Goal: Transaction & Acquisition: Purchase product/service

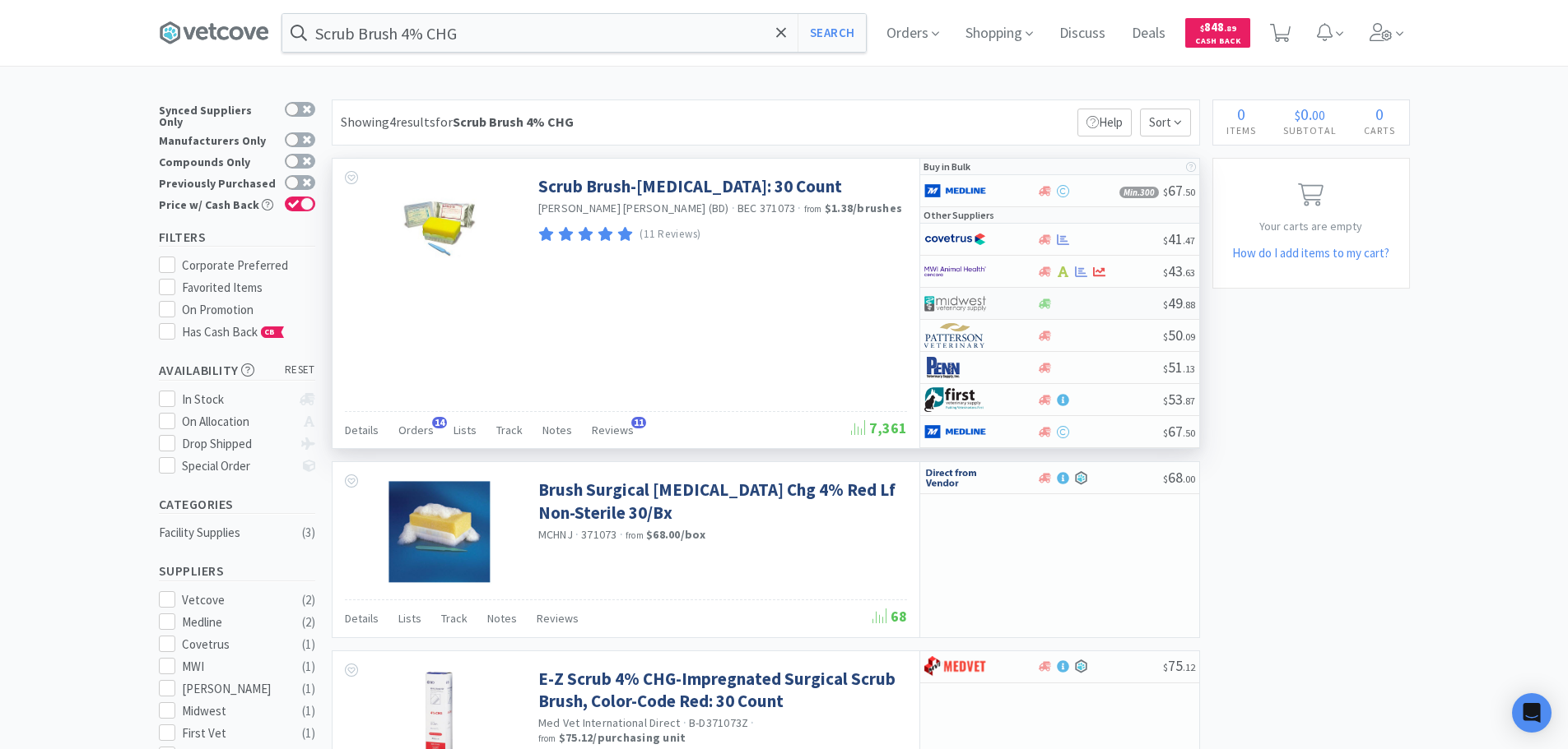
click at [1127, 301] on div at bounding box center [1100, 304] width 126 height 13
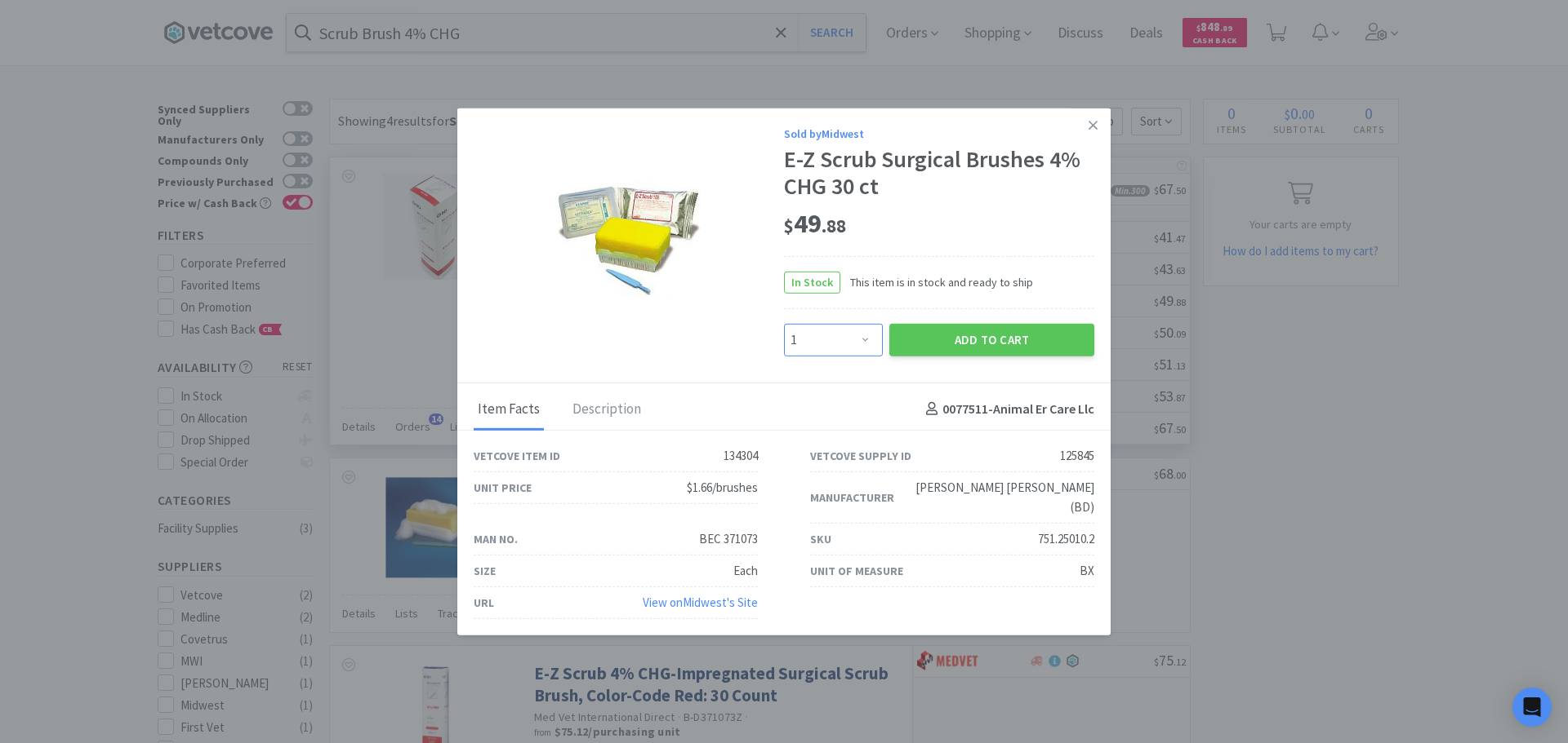
click at [848, 348] on select "Enter Quantity 1 2 3 4 5 6 7 8 9 10 11 12 13 14 15 16 17 18 19 20 Enter Quantity" at bounding box center [834, 340] width 99 height 32
select select "2"
click at [784, 333] on select "Enter Quantity 1 2 3 4 5 6 7 8 9 10 11 12 13 14 15 16 17 18 19 20 Enter Quantity" at bounding box center [834, 340] width 99 height 32
drag, startPoint x: 1095, startPoint y: 526, endPoint x: 1029, endPoint y: 531, distance: 66.2
click at [1029, 531] on div "SKU 751.25010.2" at bounding box center [952, 539] width 336 height 32
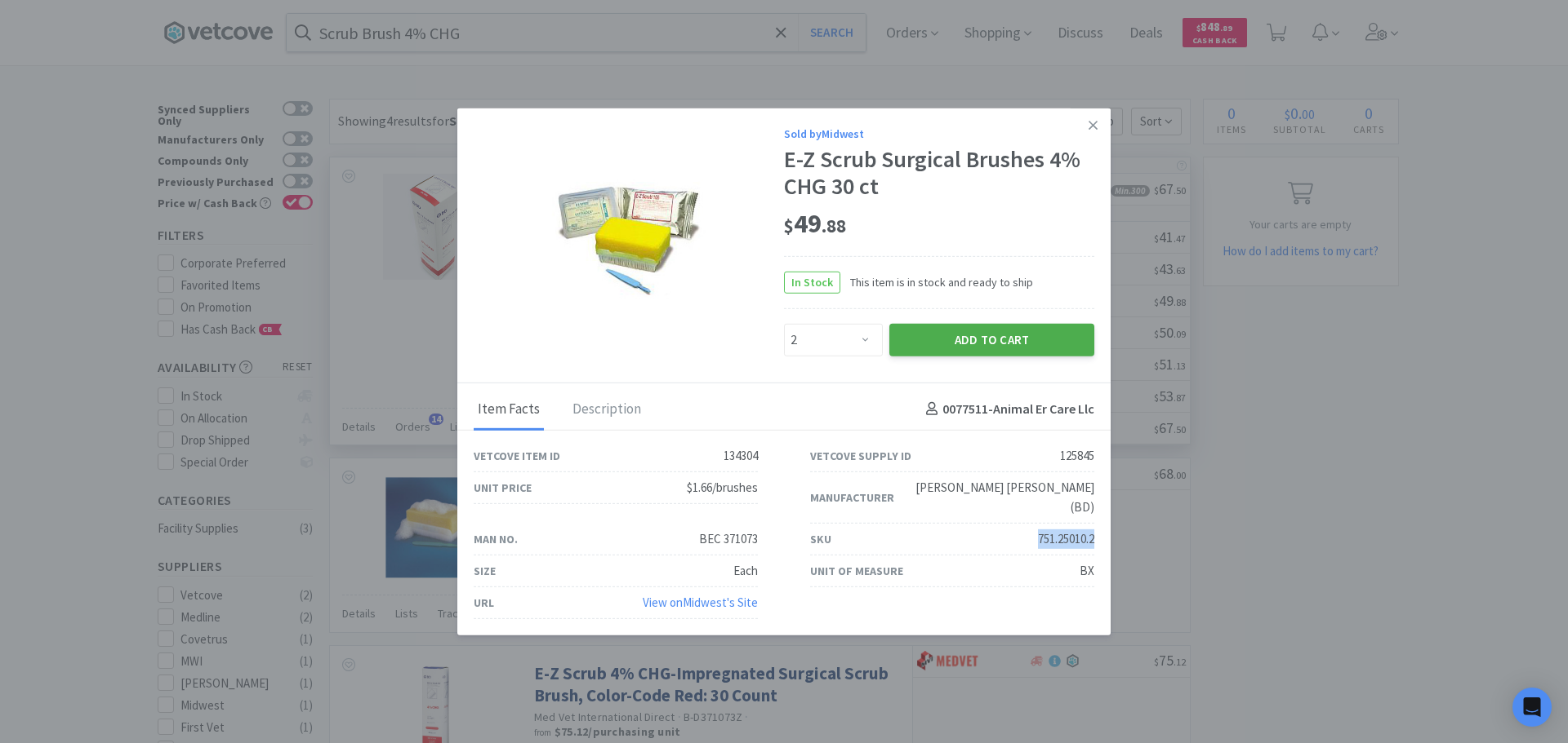
click at [937, 351] on button "Add to Cart" at bounding box center [991, 340] width 205 height 32
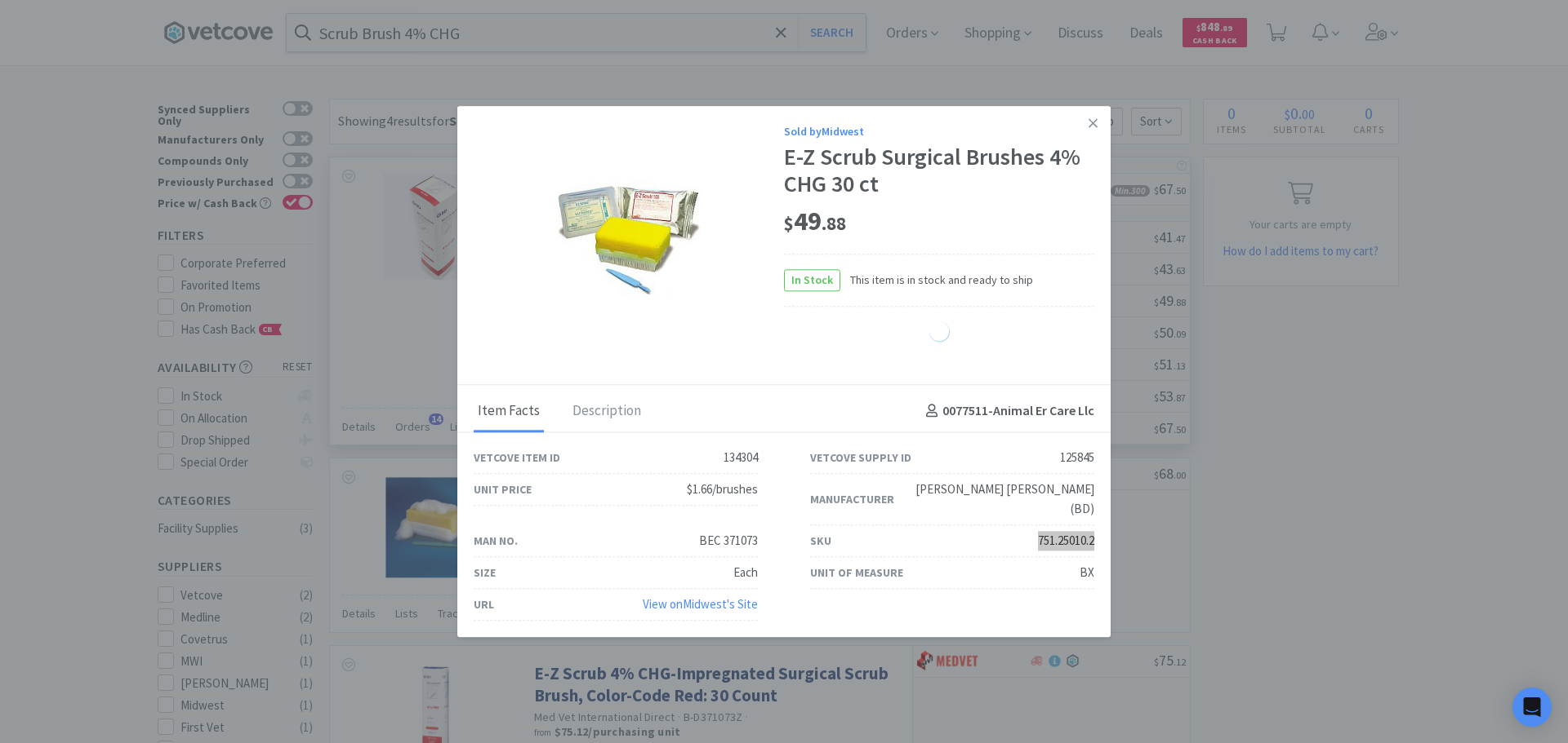
select select "2"
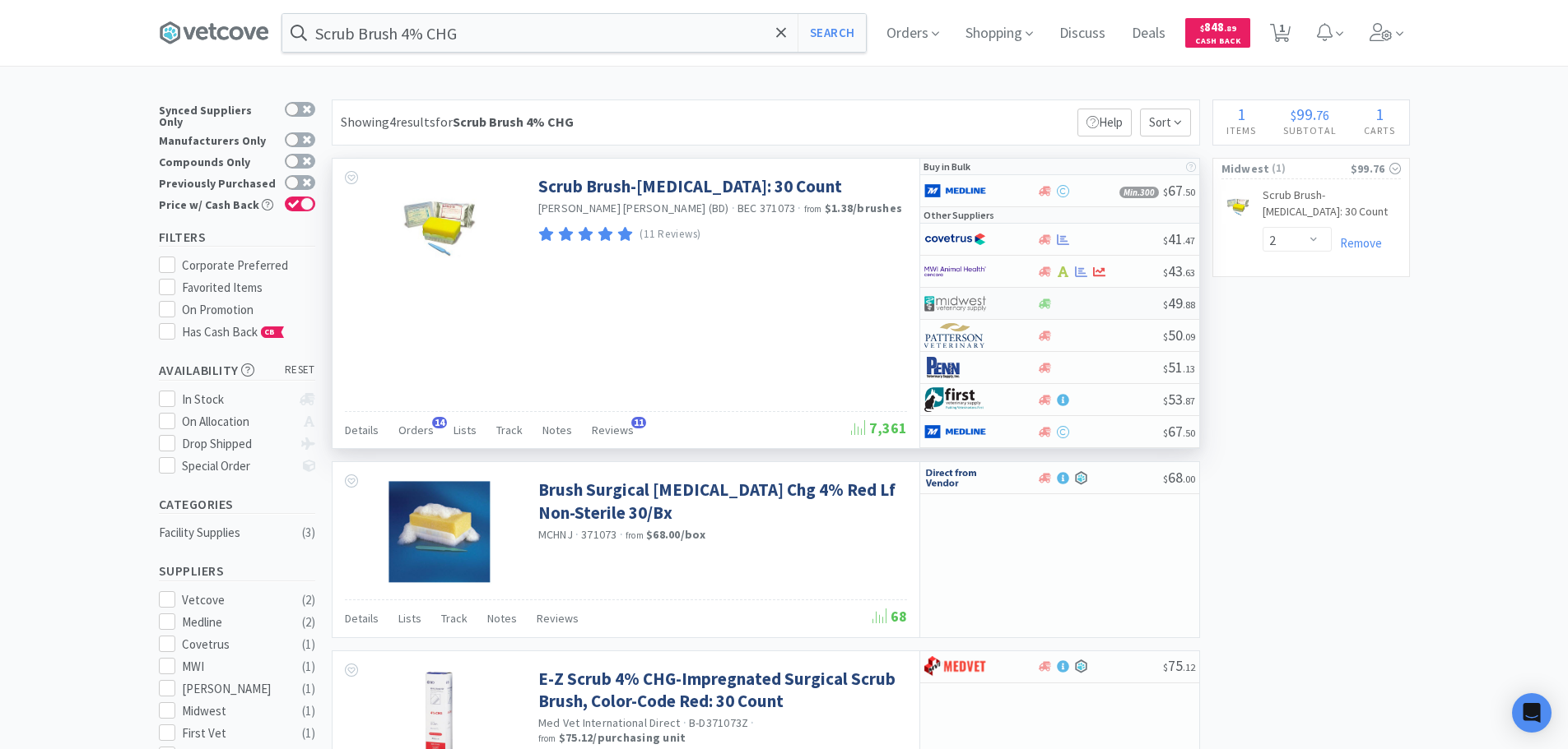
click at [1119, 298] on div at bounding box center [1100, 304] width 126 height 13
select select "1"
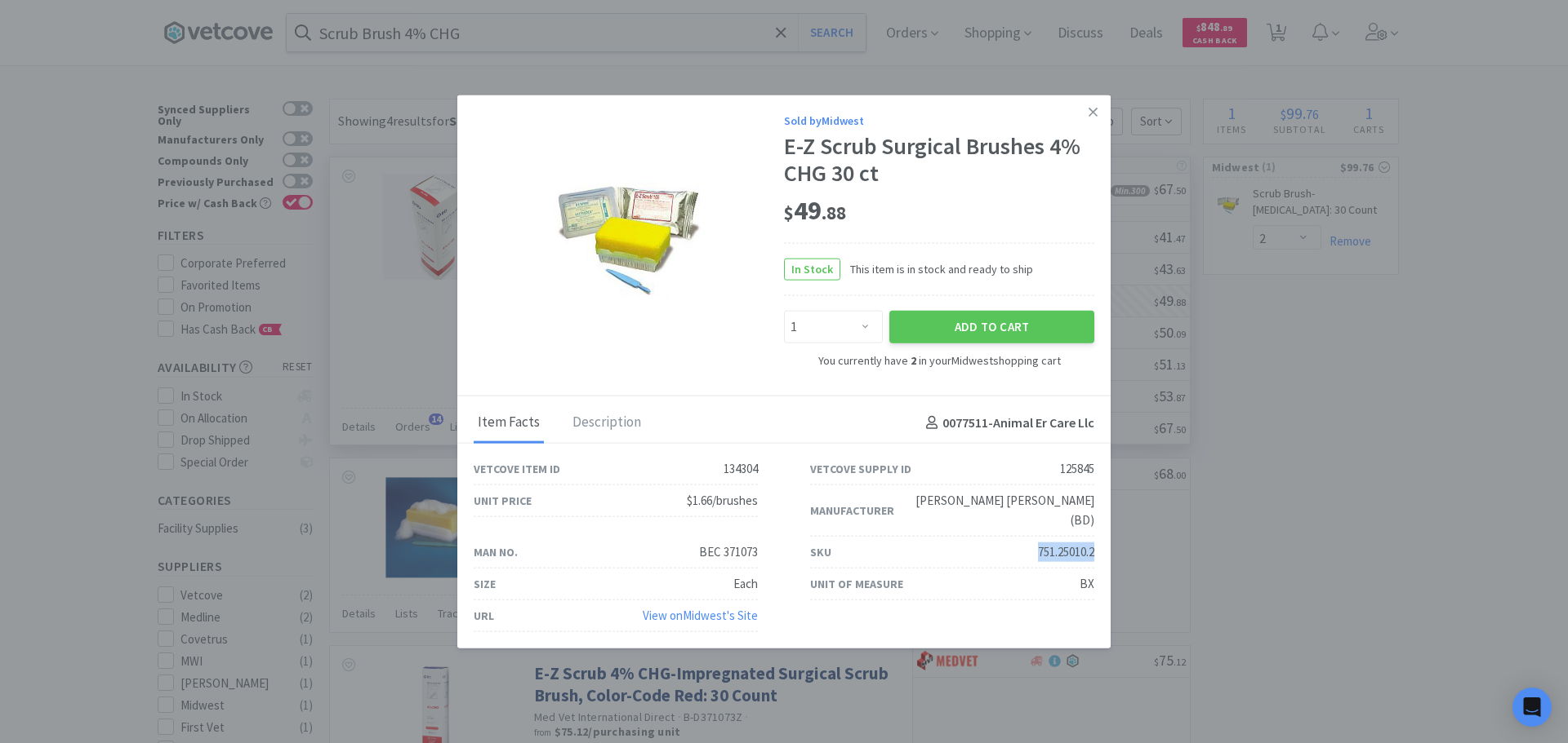
drag, startPoint x: 1092, startPoint y: 542, endPoint x: 1025, endPoint y: 543, distance: 67.0
click at [1025, 543] on div "SKU 751.25010.2" at bounding box center [952, 552] width 284 height 32
copy div "751.25010.2"
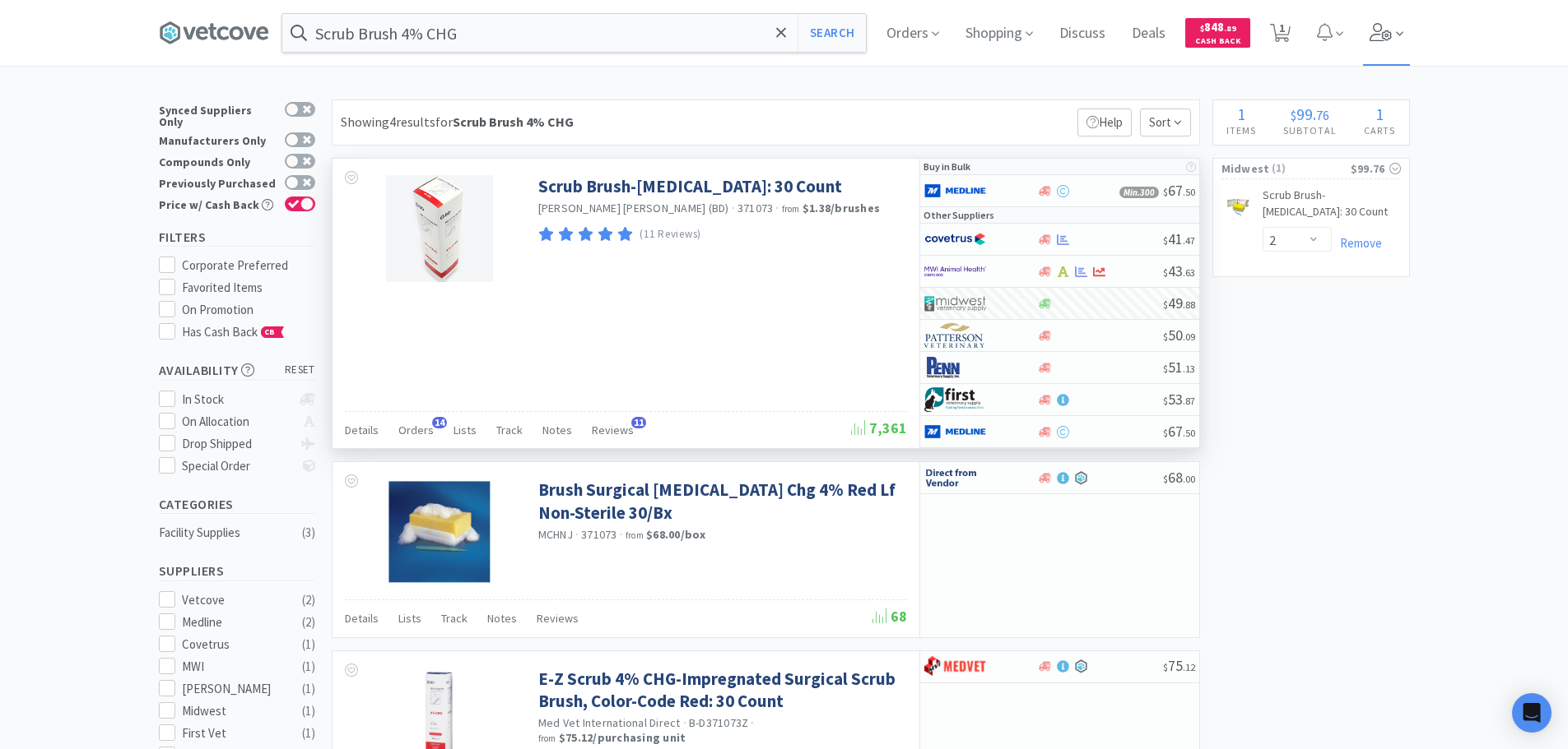
click at [1389, 37] on icon at bounding box center [1381, 32] width 23 height 18
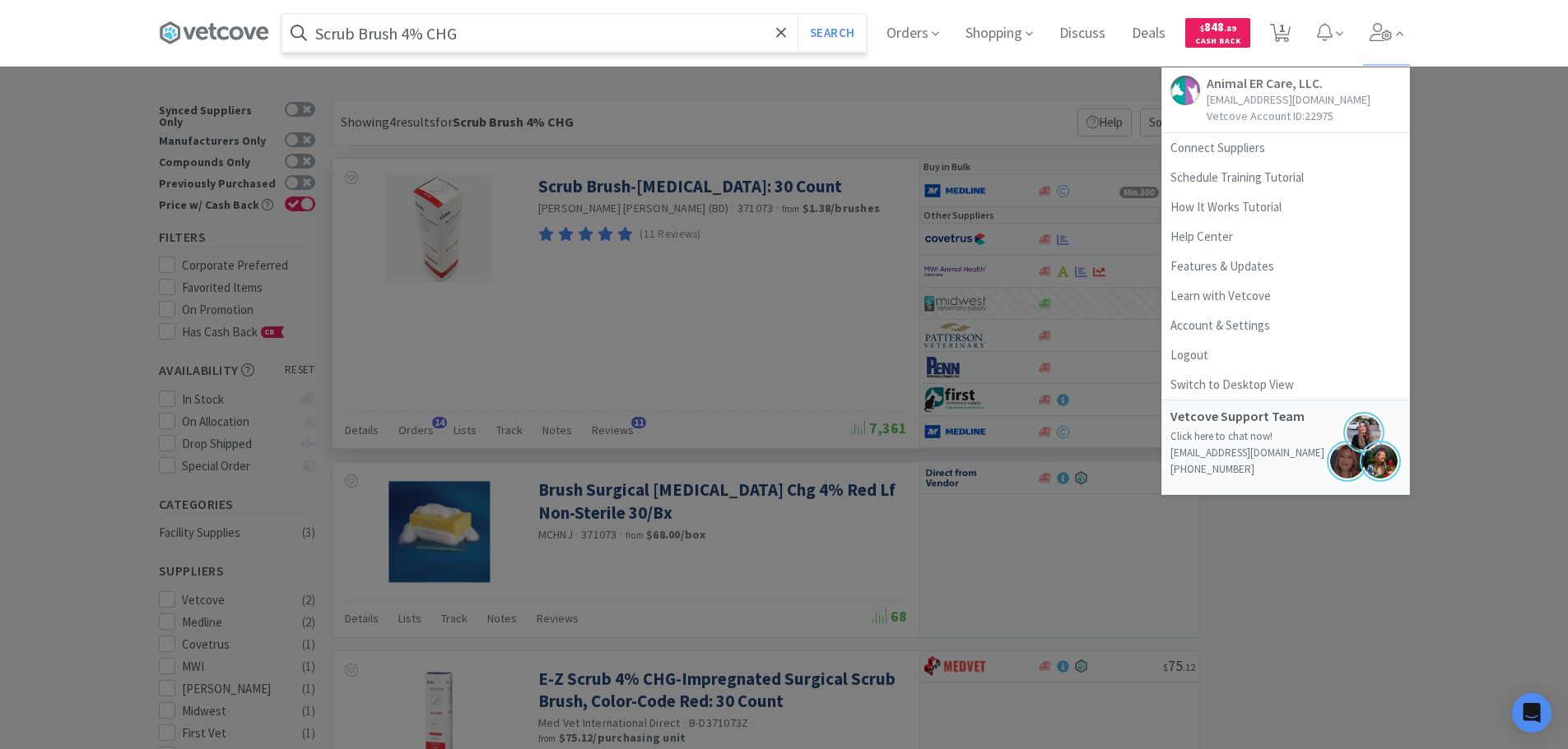
click at [487, 34] on input "Scrub Brush 4% CHG" at bounding box center [574, 33] width 583 height 38
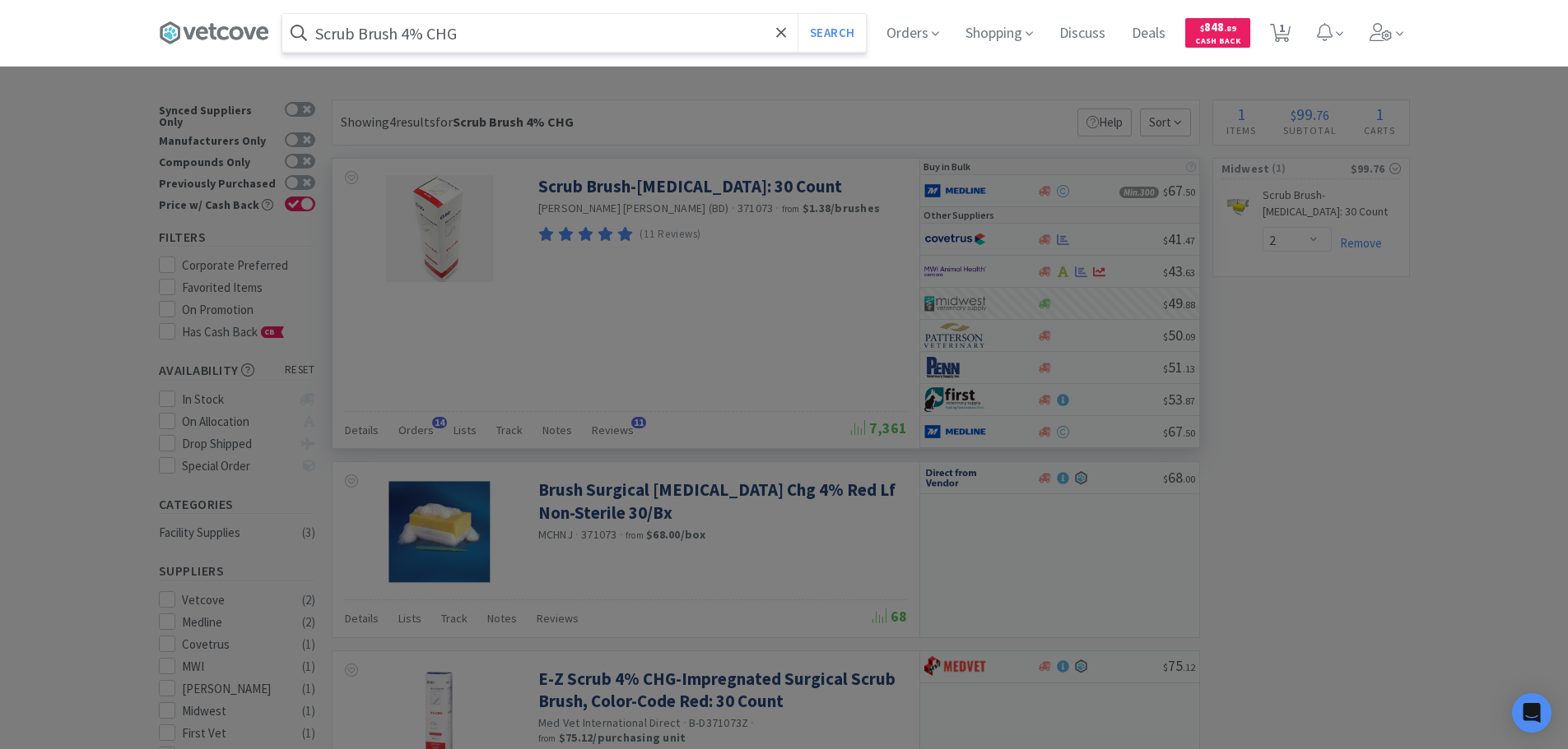
paste input "678.00140.2"
type input "678.00140.2"
click at [798, 14] on button "Search" at bounding box center [831, 33] width 68 height 38
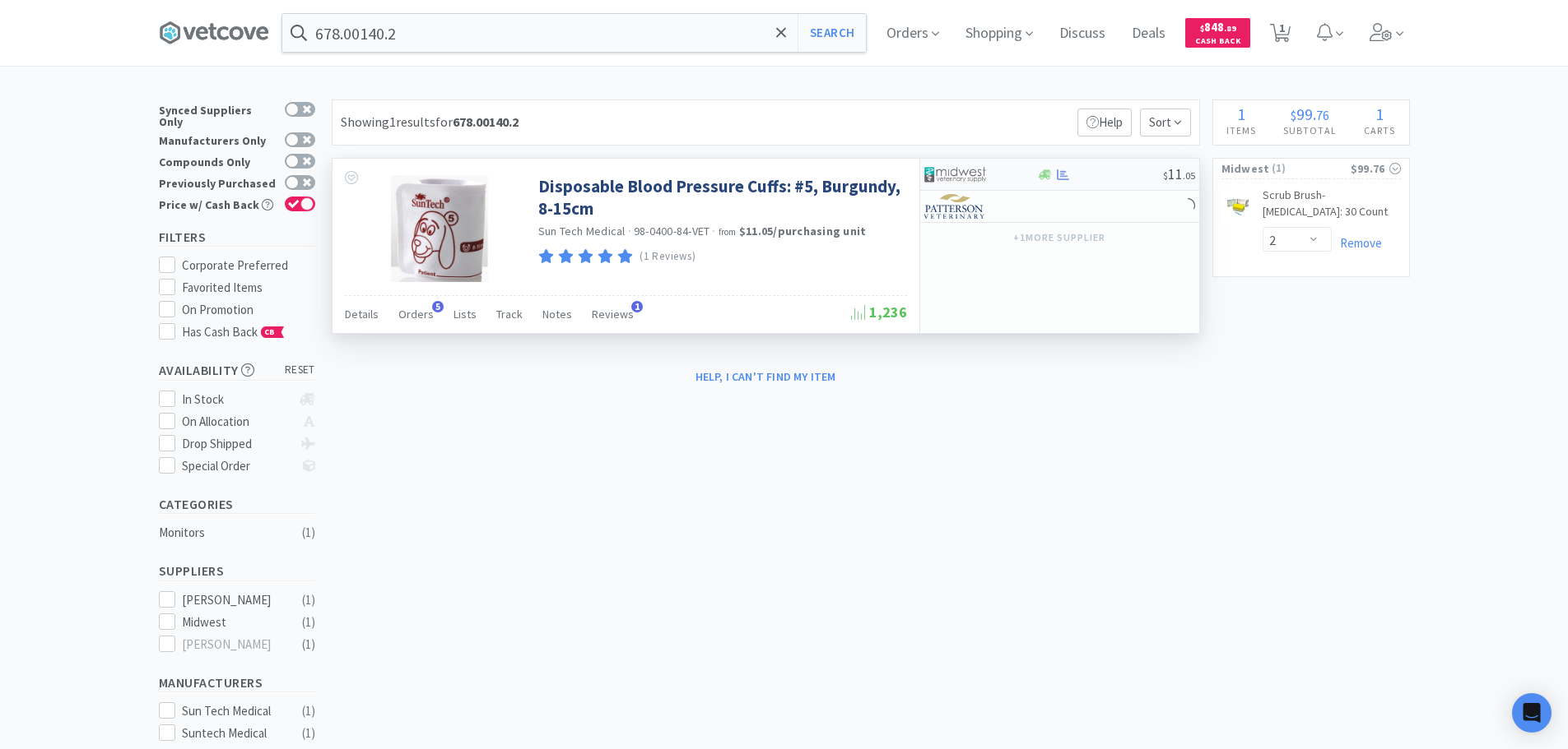
click at [1126, 175] on div at bounding box center [1100, 175] width 126 height 13
select select "1"
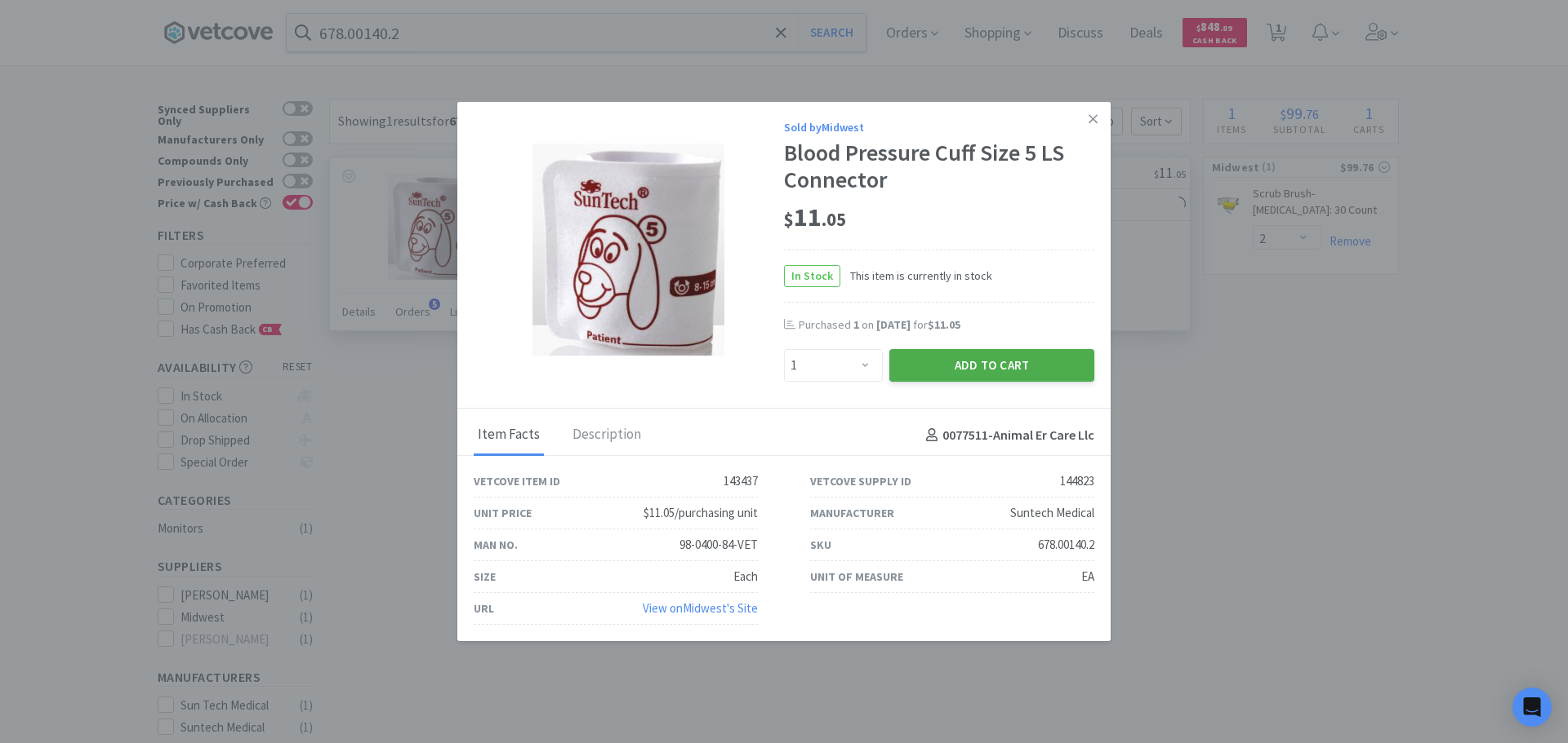
click at [948, 364] on button "Add to Cart" at bounding box center [991, 366] width 205 height 32
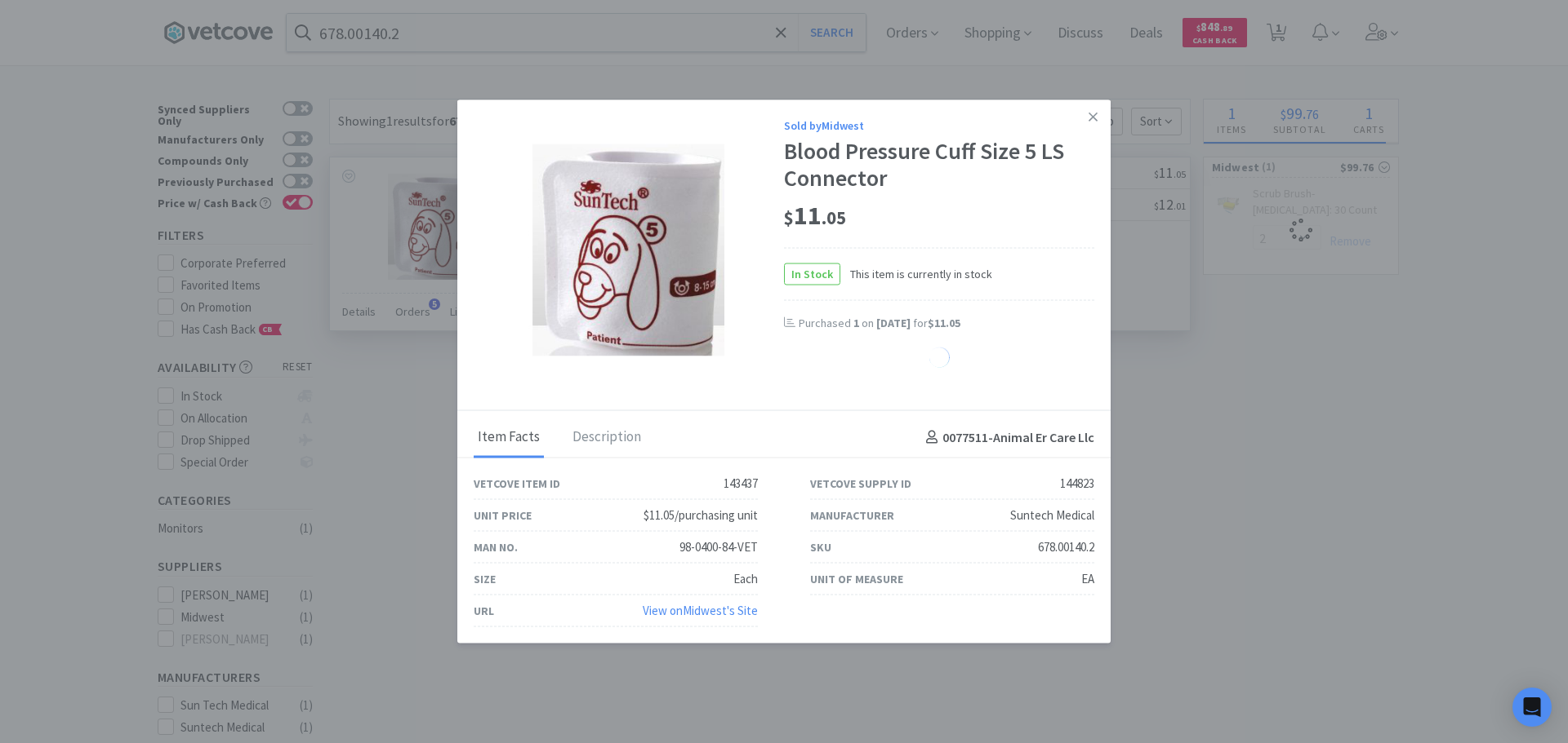
select select "1"
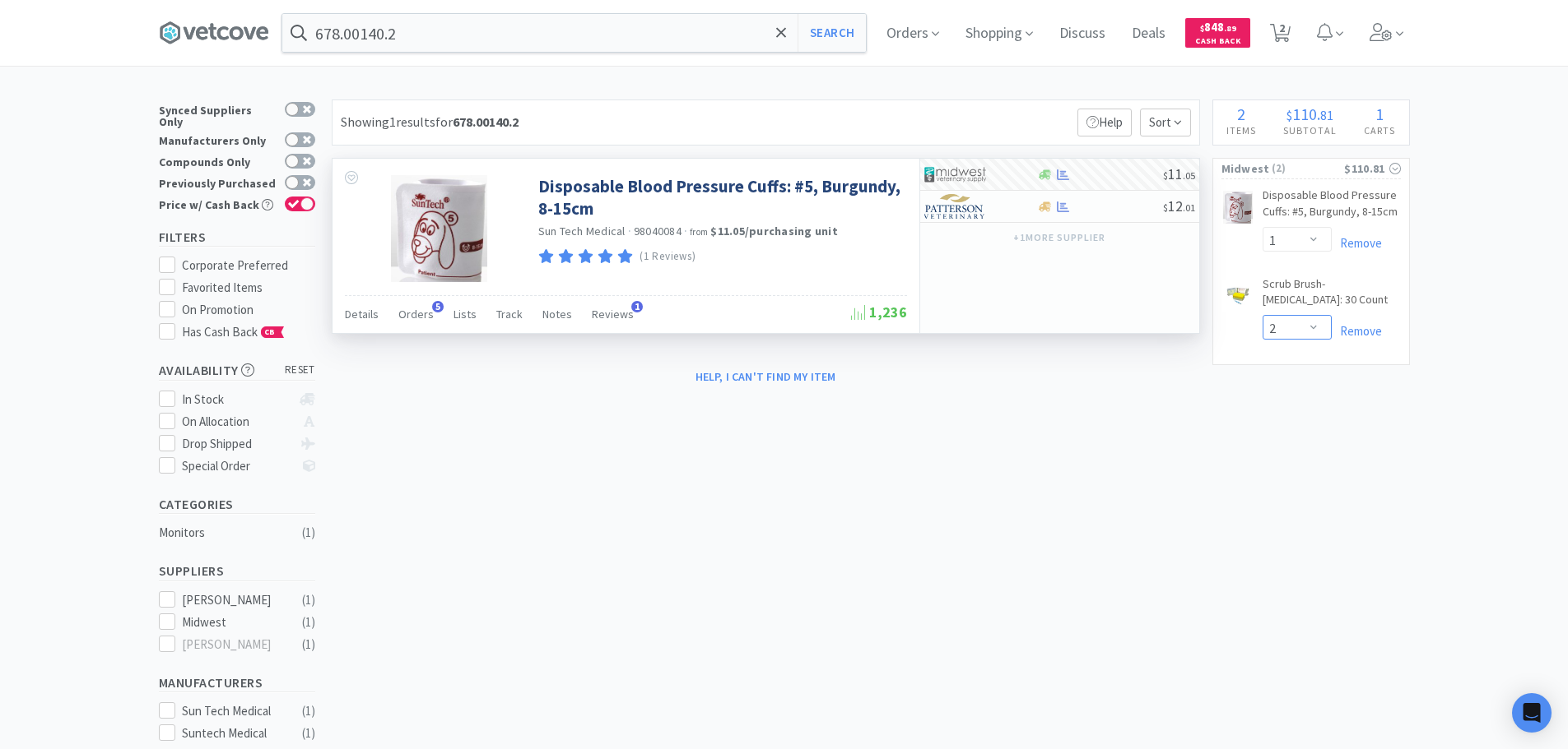
click at [1296, 331] on select "Enter Quantity 1 2 3 4 5 6 7 8 9 10 11 12 13 14 15 16 17 18 19 20 Enter Quantity" at bounding box center [1297, 327] width 69 height 25
click at [1263, 315] on select "Enter Quantity 1 2 3 4 5 6 7 8 9 10 11 12 13 14 15 16 17 18 19 20 Enter Quantity" at bounding box center [1297, 327] width 69 height 25
select select "3"
click at [1285, 43] on span "2" at bounding box center [1282, 28] width 5 height 65
select select "1"
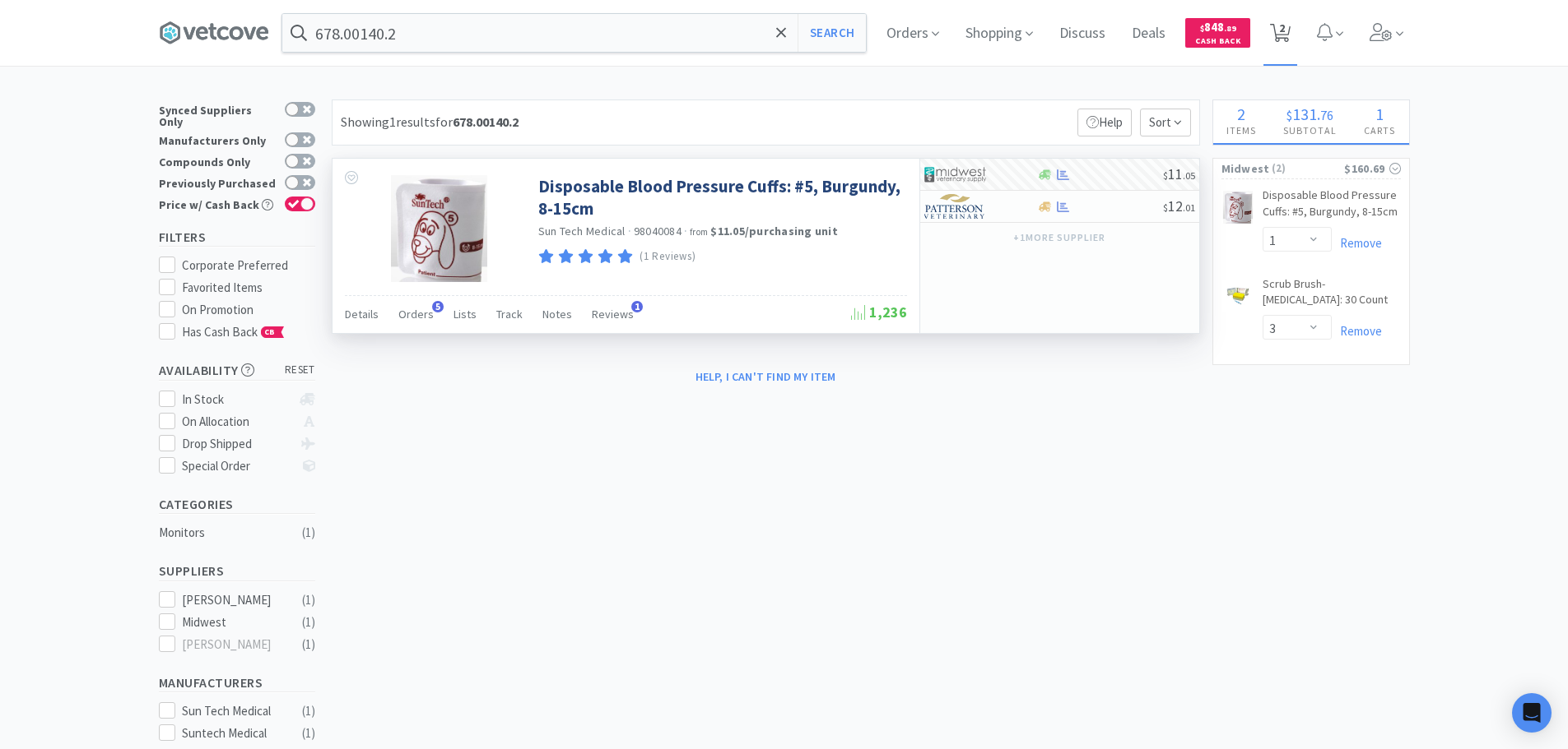
select select "3"
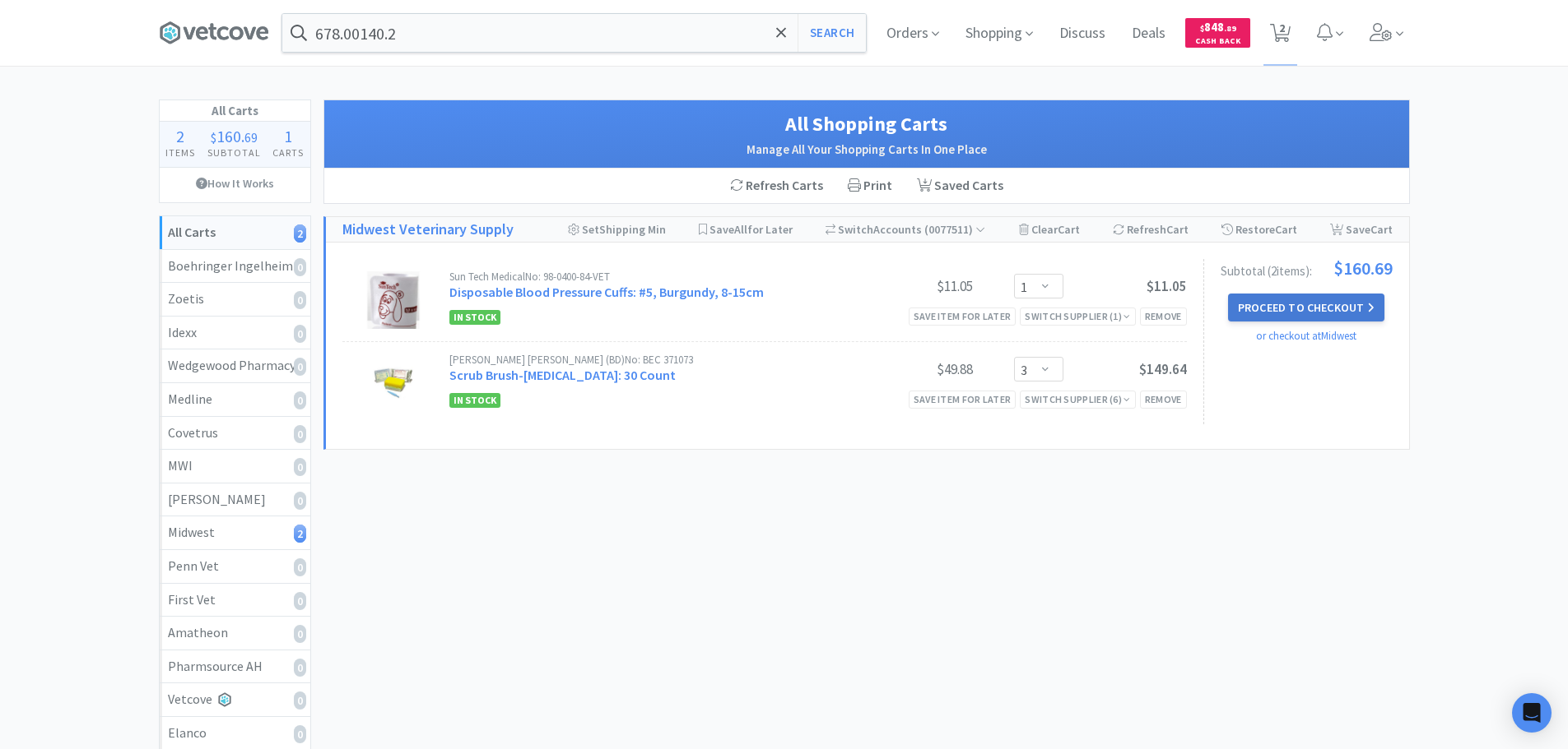
click at [1347, 310] on button "Proceed to Checkout" at bounding box center [1306, 307] width 156 height 28
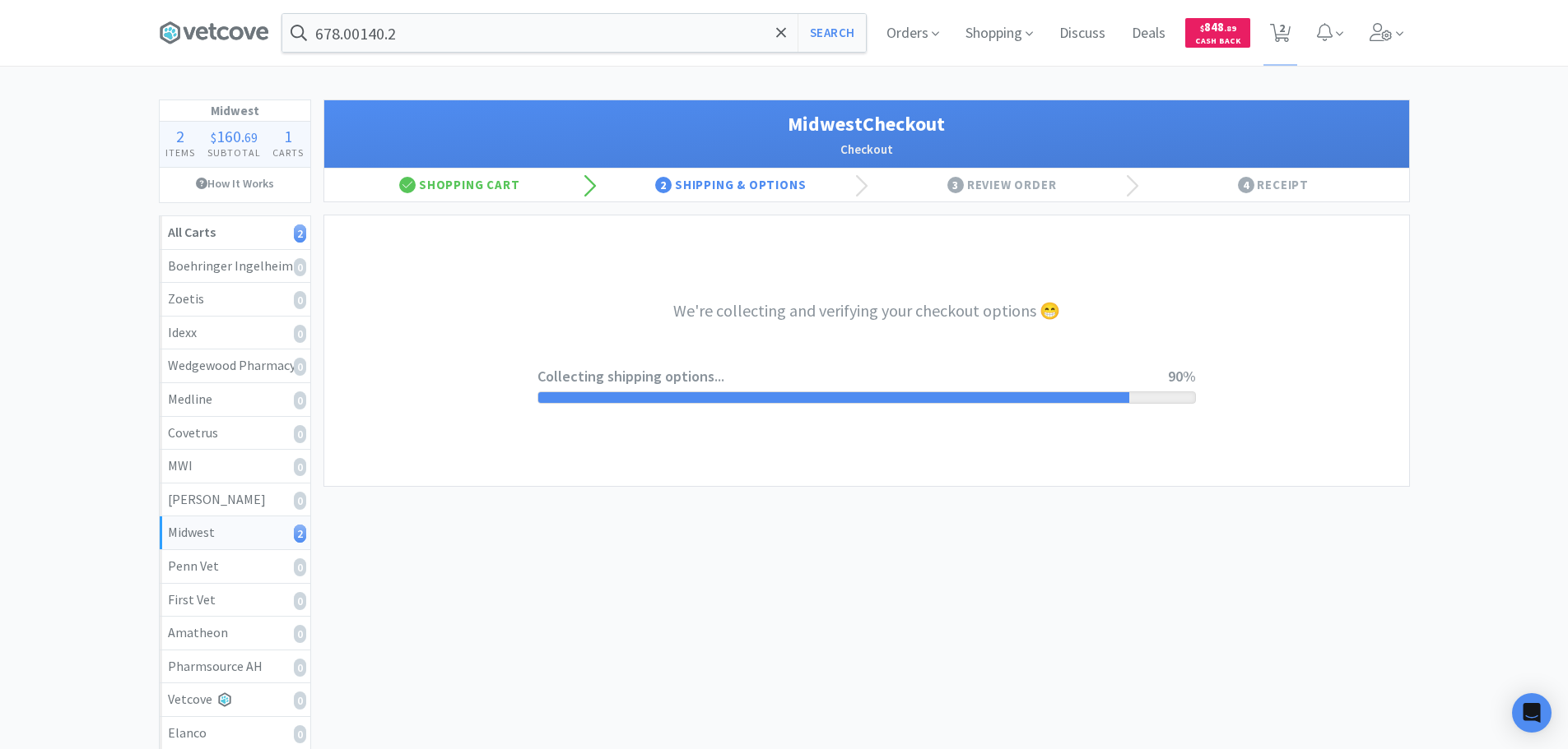
select select "3"
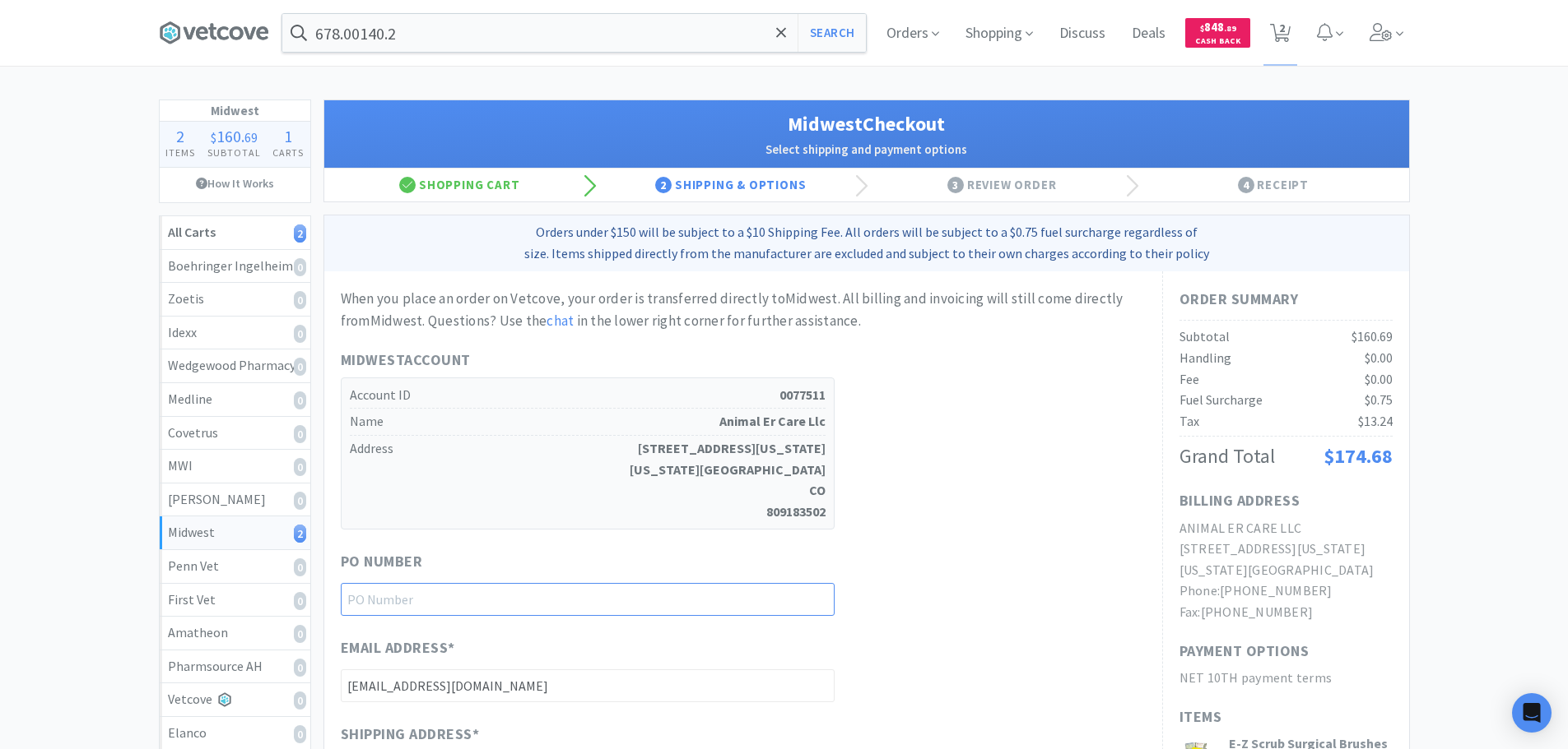
click at [657, 597] on input "text" at bounding box center [588, 599] width 494 height 33
paste input "1144988"
type input "1144988"
click at [971, 528] on div "Midwest Account Account ID 0077511 Name Animal Er Care Llc Address [STREET_ADDR…" at bounding box center [743, 439] width 805 height 181
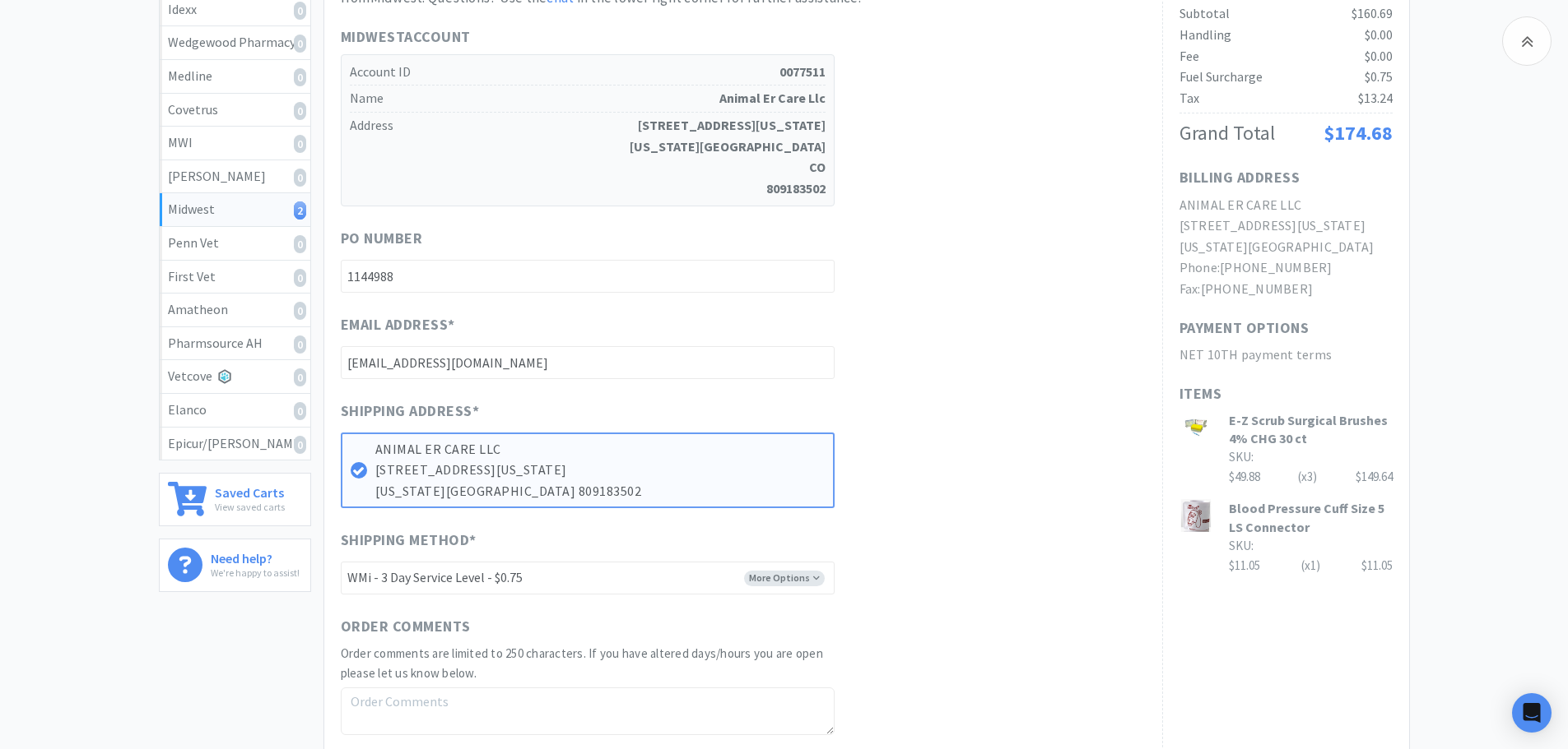
scroll to position [329, 0]
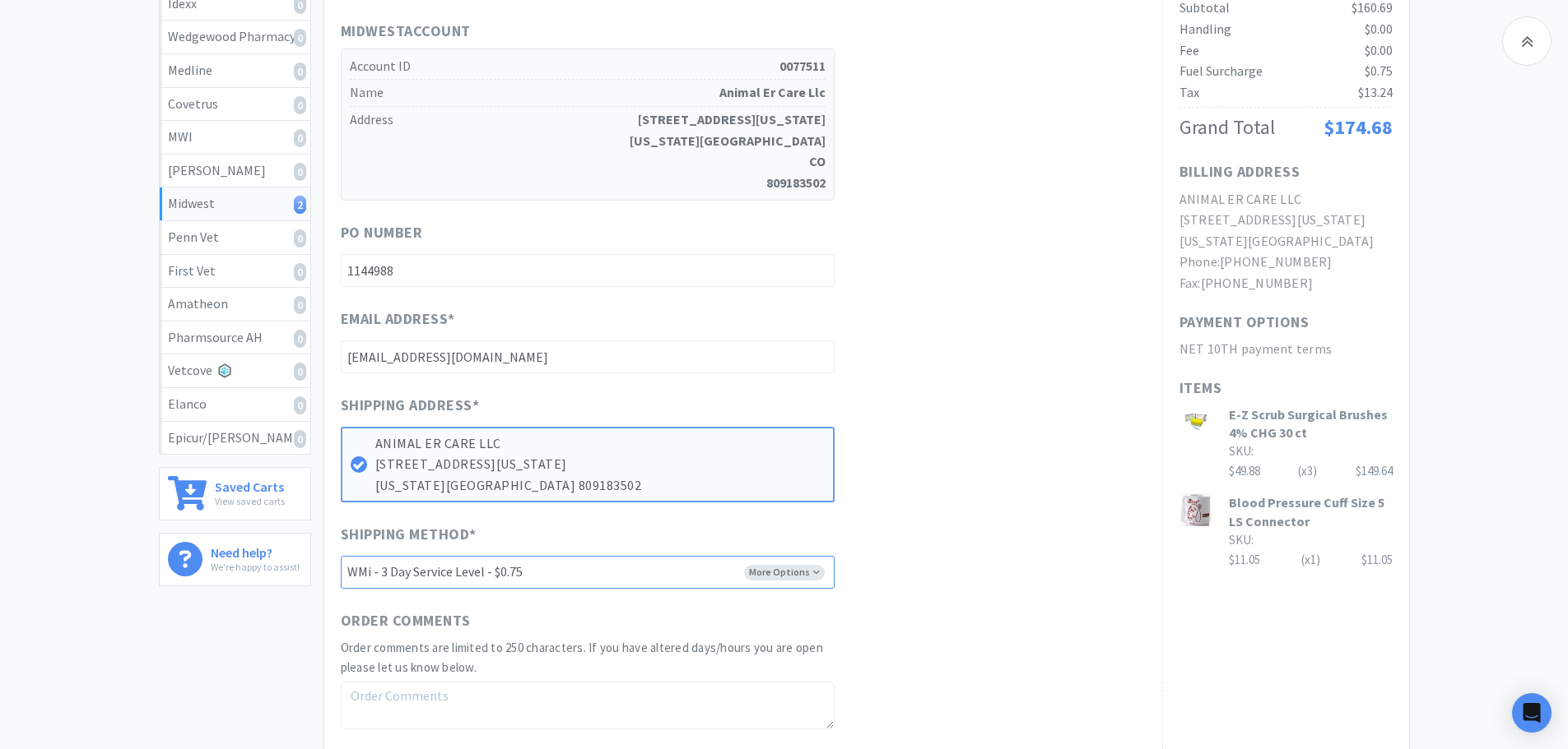
click at [689, 564] on select "-------- UPS - N/F - $0.75 FEDEX GROUND - N/F - $0.75 WILL CALL WMi - 3 Day Ser…" at bounding box center [588, 573] width 494 height 33
click at [341, 557] on select "-------- UPS - N/F - $0.75 FEDEX GROUND - N/F - $0.75 WILL CALL WMi - 3 Day Ser…" at bounding box center [588, 573] width 494 height 33
drag, startPoint x: 651, startPoint y: 578, endPoint x: 653, endPoint y: 588, distance: 10.2
click at [651, 578] on select "-------- UPS - N/F - $0.75 FEDEX GROUND - N/F - $0.75 WILL CALL WMi - 3 Day Ser…" at bounding box center [588, 573] width 494 height 33
select select "1"
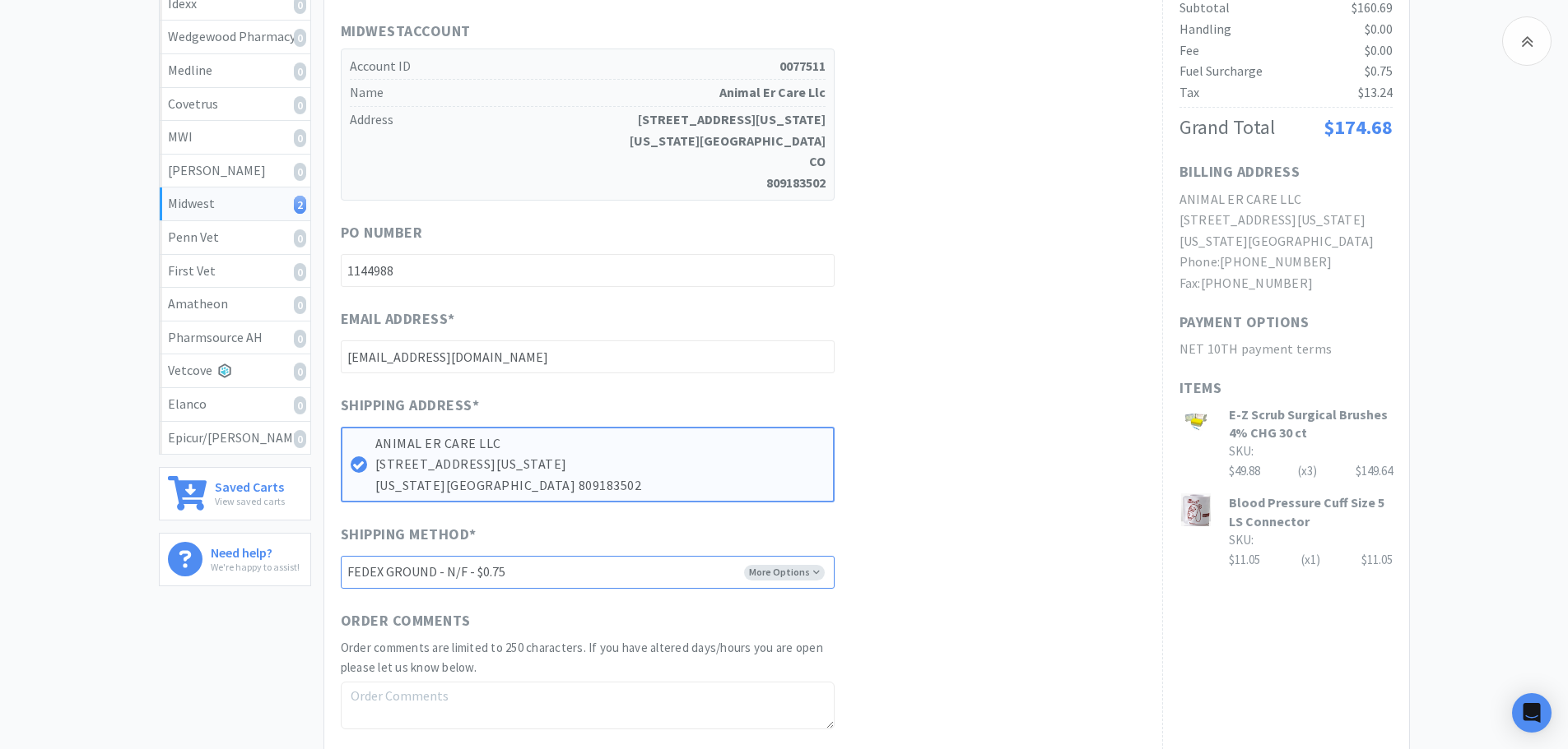
click at [341, 557] on select "-------- UPS - N/F - $0.75 FEDEX GROUND - N/F - $0.75 WILL CALL WMi - 3 Day Ser…" at bounding box center [588, 573] width 494 height 33
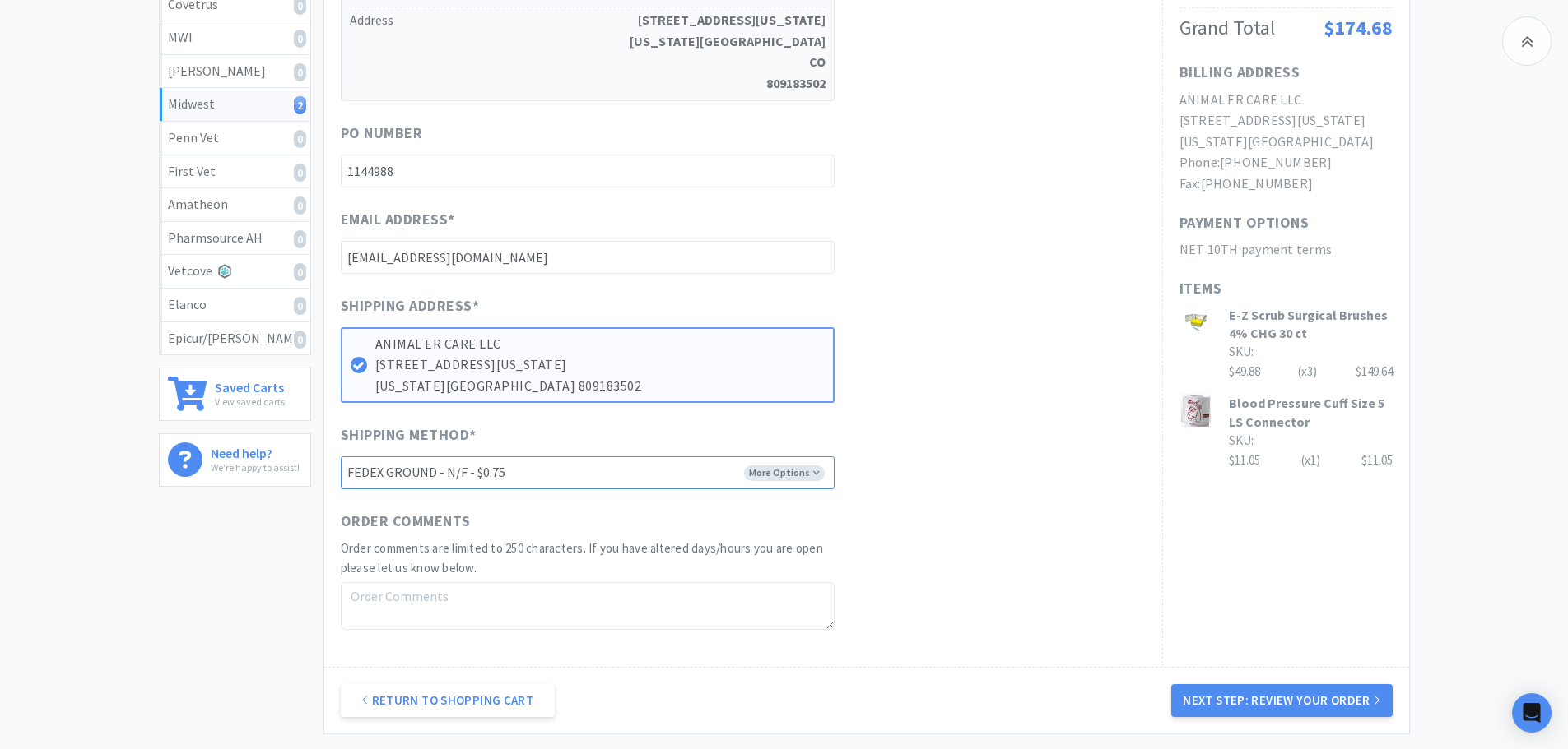
scroll to position [583, 0]
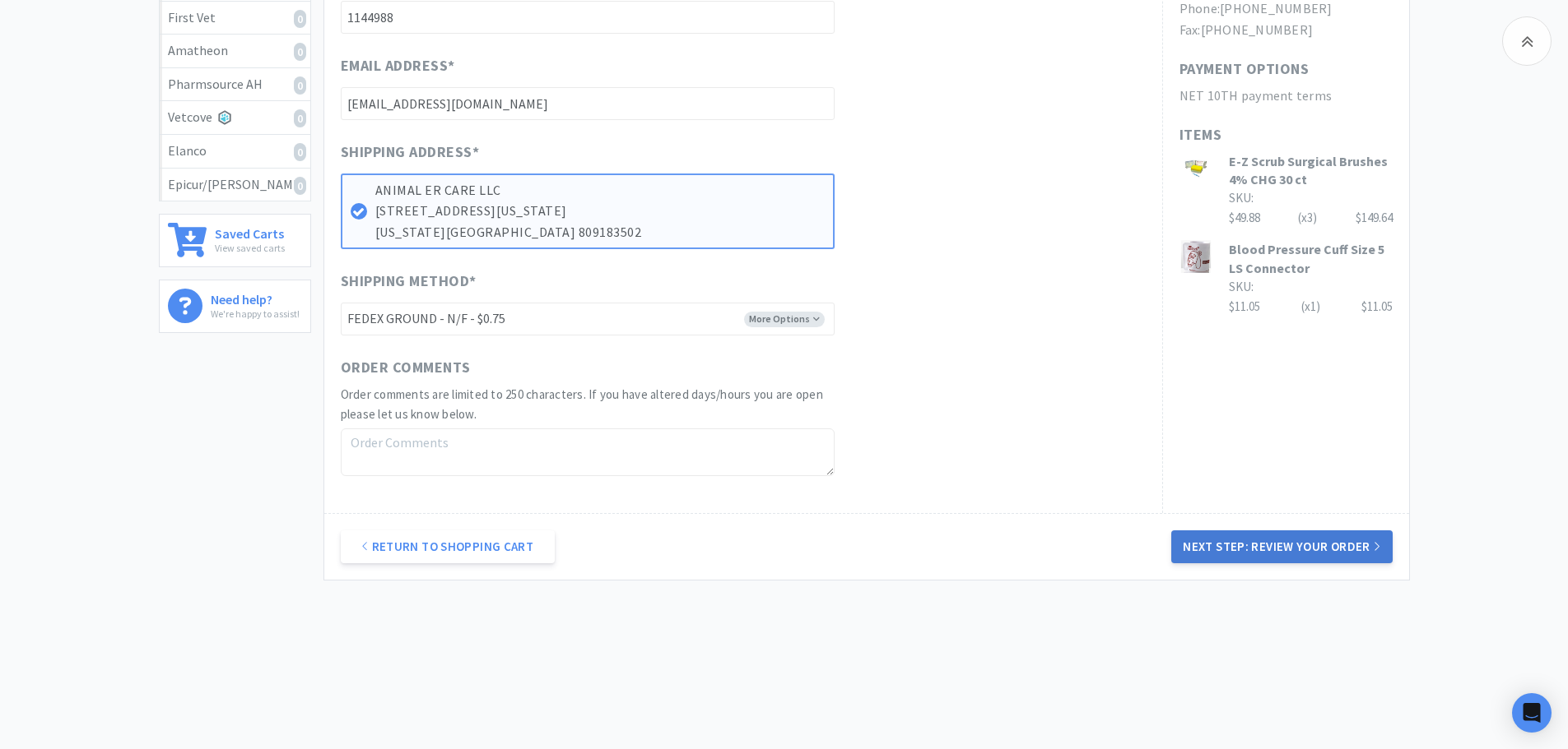
click at [1317, 546] on button "Next Step: Review Your Order" at bounding box center [1281, 547] width 221 height 33
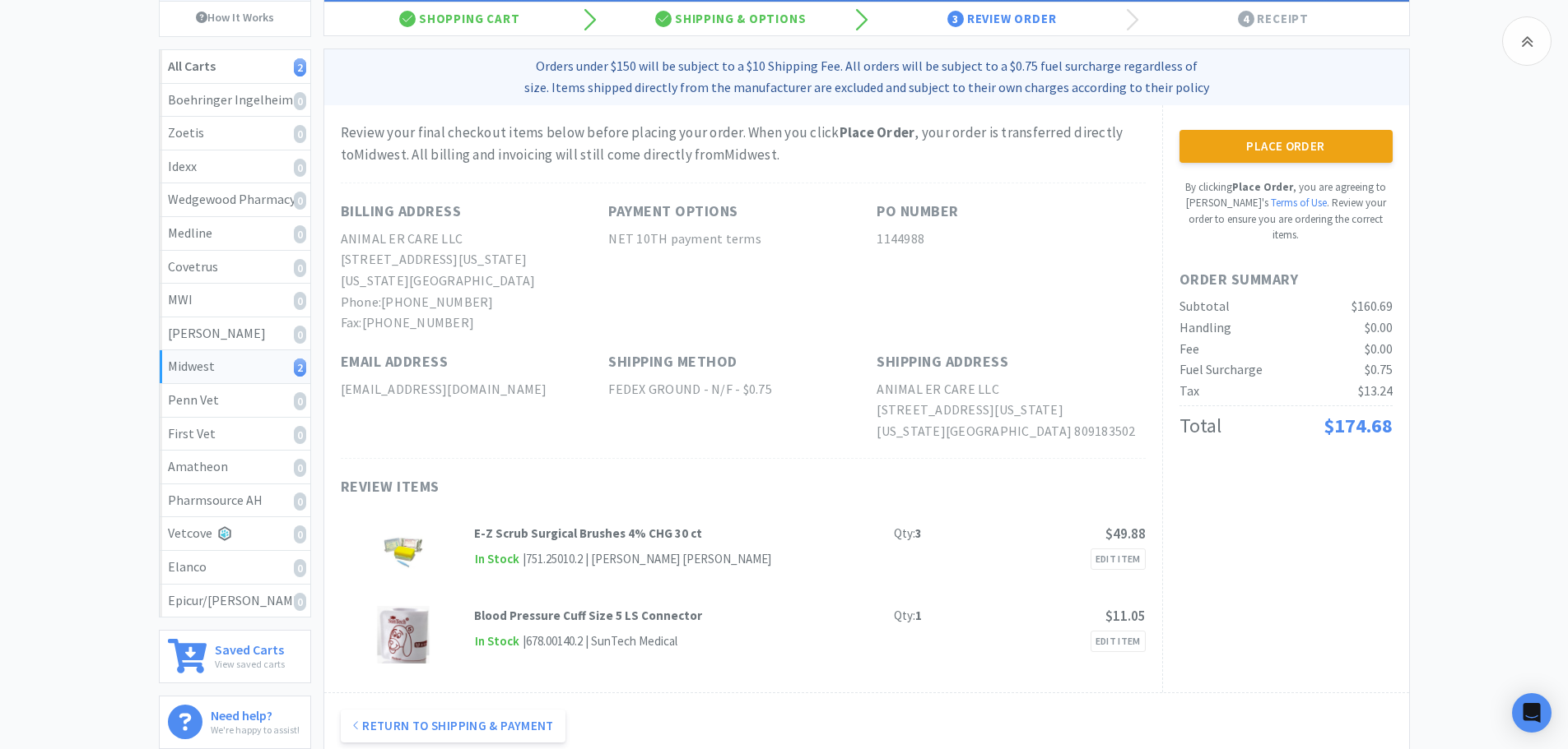
scroll to position [164, 0]
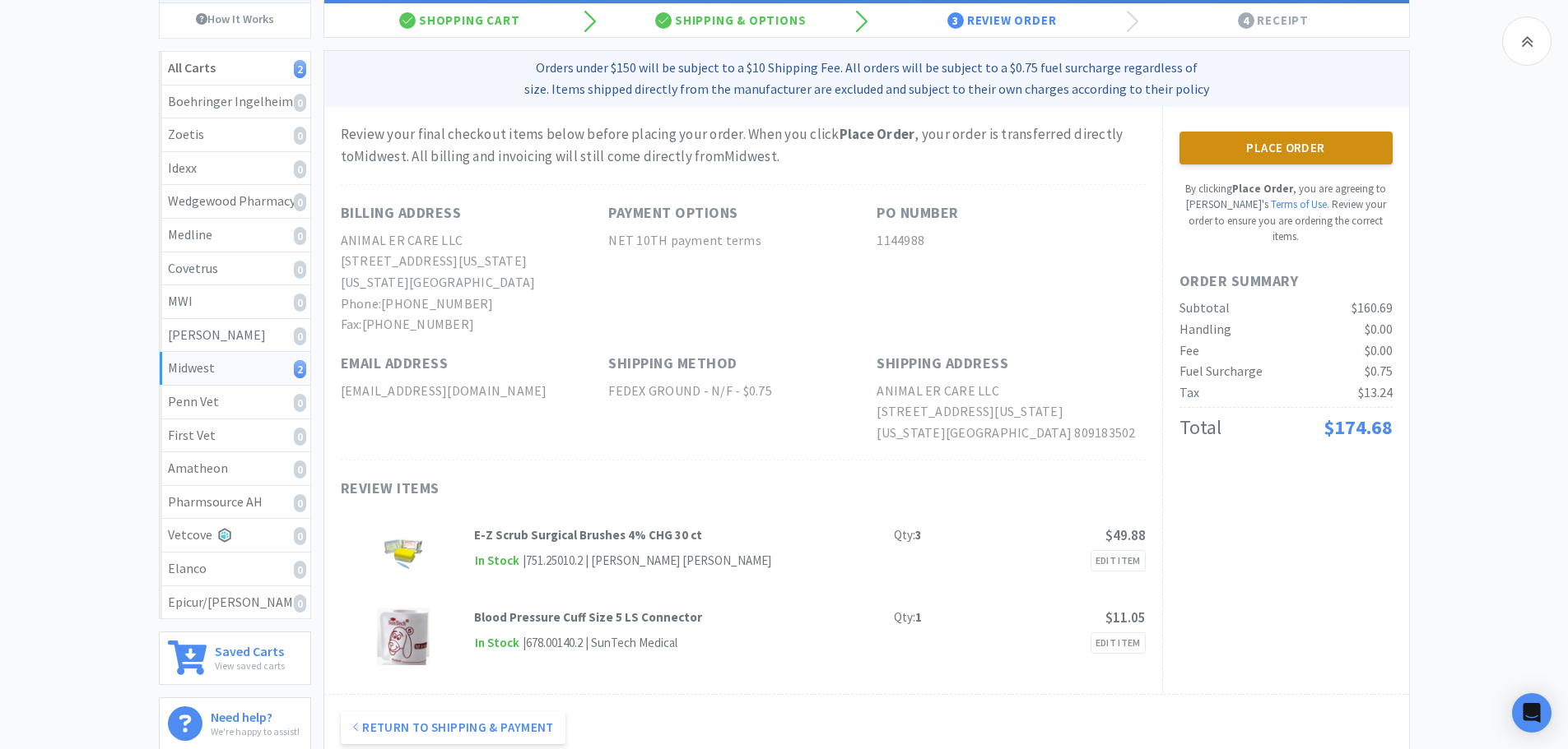
click at [1301, 163] on button "Place Order" at bounding box center [1285, 148] width 213 height 33
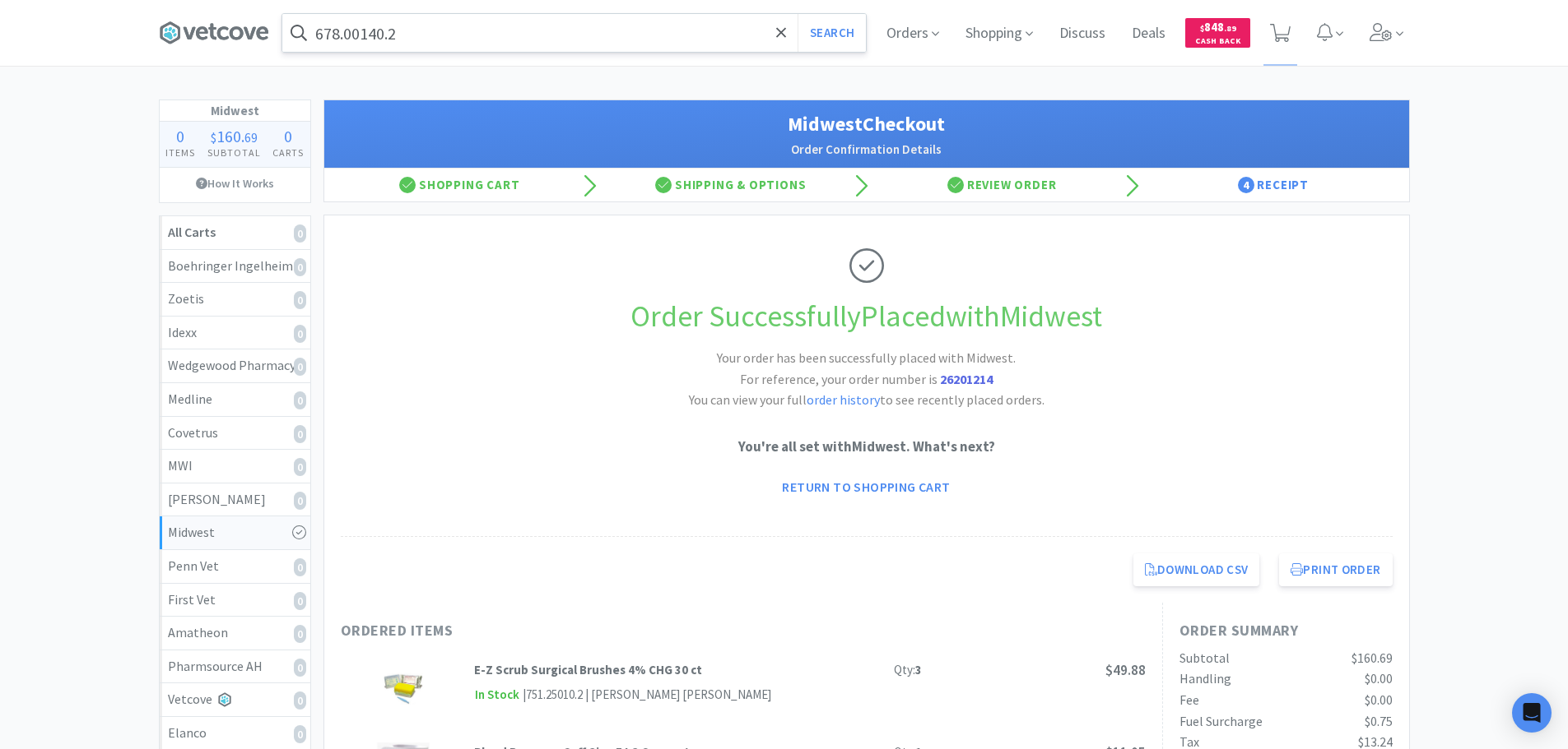
click at [596, 40] on input "678.00140.2" at bounding box center [574, 33] width 583 height 38
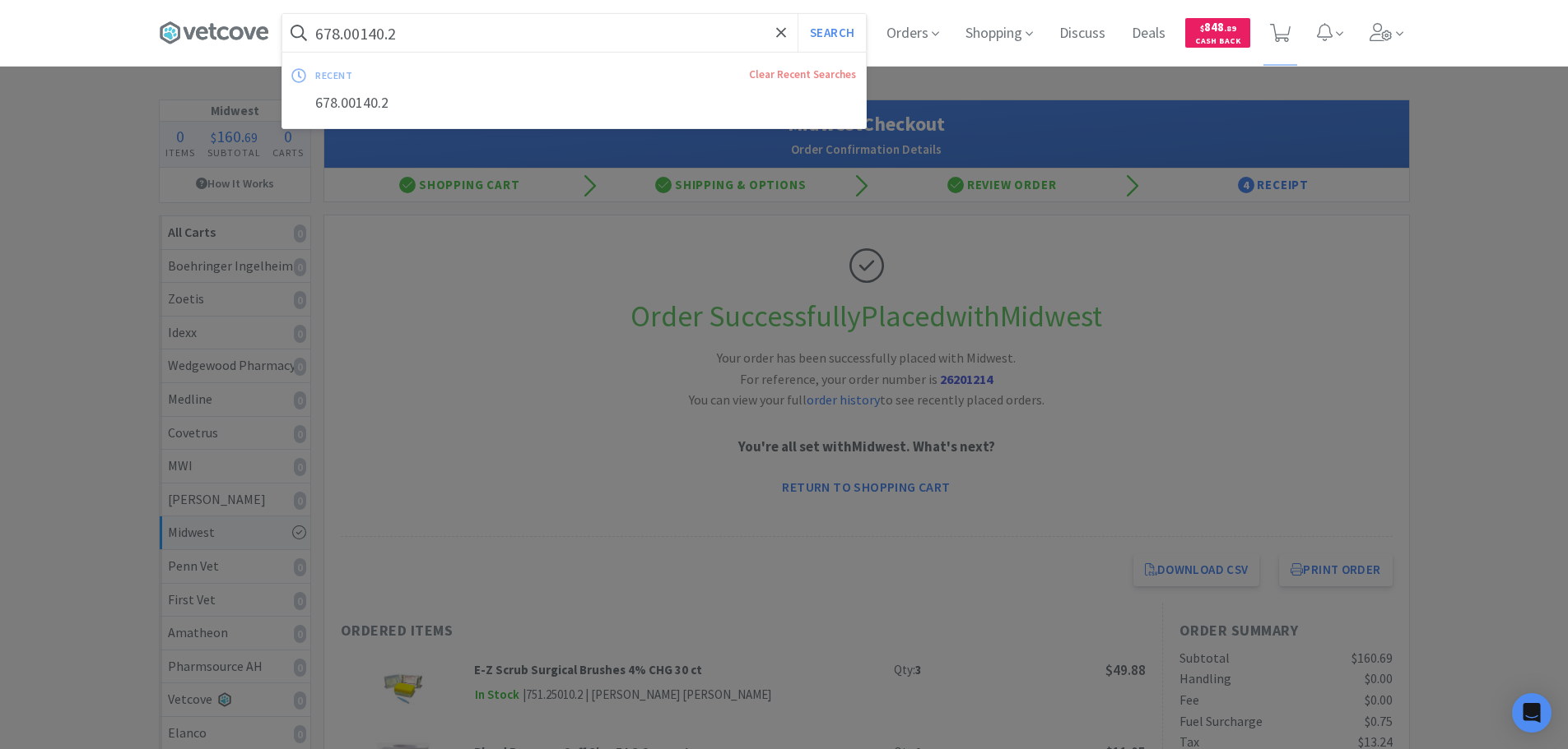
paste input "[PHONE_NUMBER]"
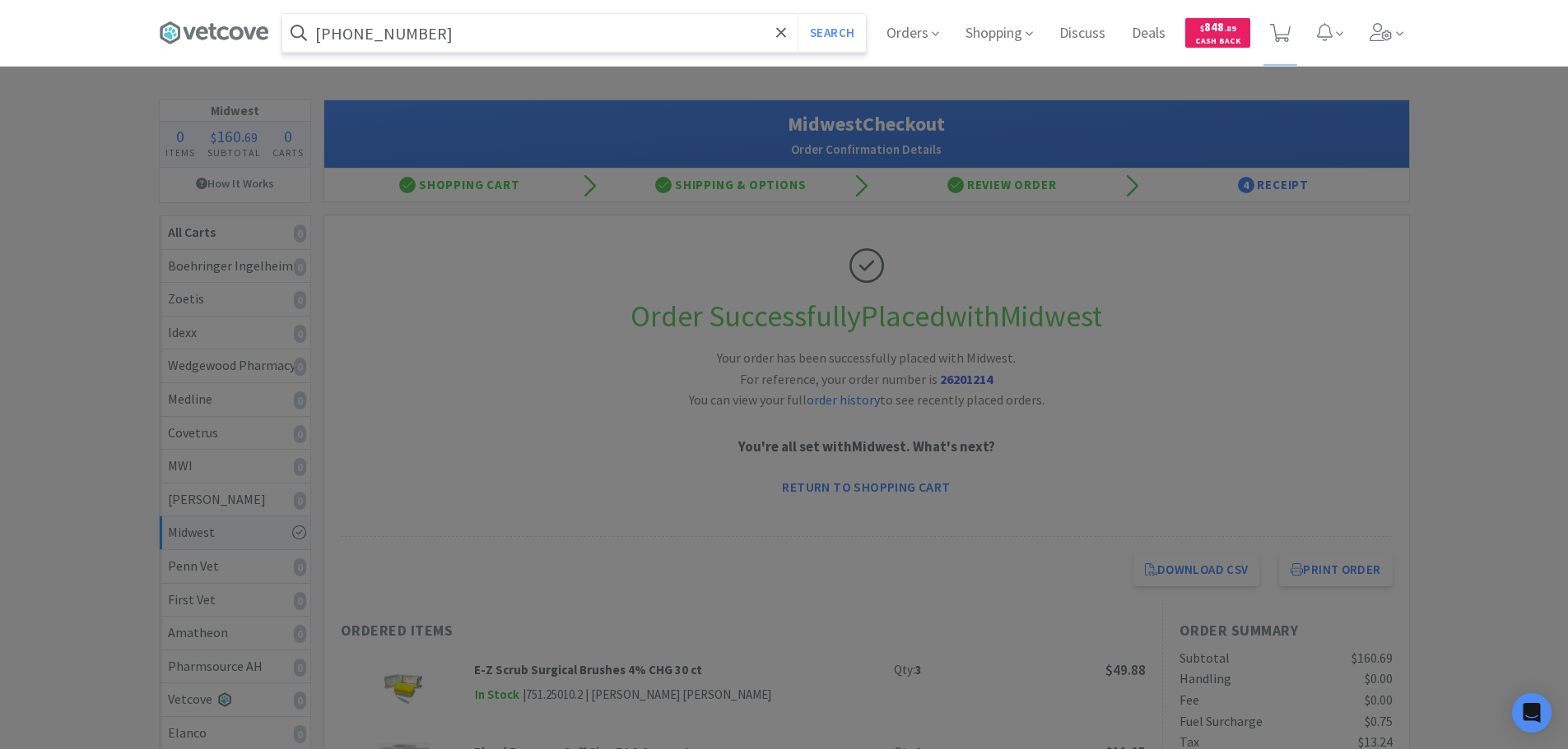
type input "[PHONE_NUMBER]"
click at [798, 14] on button "Search" at bounding box center [831, 33] width 68 height 38
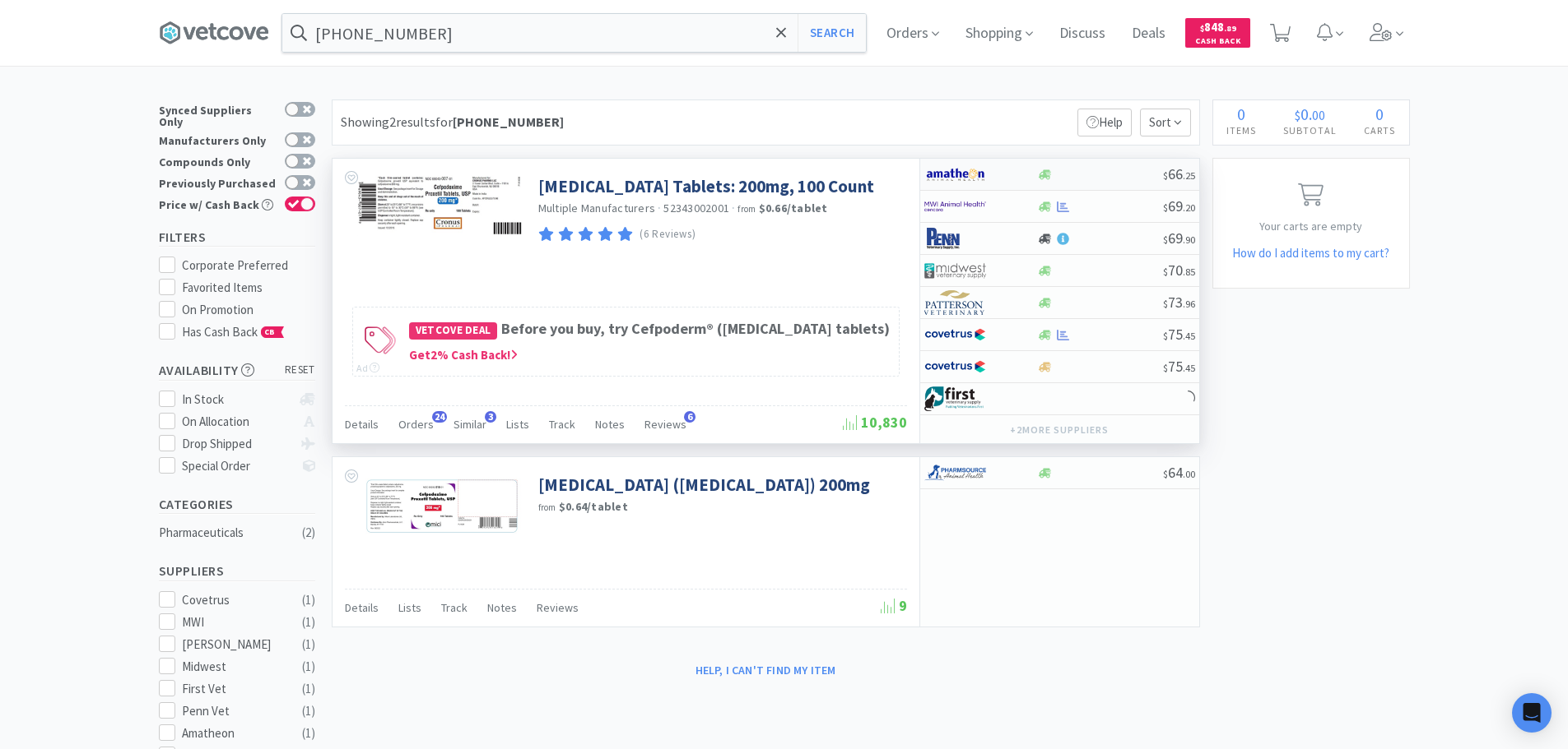
click at [1113, 165] on div "$ 66 . 25" at bounding box center [1059, 174] width 279 height 32
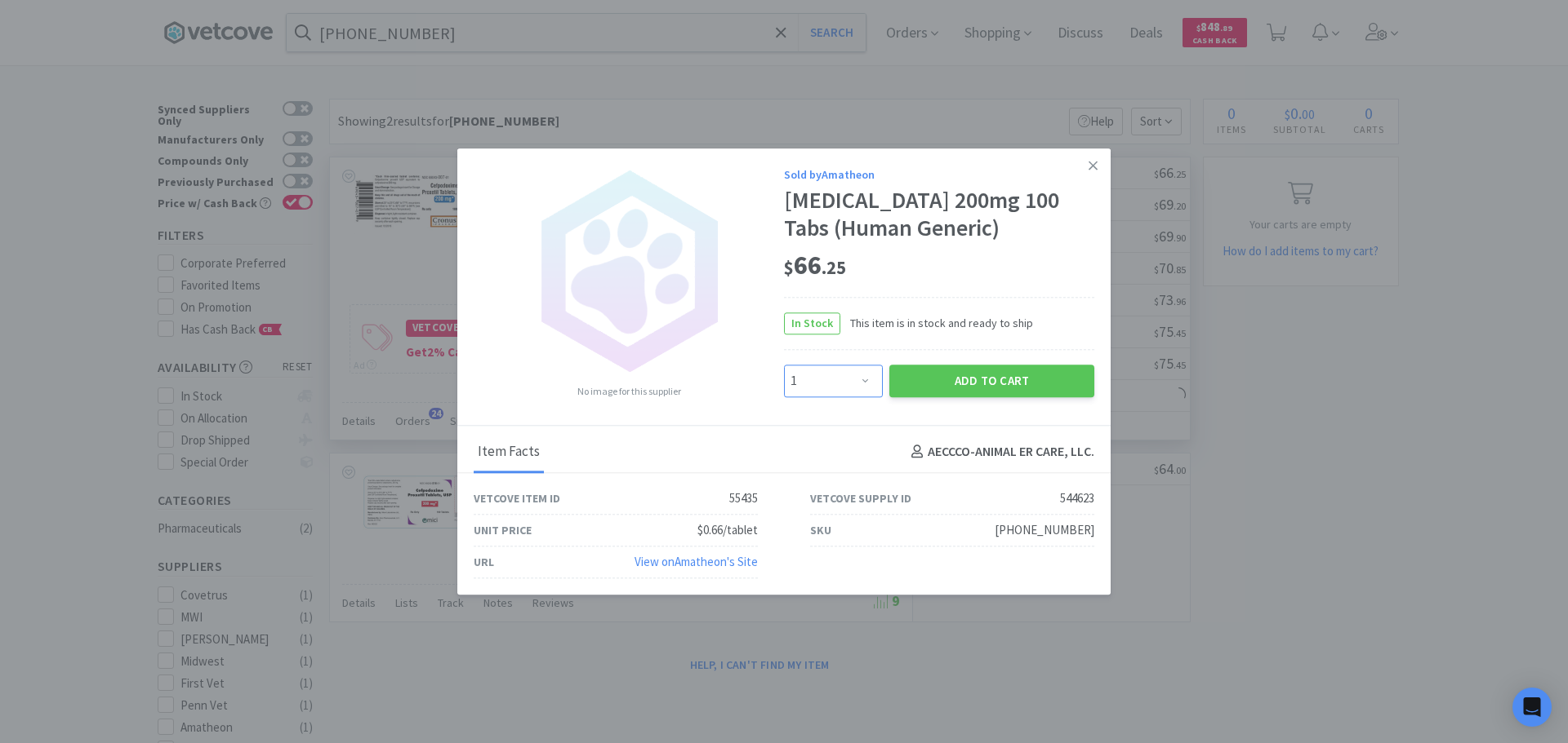
drag, startPoint x: 843, startPoint y: 382, endPoint x: 846, endPoint y: 366, distance: 16.3
click at [843, 381] on select "Enter Quantity 1 2 3 4 5 6 7 8 9 10 11 12 13 14 15 16 17 18 19 20 Enter Quantity" at bounding box center [834, 381] width 99 height 32
select select "2"
click at [784, 365] on select "Enter Quantity 1 2 3 4 5 6 7 8 9 10 11 12 13 14 15 16 17 18 19 20 Enter Quantity" at bounding box center [834, 381] width 99 height 32
click at [926, 382] on button "Add to Cart" at bounding box center [991, 381] width 205 height 32
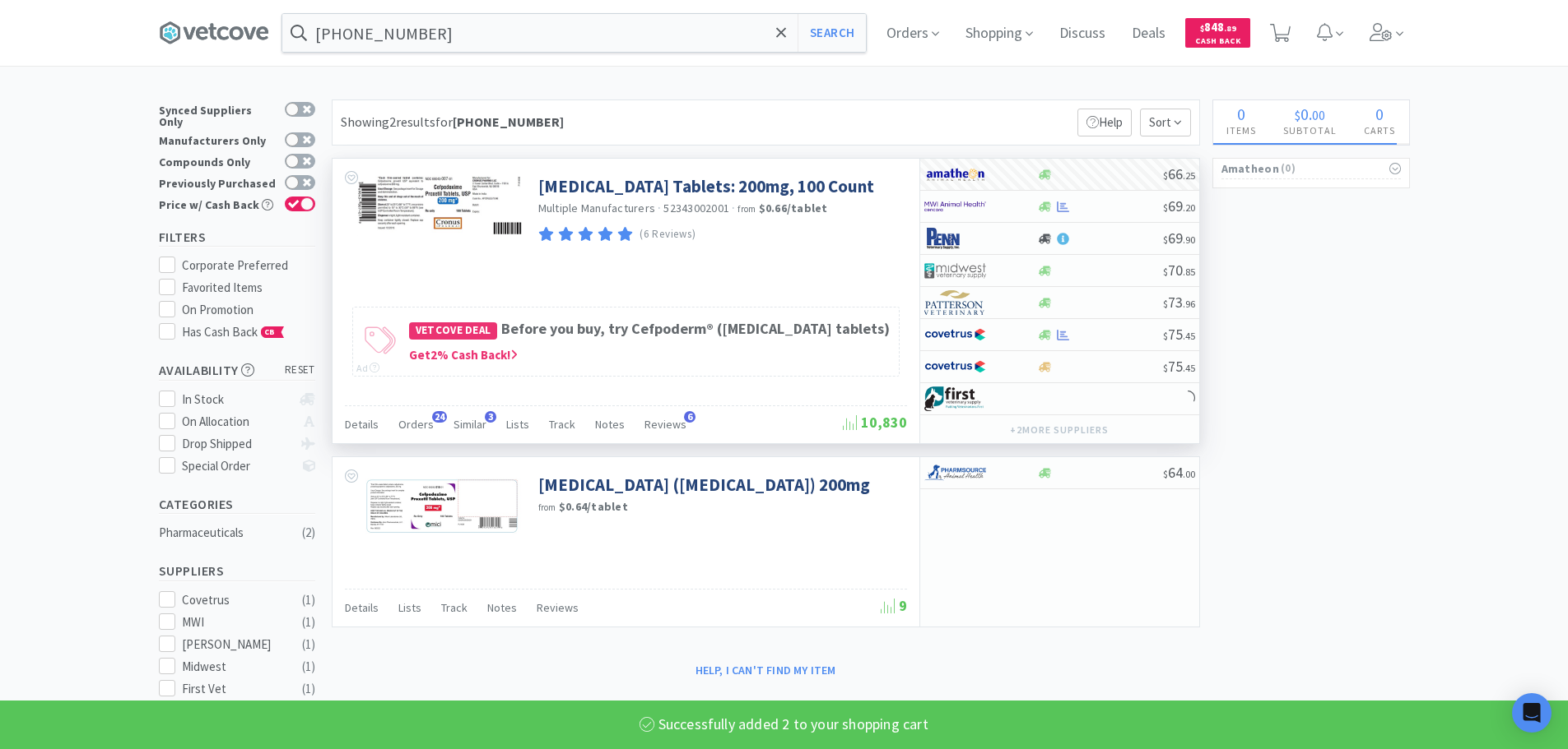
select select "2"
click at [480, 18] on input "[PHONE_NUMBER]" at bounding box center [574, 33] width 583 height 38
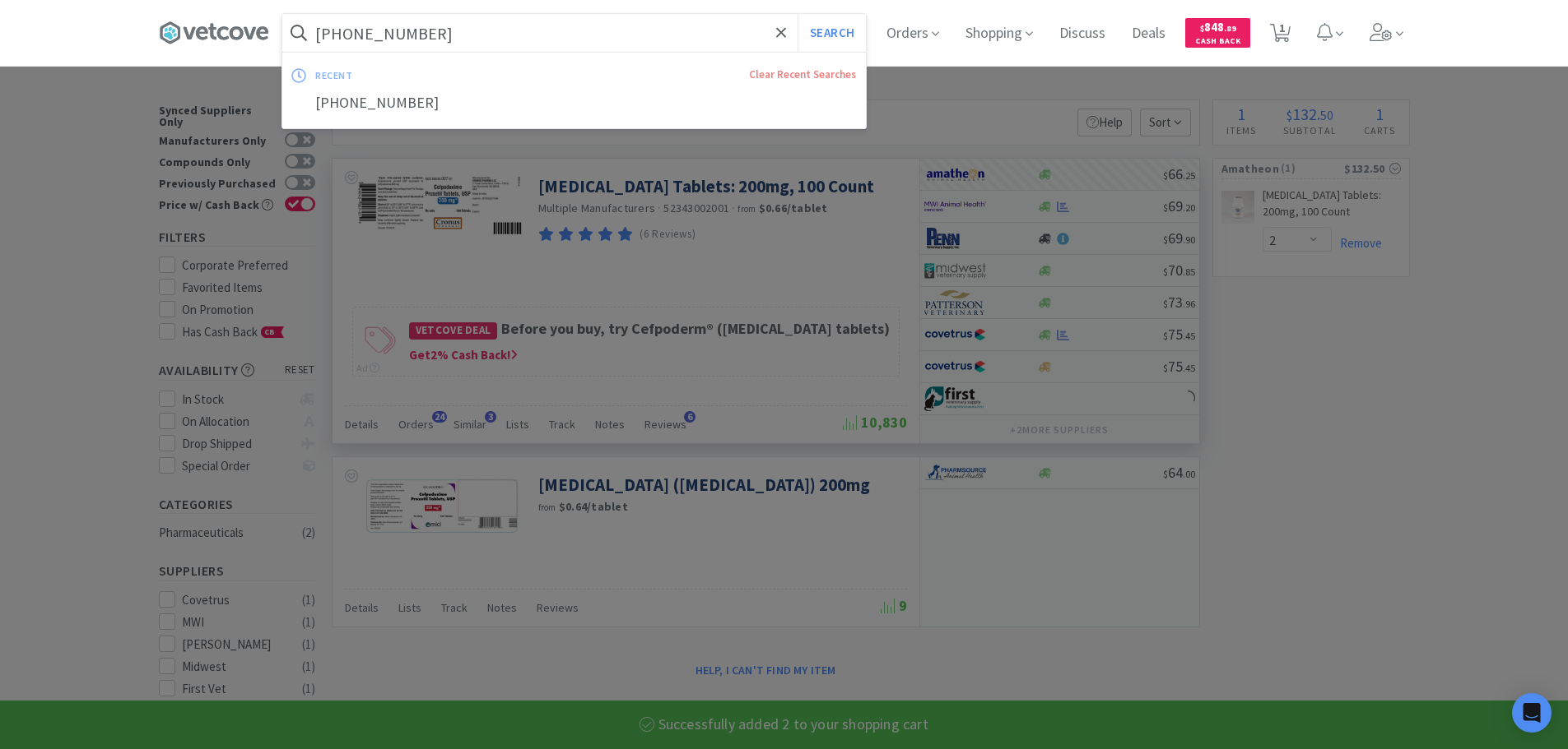
paste input "[PHONE_NUMBER]"
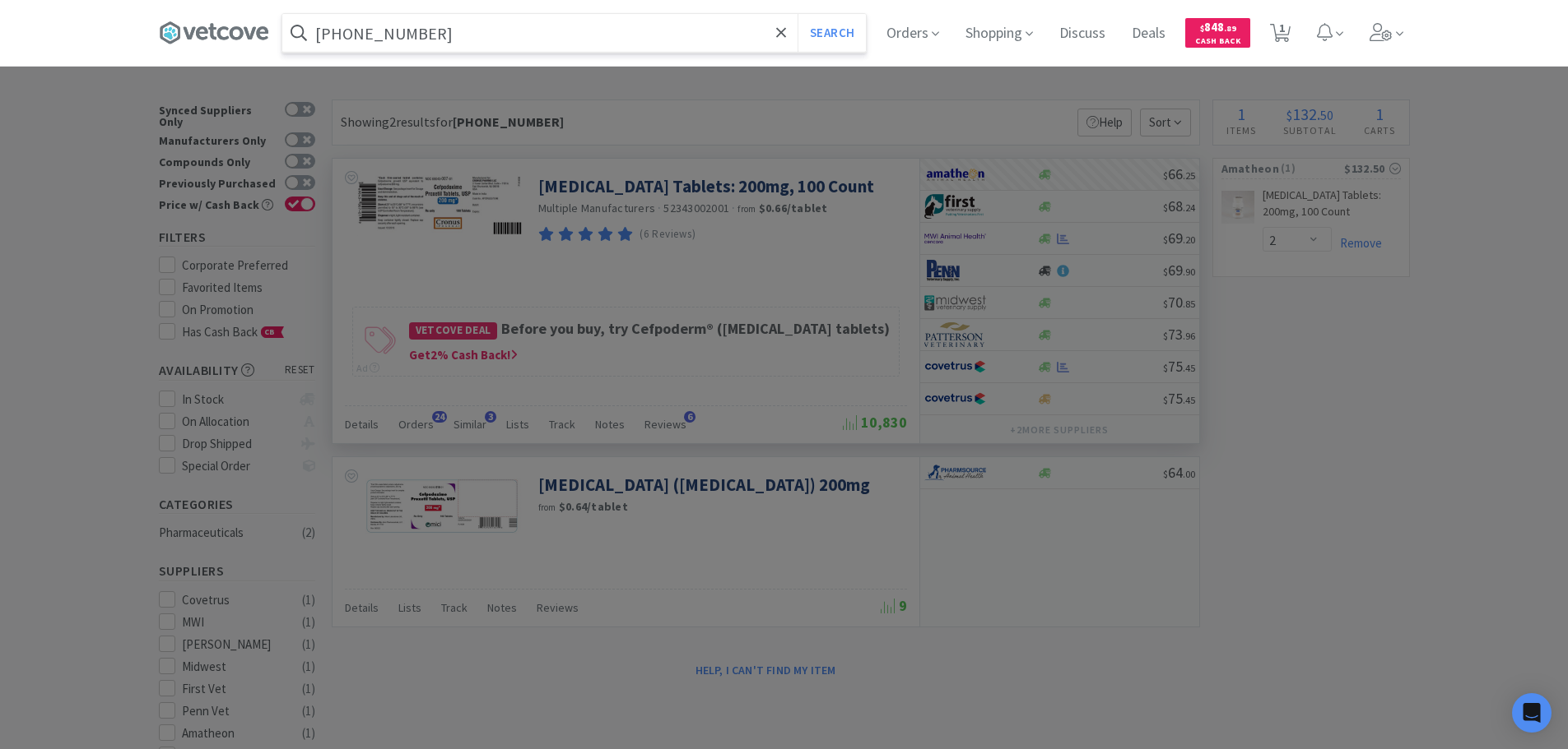
type input "[PHONE_NUMBER]"
click at [798, 14] on button "Search" at bounding box center [831, 33] width 68 height 38
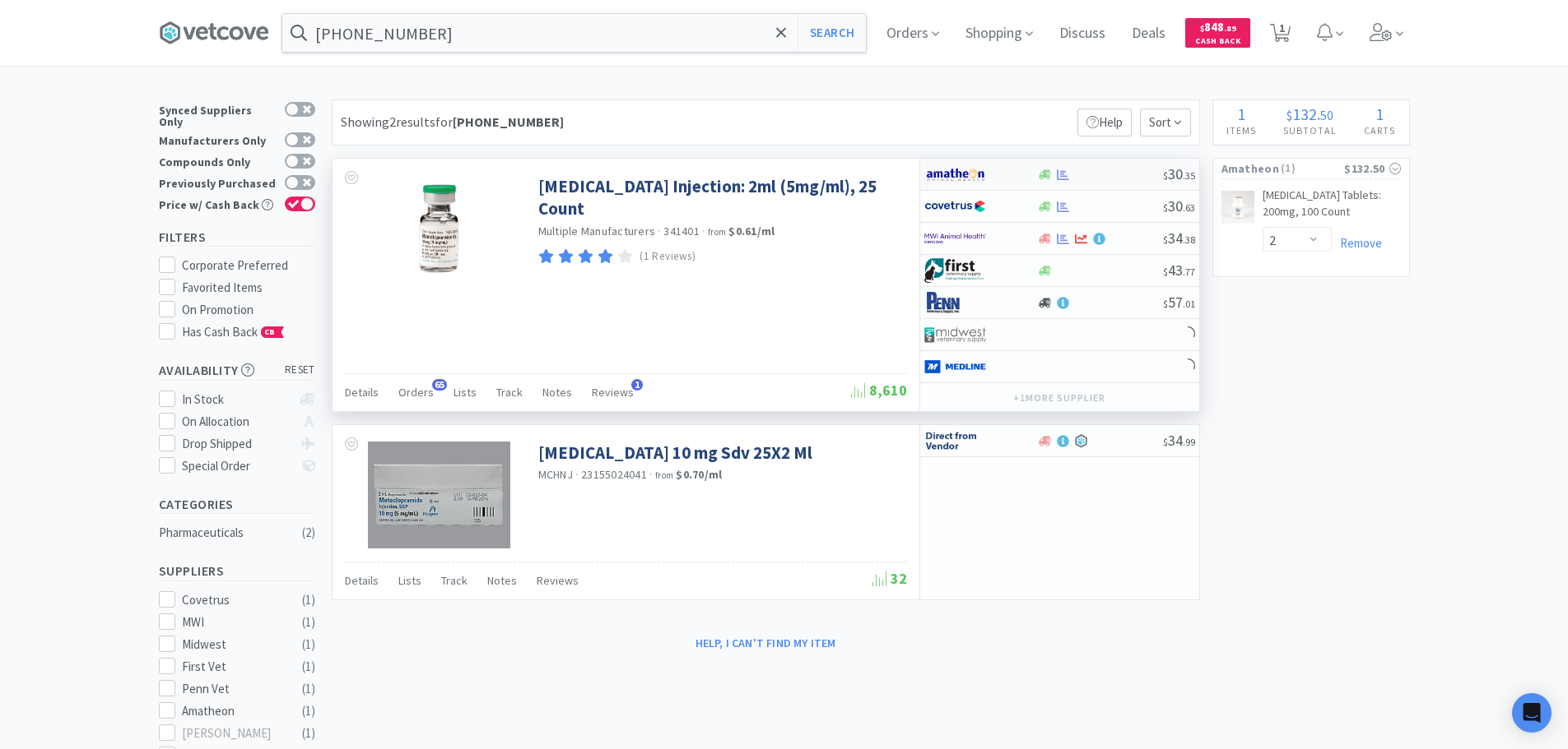
click at [1099, 172] on div at bounding box center [1100, 175] width 126 height 13
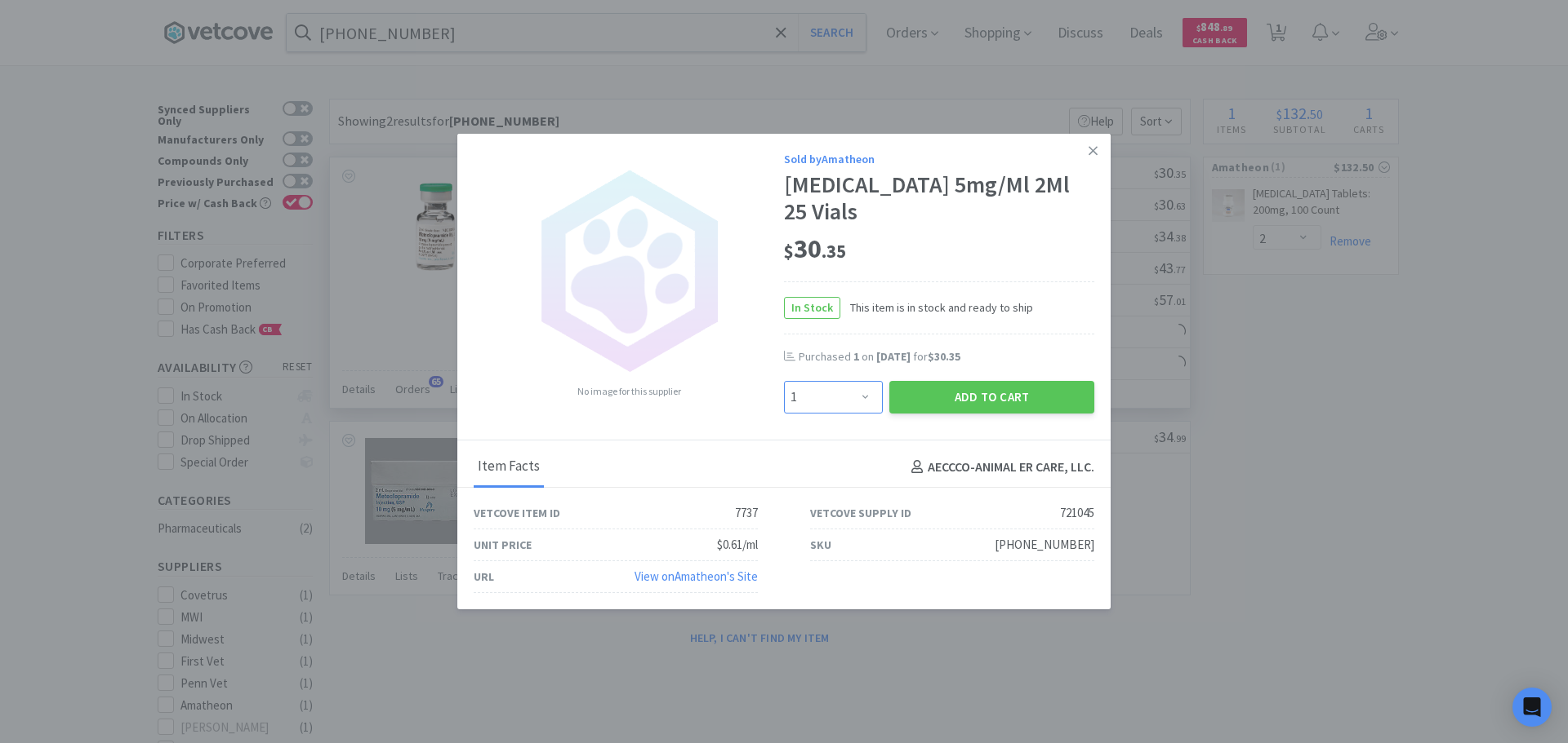
click at [843, 397] on select "Enter Quantity 1 2 3 4 5 6 7 8 9 10 11 12 13 14 15 16 17 18 19 20 Enter Quantity" at bounding box center [834, 397] width 99 height 32
select select "2"
click at [784, 381] on select "Enter Quantity 1 2 3 4 5 6 7 8 9 10 11 12 13 14 15 16 17 18 19 20 Enter Quantity" at bounding box center [834, 397] width 99 height 32
click at [946, 404] on button "Add to Cart" at bounding box center [991, 397] width 205 height 32
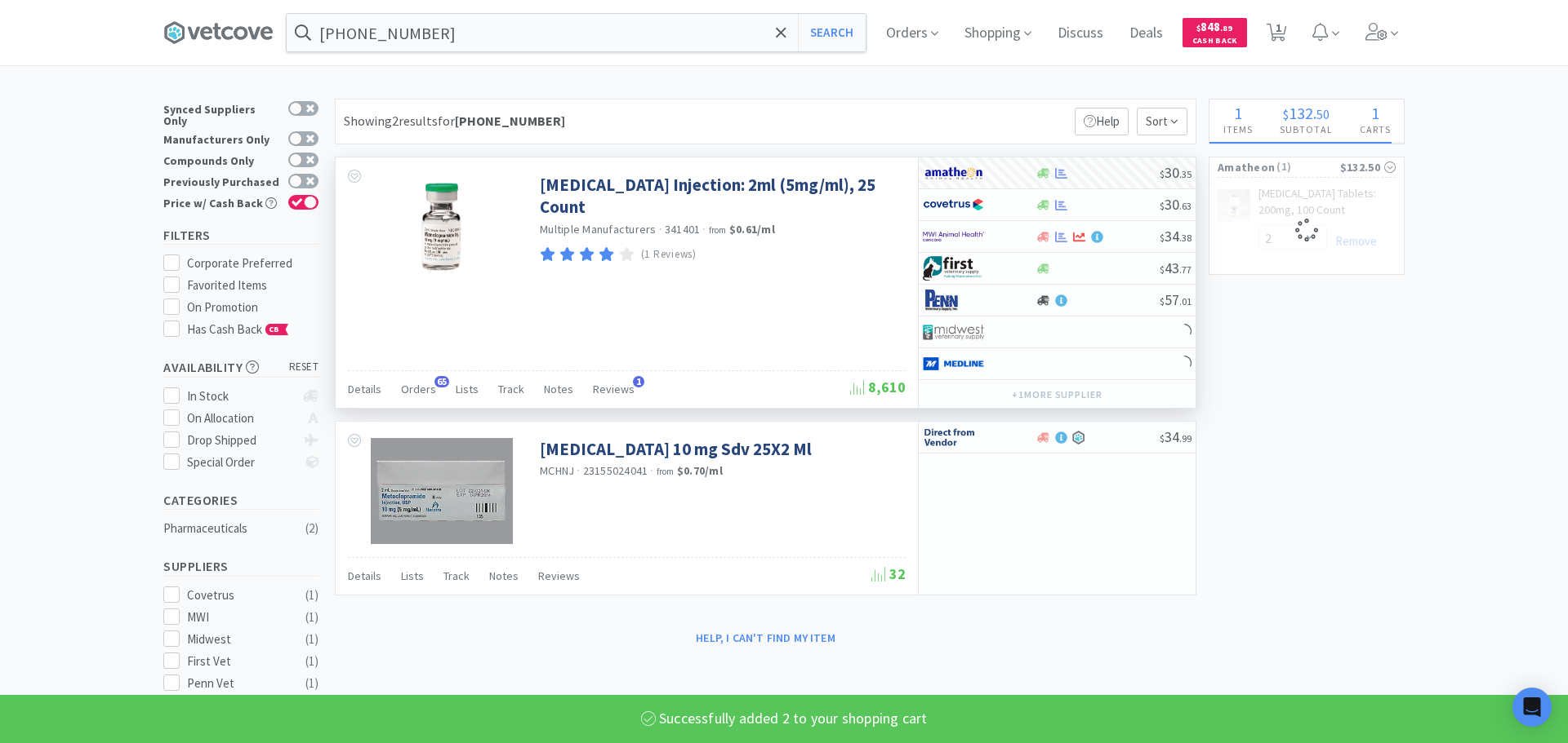
select select "2"
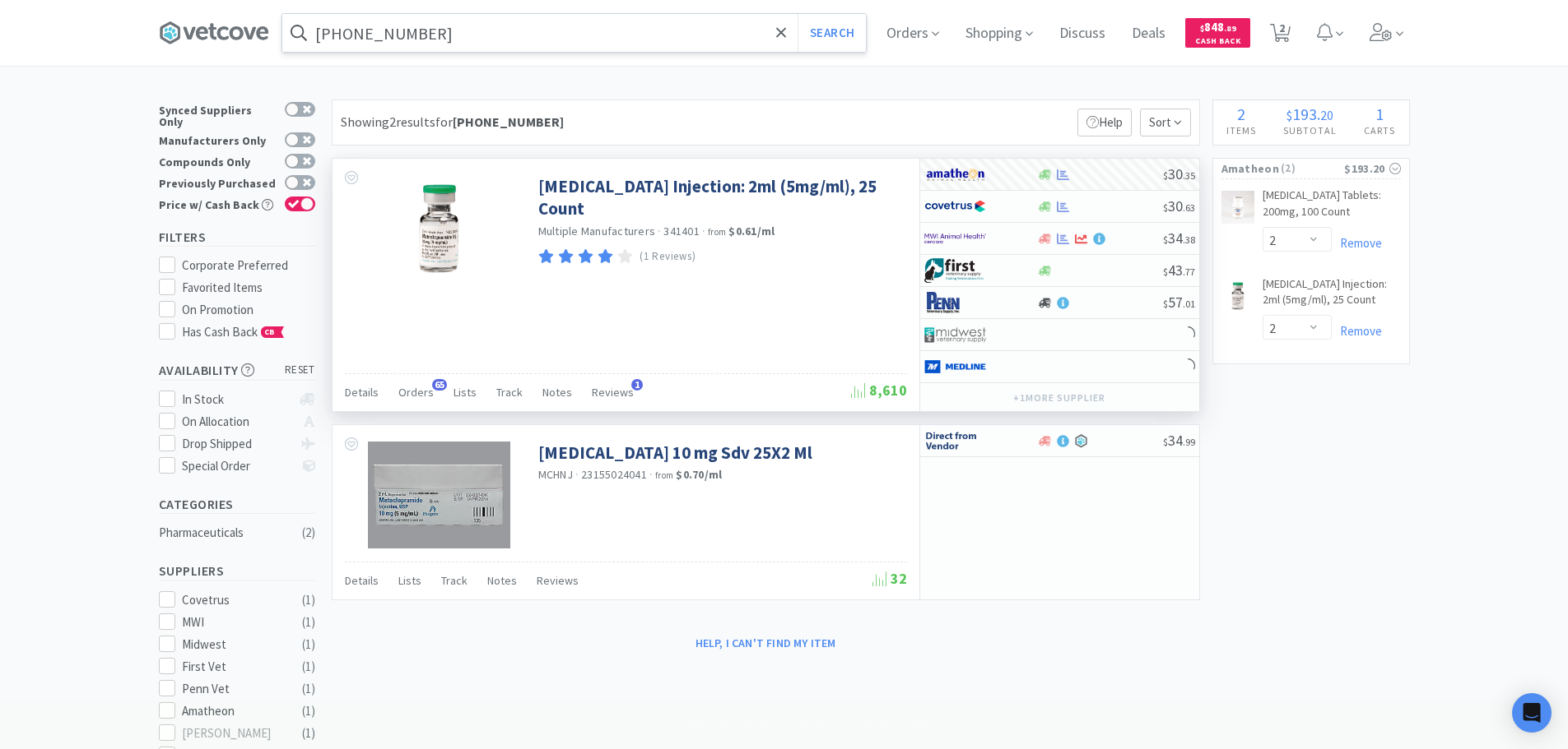
click at [489, 29] on input "[PHONE_NUMBER]" at bounding box center [574, 33] width 583 height 38
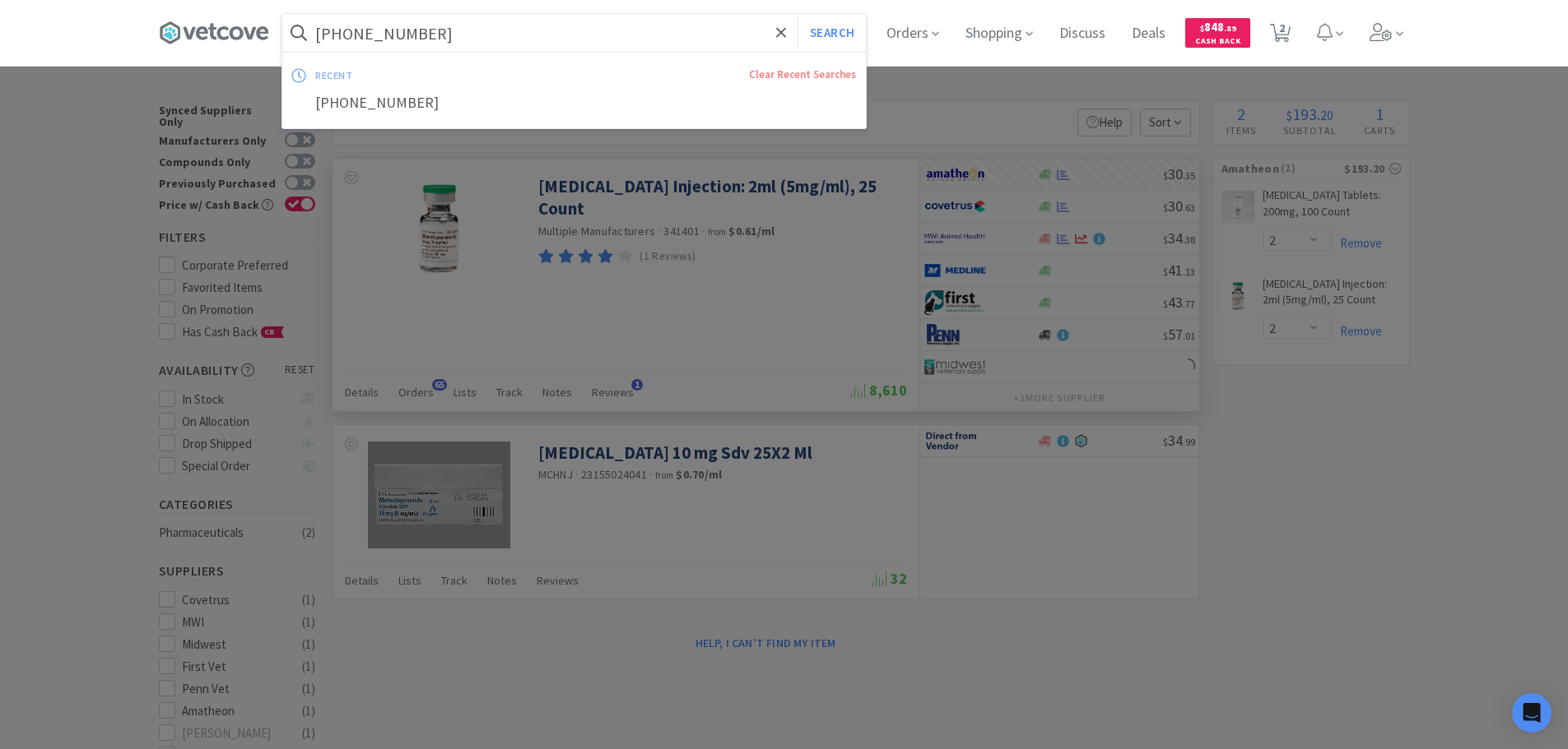
paste input "[PHONE_NUMBER]"
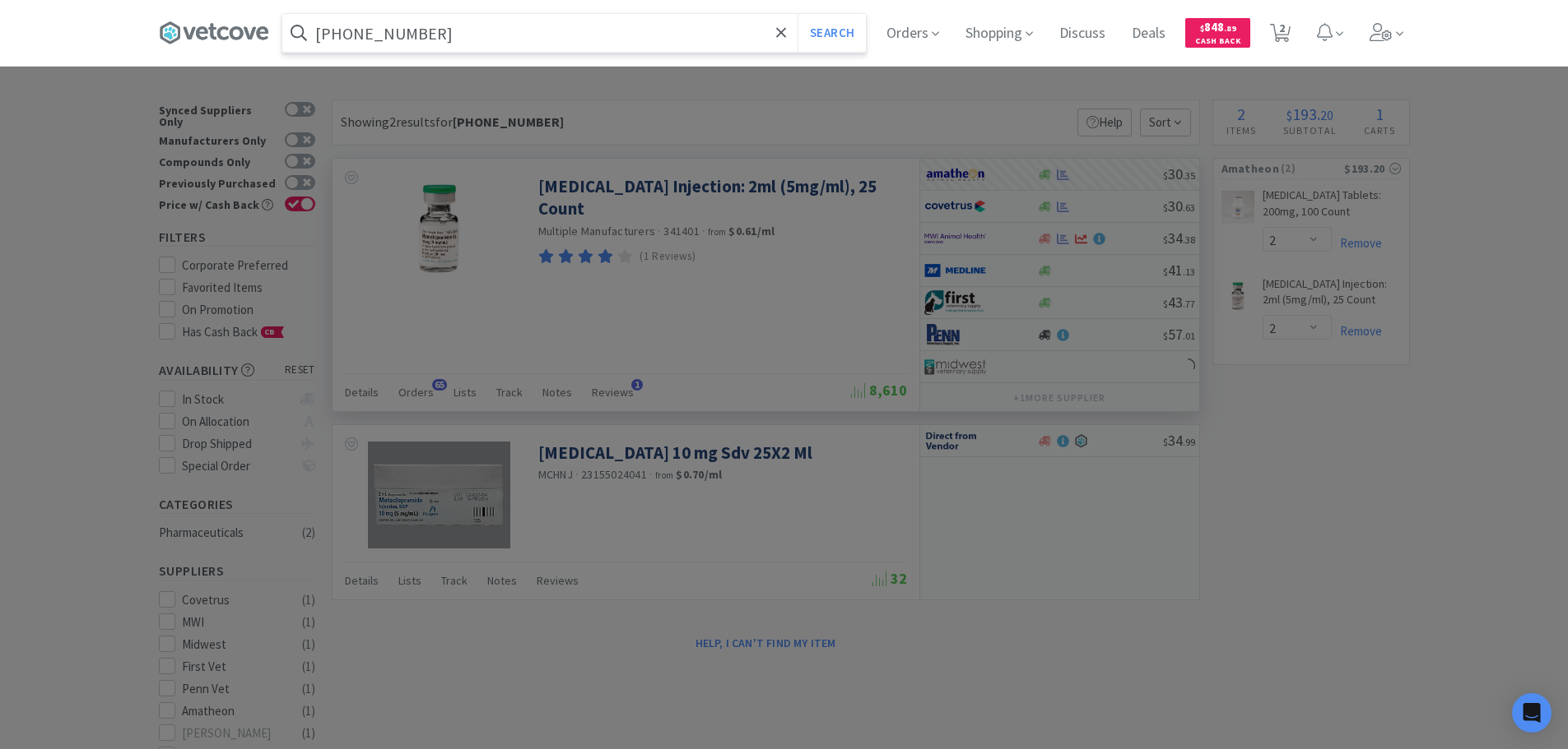
type input "[PHONE_NUMBER]"
click at [798, 14] on button "Search" at bounding box center [831, 33] width 68 height 38
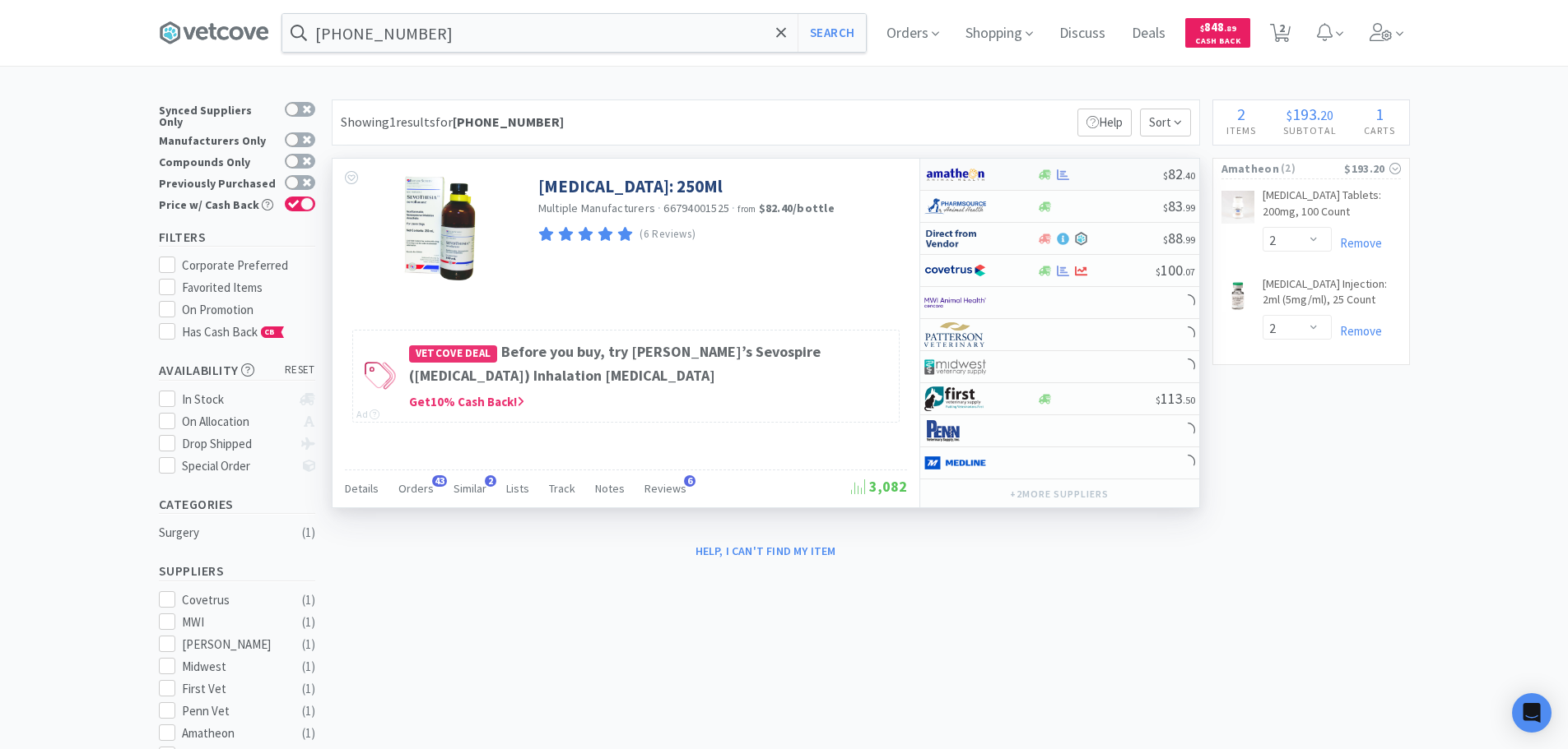
click at [1143, 170] on div at bounding box center [1100, 175] width 126 height 13
select select "1"
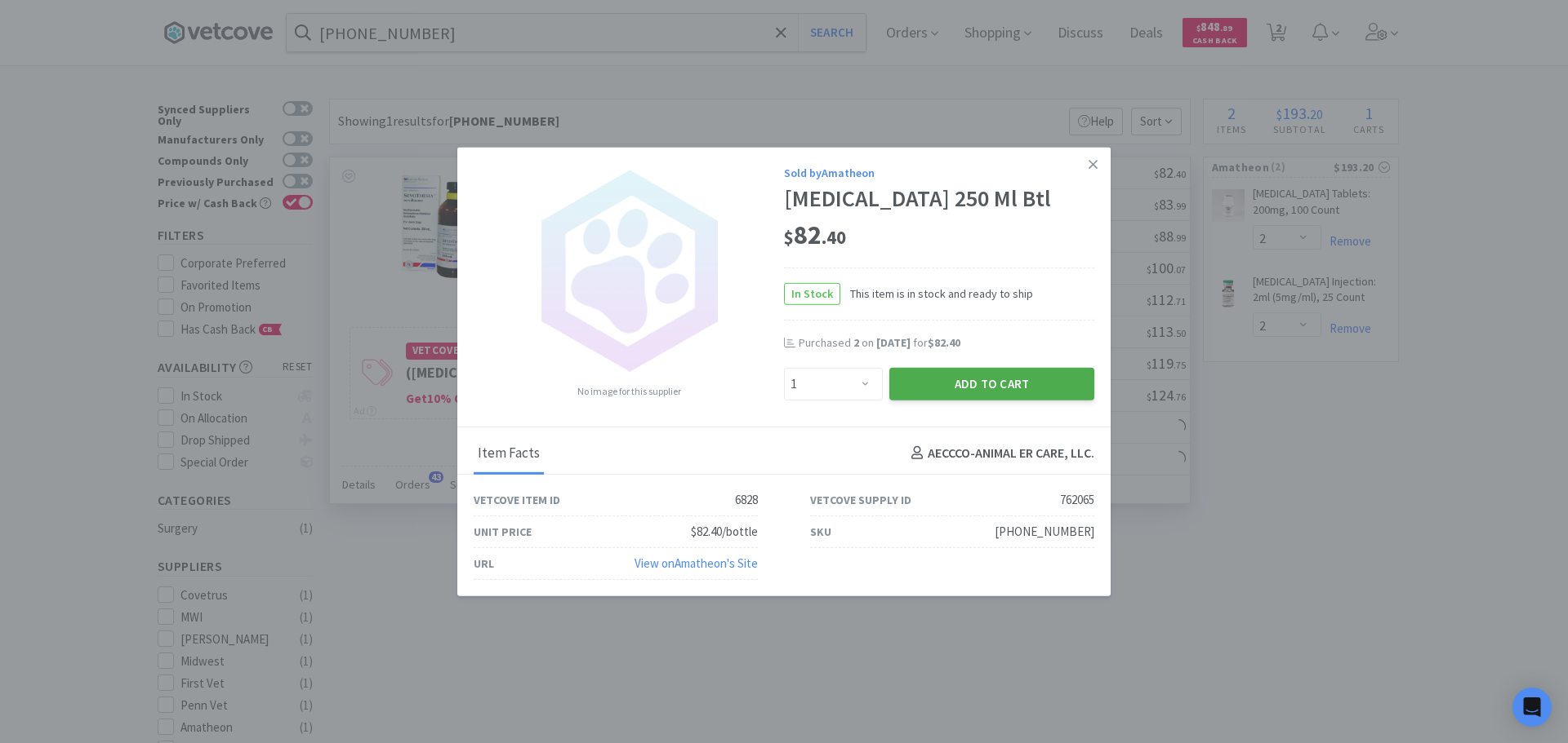
click at [950, 378] on button "Add to Cart" at bounding box center [991, 384] width 205 height 32
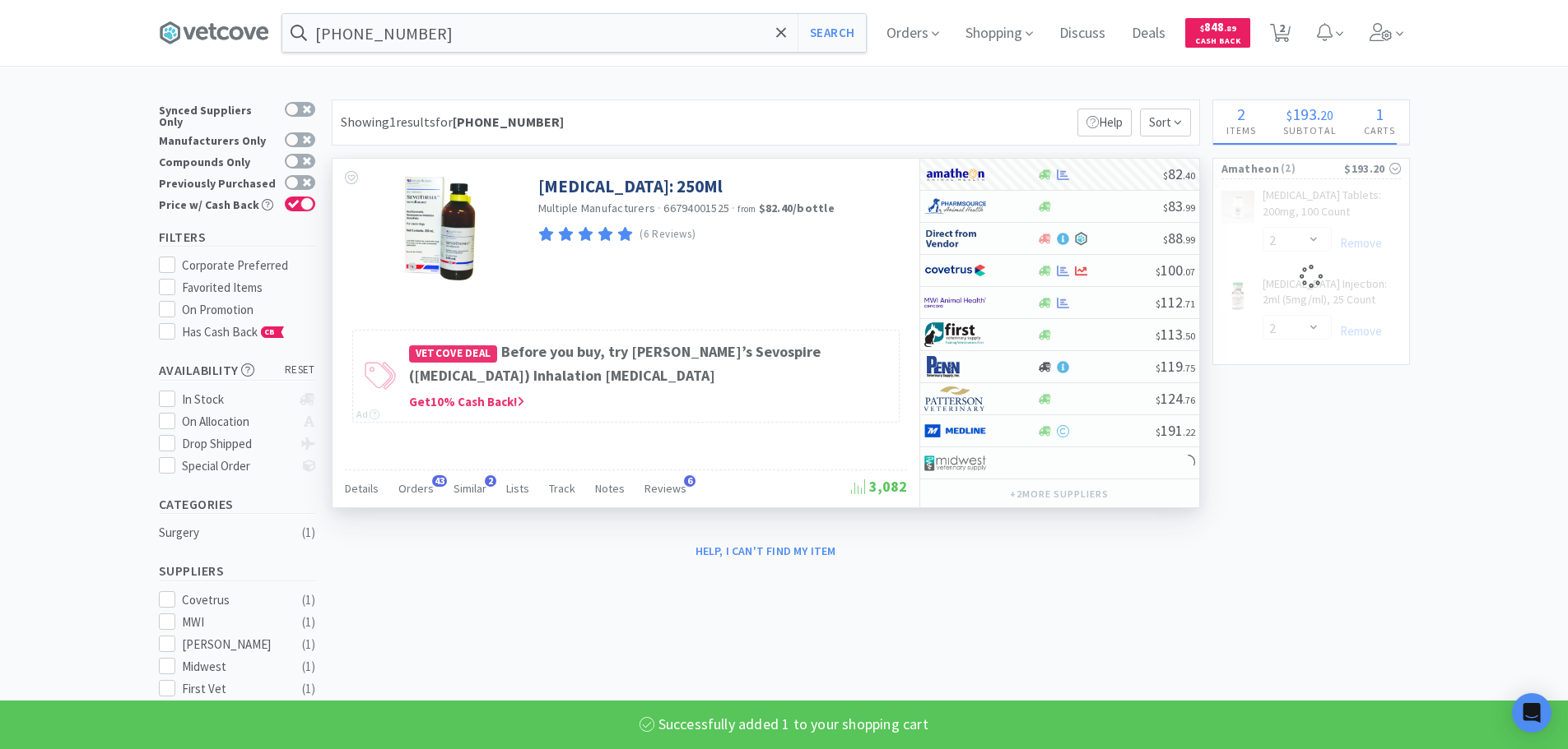
select select "1"
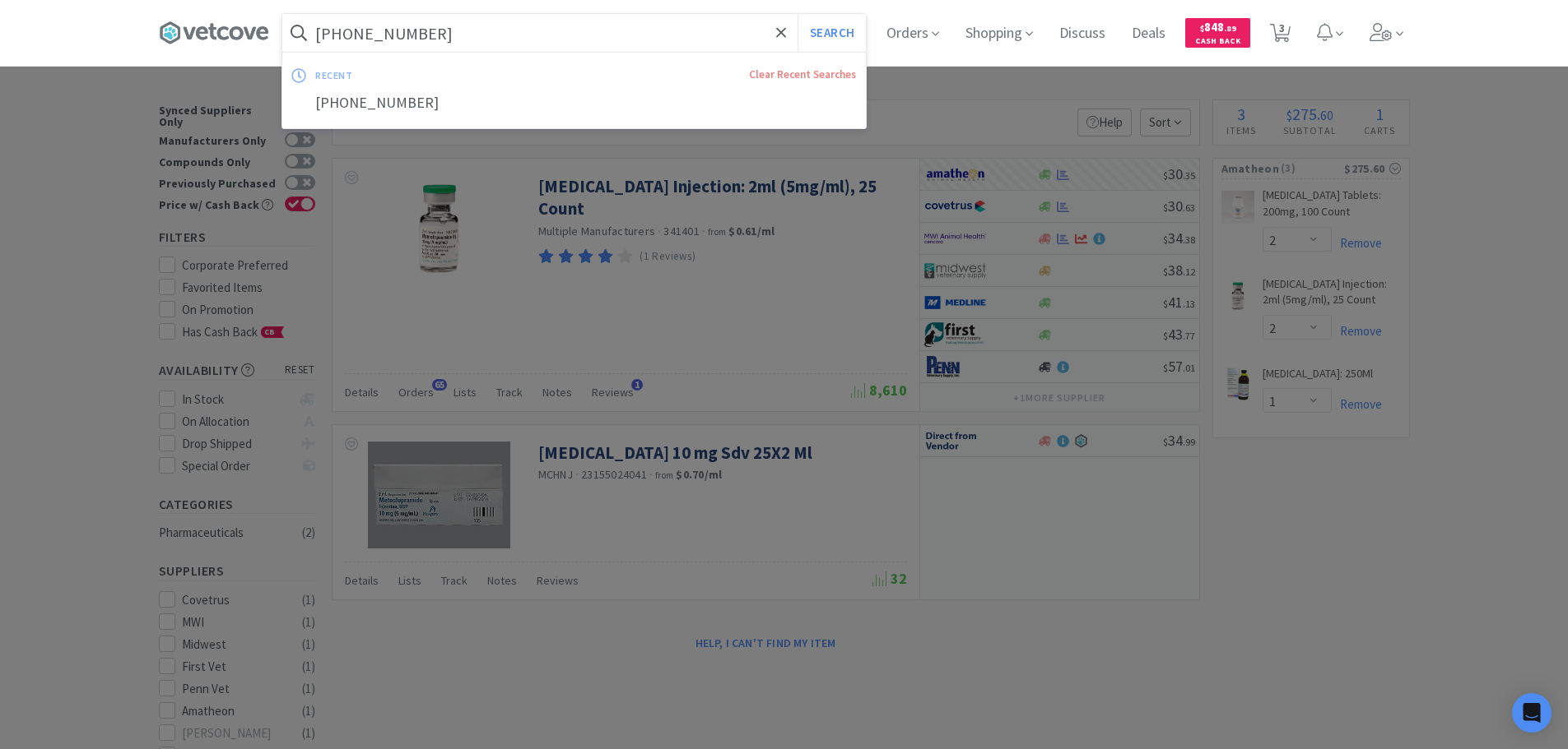
click at [457, 34] on input "[PHONE_NUMBER]" at bounding box center [574, 33] width 583 height 38
paste input "036108"
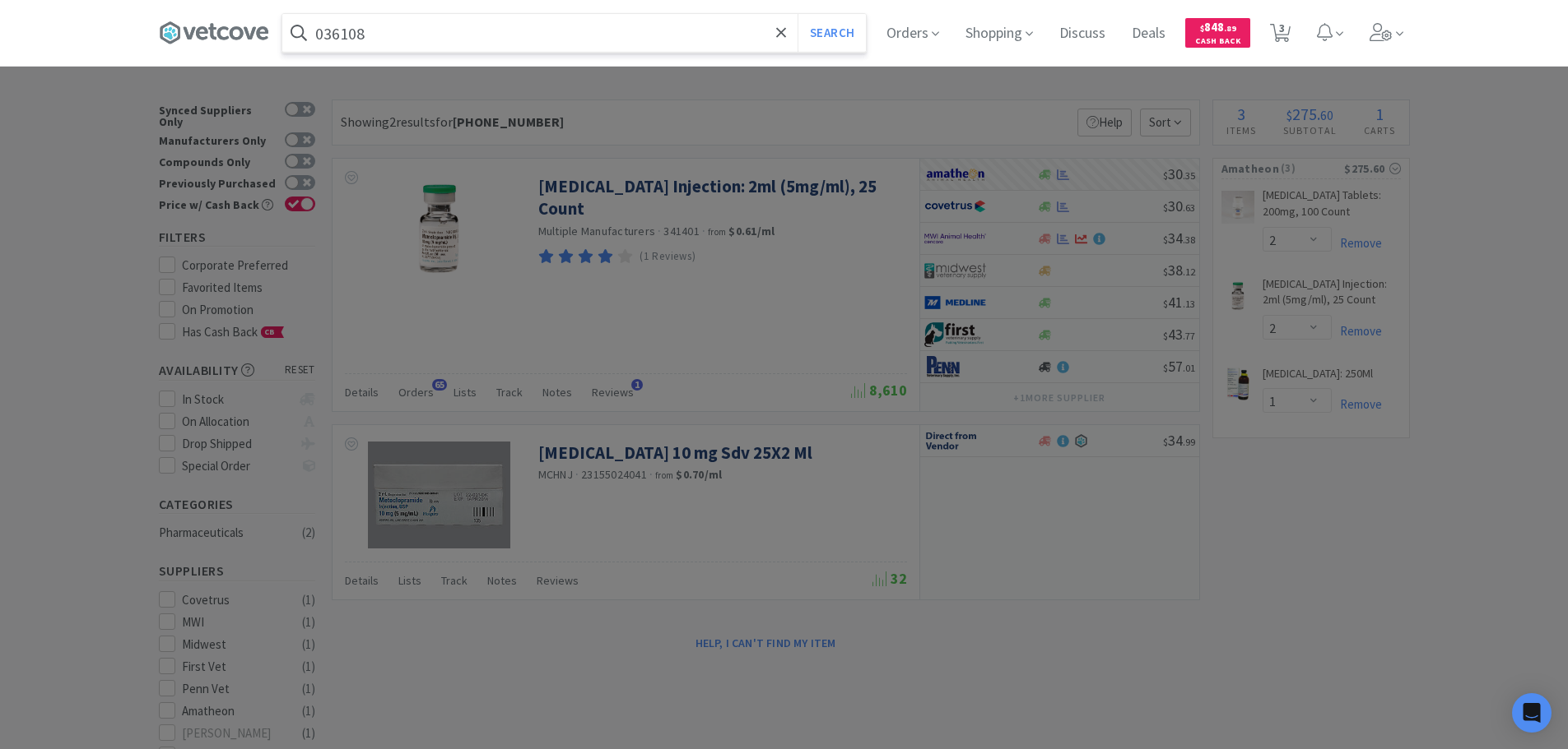
type input "036108"
click at [798, 14] on button "Search" at bounding box center [831, 33] width 68 height 38
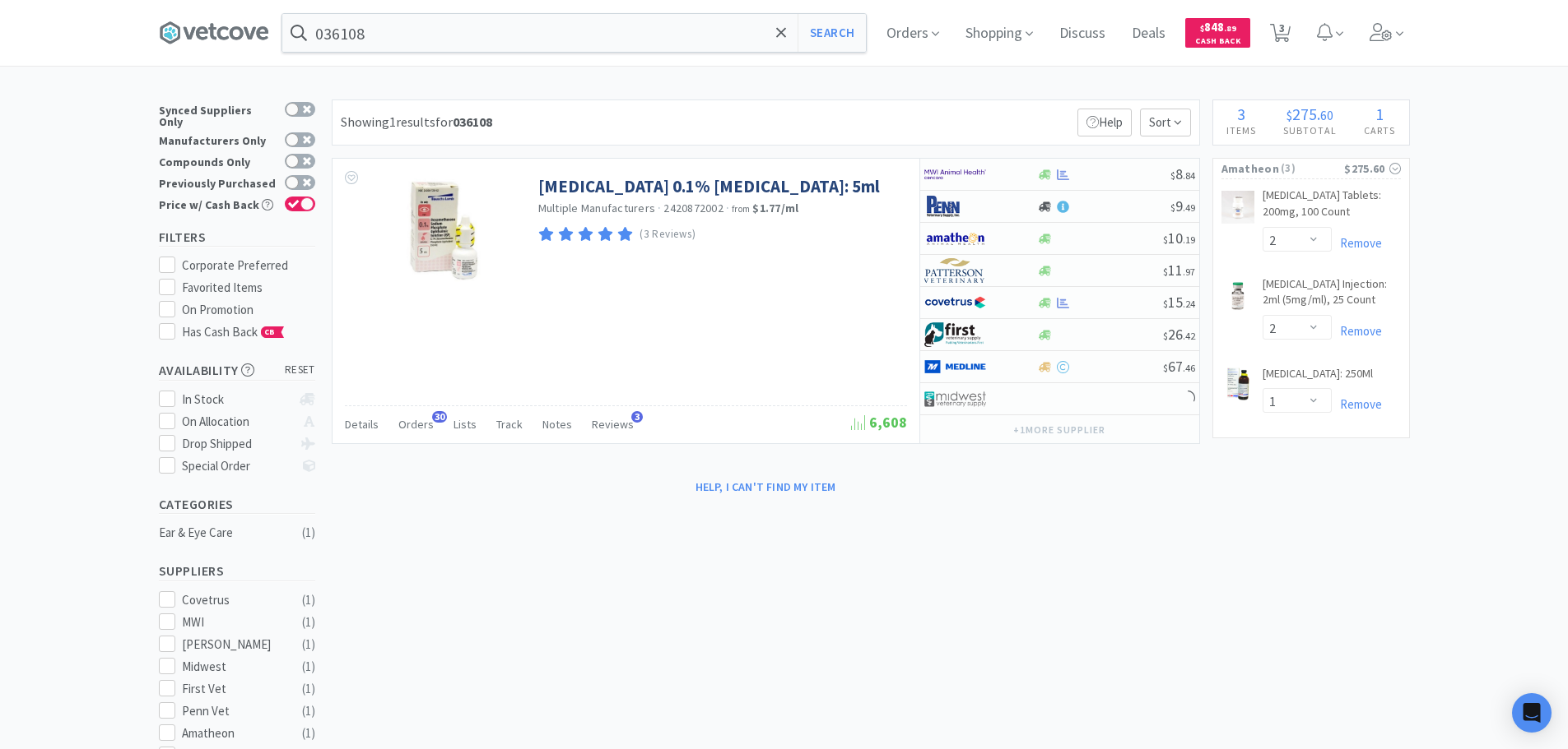
click at [859, 110] on div "Showing 1 results for 036108 Filters Help Sort" at bounding box center [766, 123] width 868 height 46
click at [1099, 174] on div at bounding box center [1104, 175] width 134 height 13
select select "1"
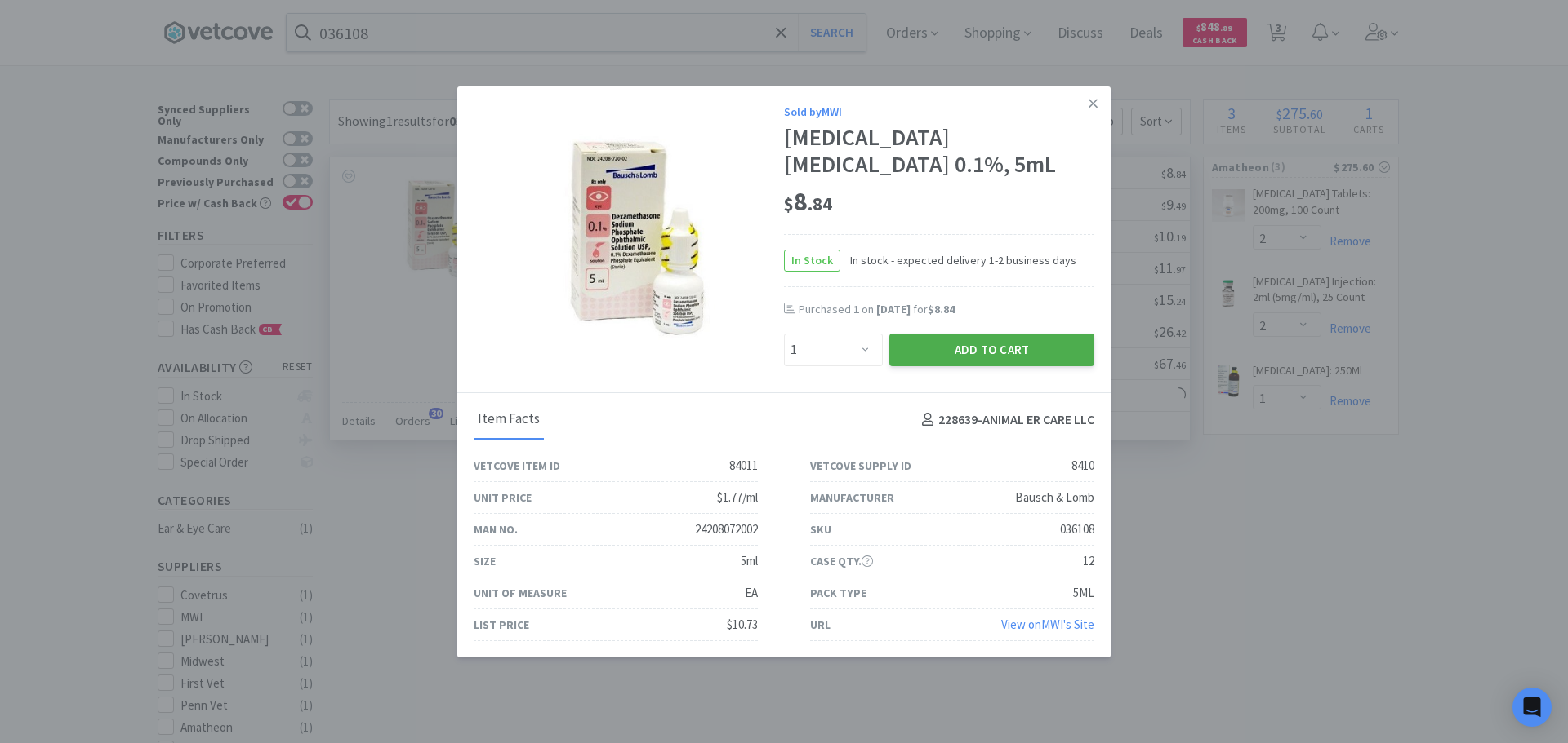
click at [1022, 367] on button "Add to Cart" at bounding box center [991, 350] width 205 height 32
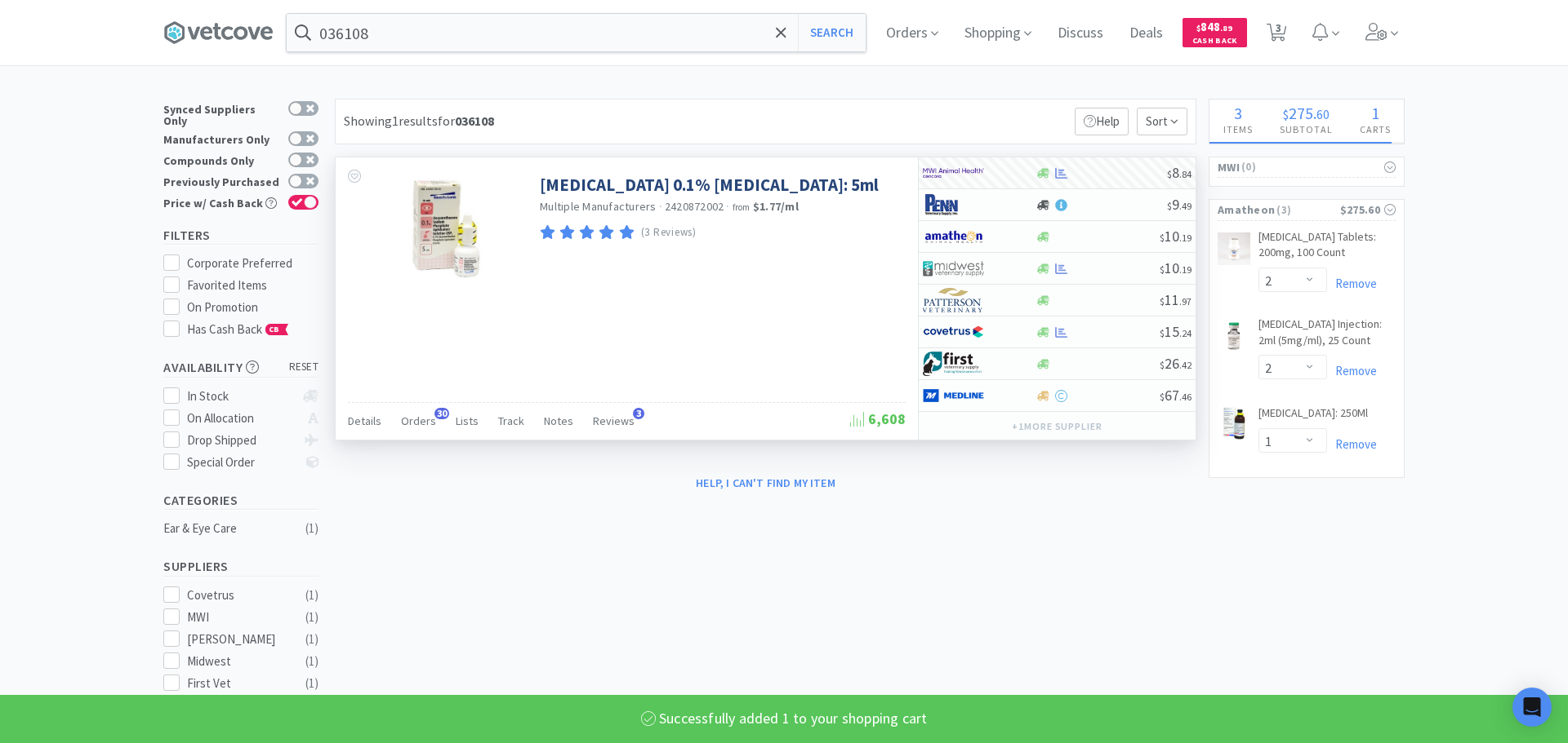
select select "1"
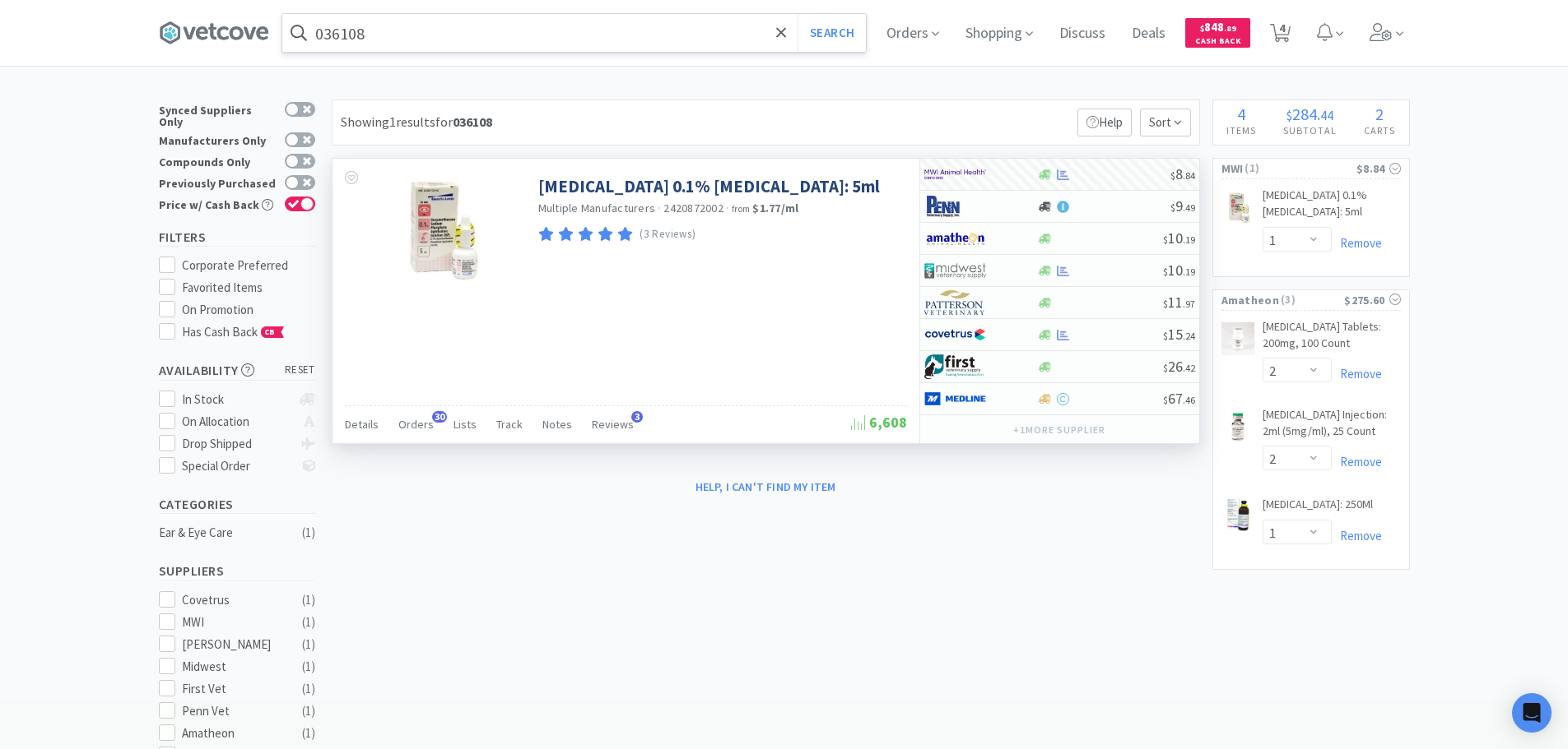
click at [574, 30] on input "036108" at bounding box center [574, 33] width 583 height 38
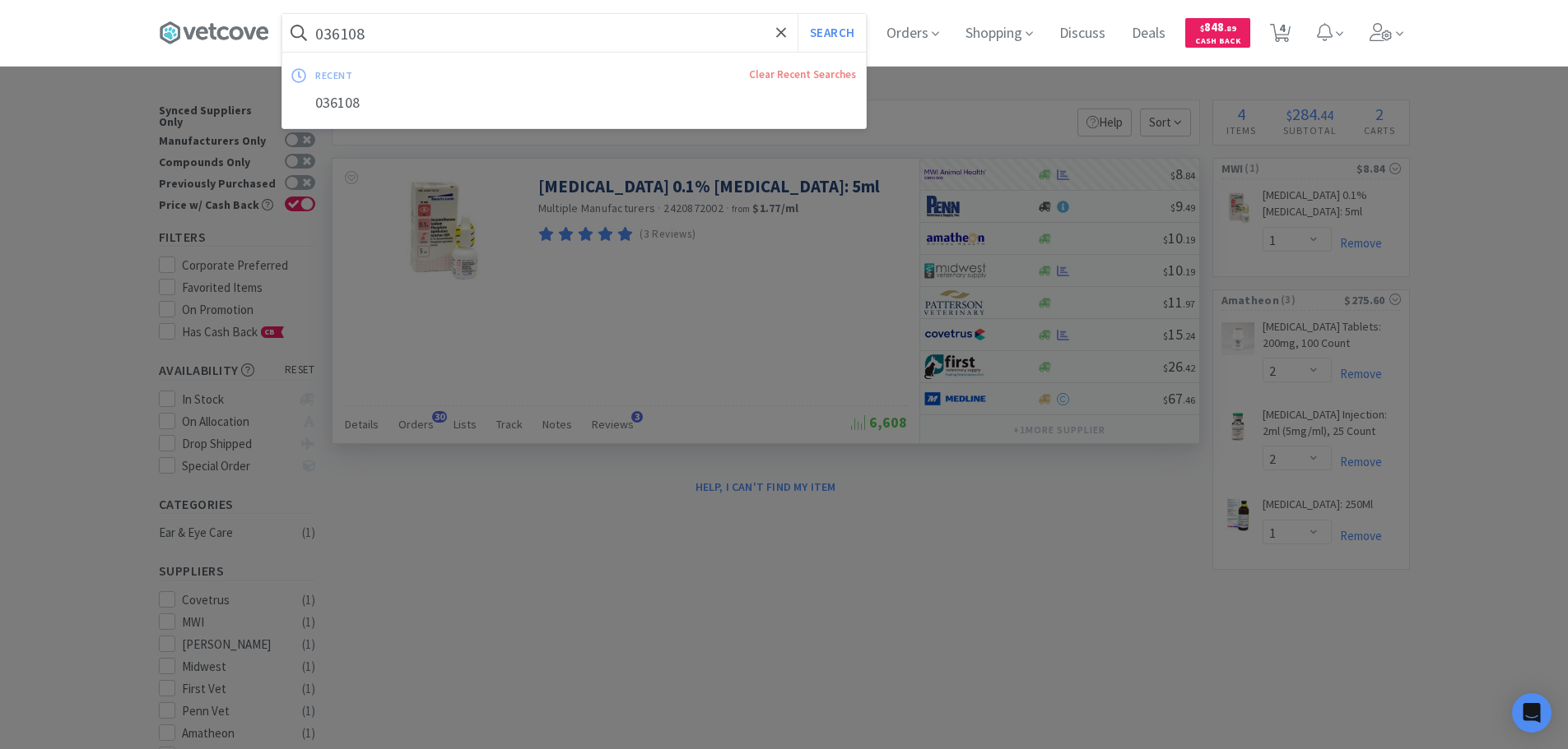
paste input "11921"
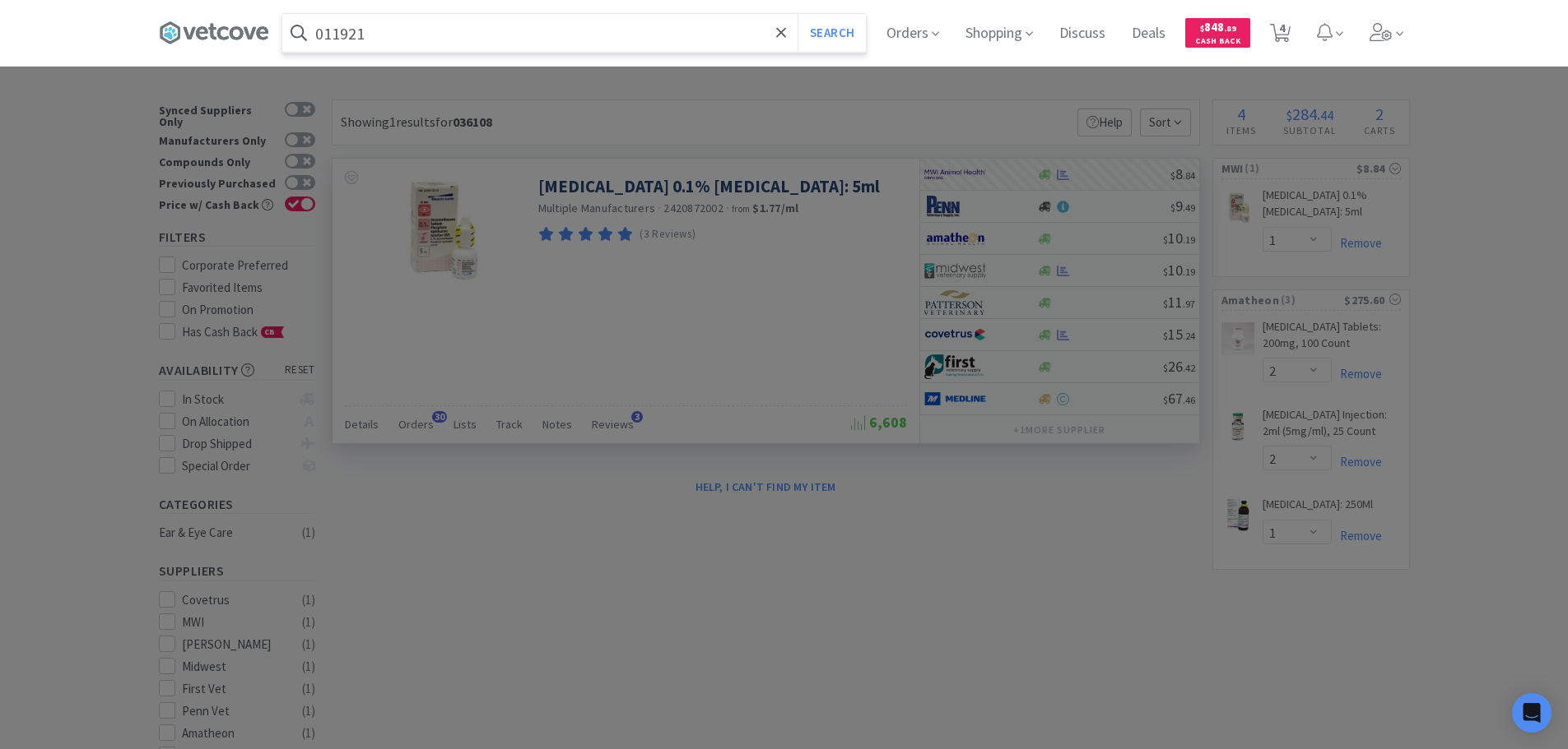
type input "011921"
click at [798, 14] on button "Search" at bounding box center [831, 33] width 68 height 38
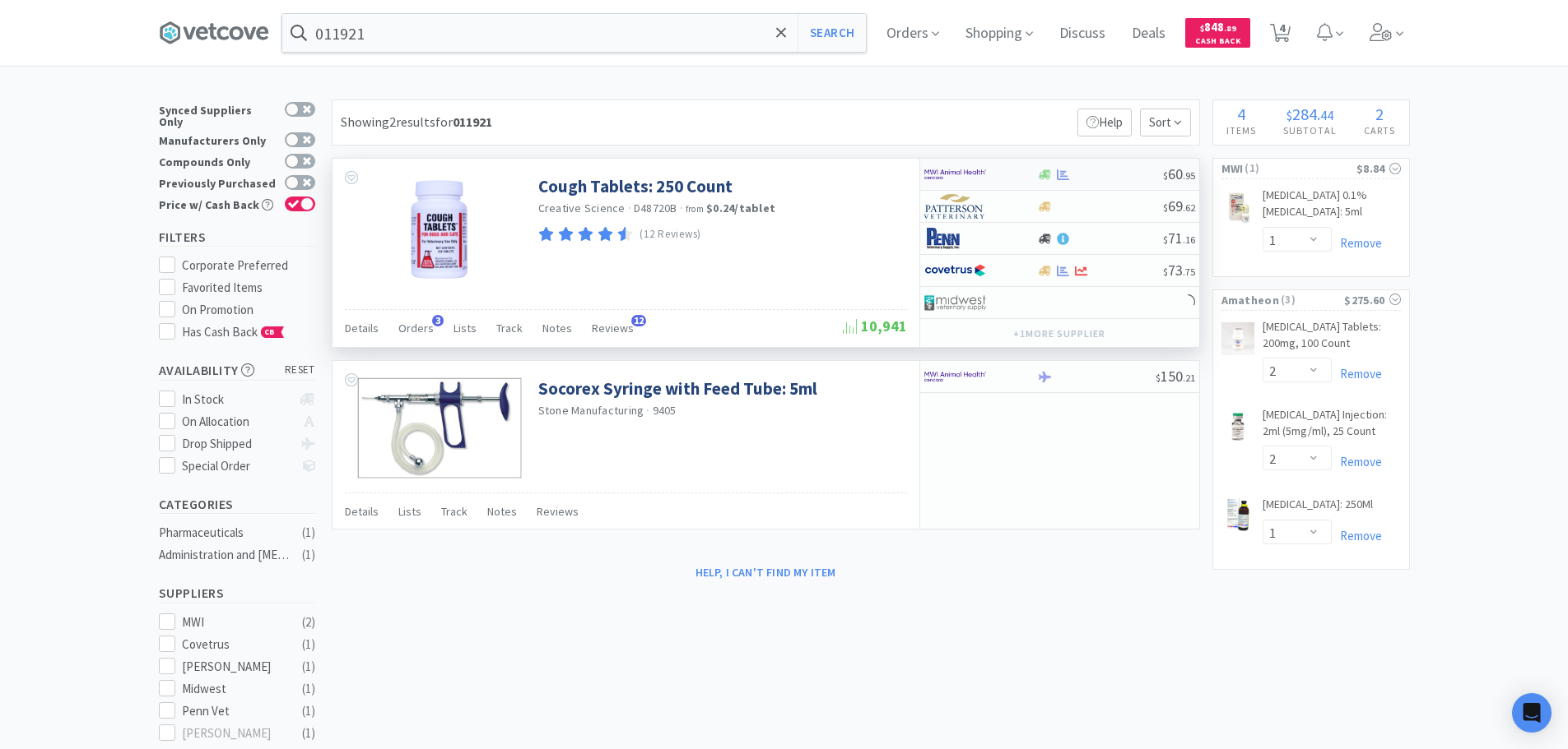
click at [1125, 179] on div at bounding box center [1100, 175] width 126 height 13
select select "1"
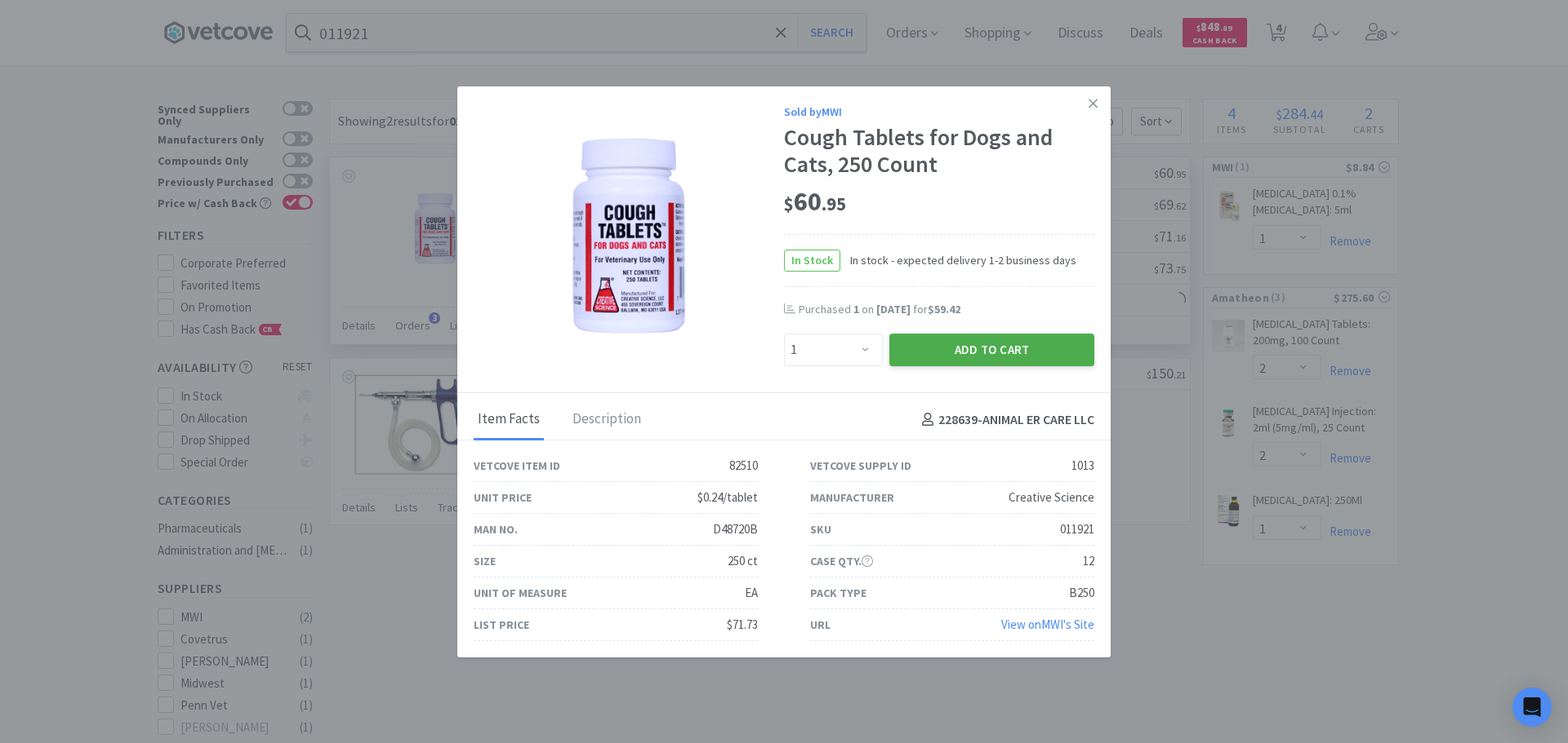
click at [1007, 348] on button "Add to Cart" at bounding box center [991, 350] width 205 height 32
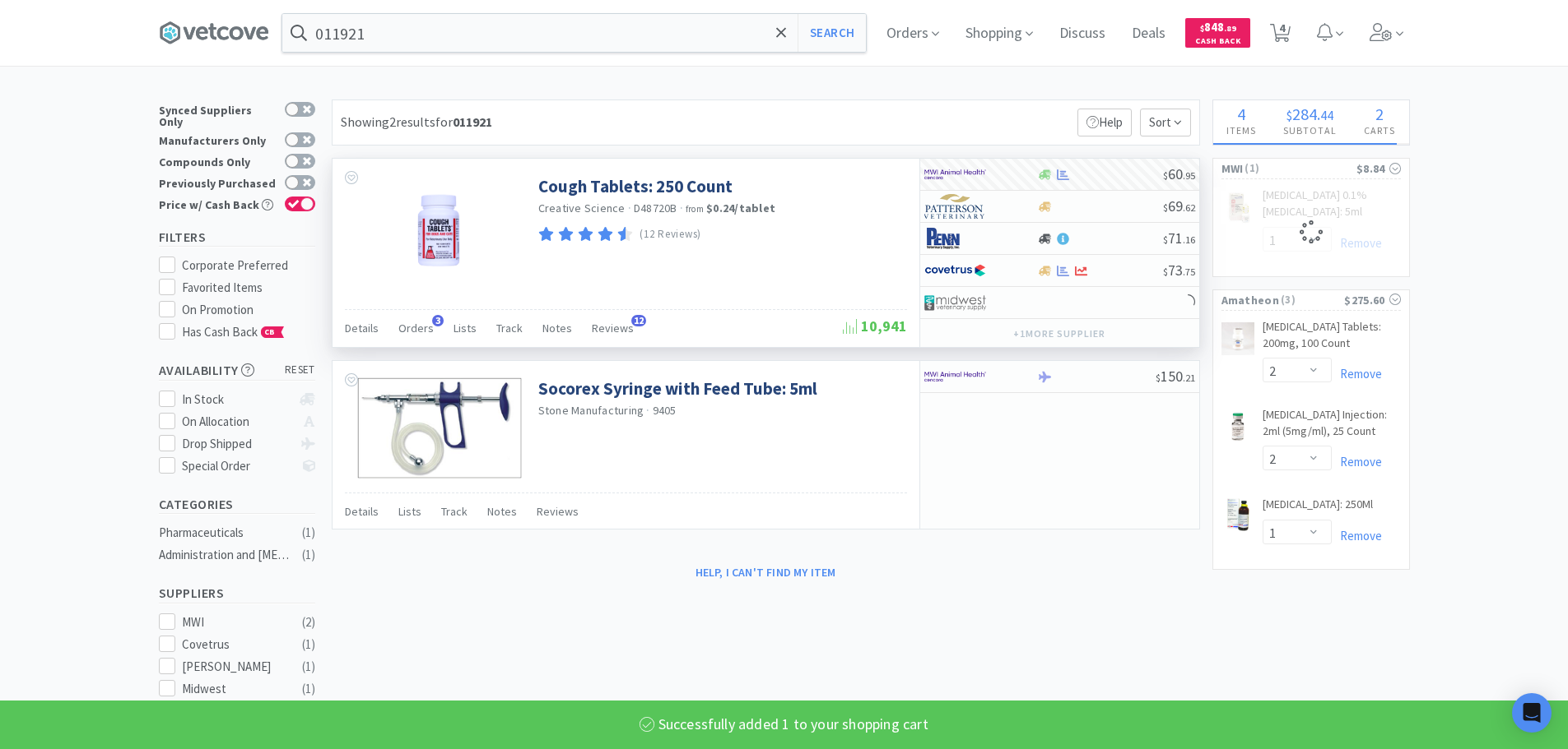
select select "1"
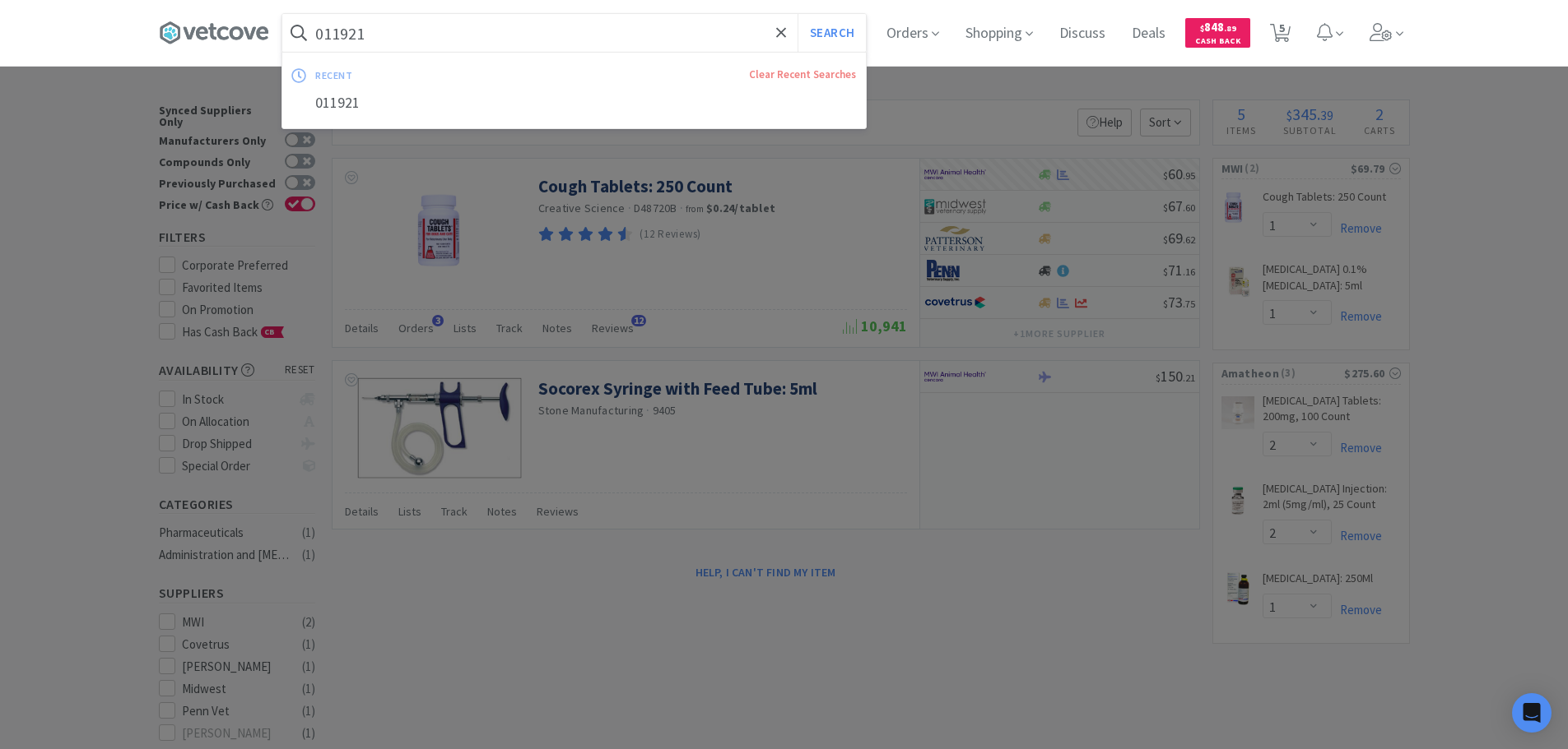
click at [501, 41] on input "011921" at bounding box center [574, 33] width 583 height 38
paste input "RXO210 - [MEDICAL_DATA] 100mg/Dextromethorphan 10mg (Cough Tabs)"
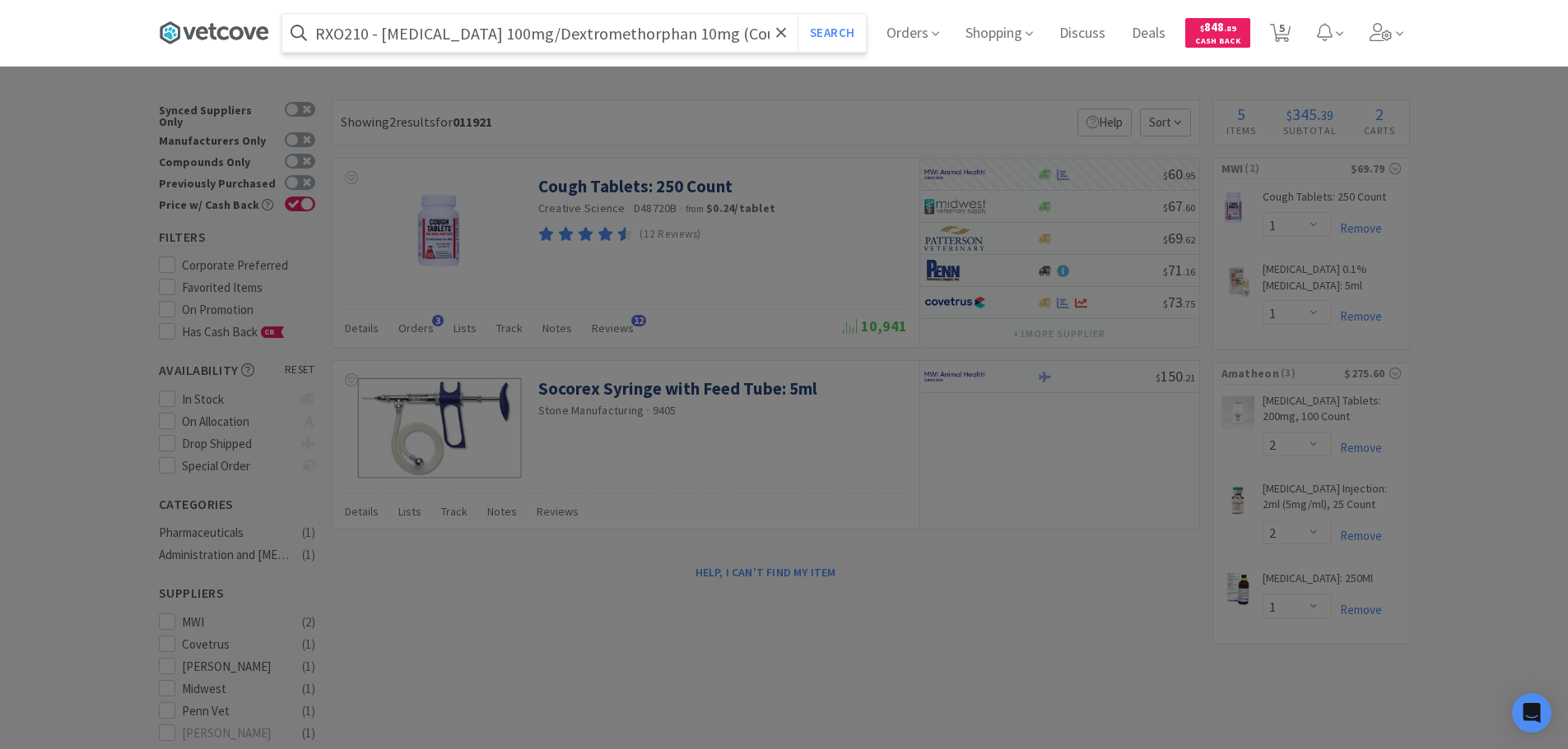
drag, startPoint x: 372, startPoint y: 33, endPoint x: 245, endPoint y: 39, distance: 127.1
click at [245, 39] on div "RXO210 - [MEDICAL_DATA] 100mg/Dextromethorphan 10mg (Cough Tabs) Search Orders …" at bounding box center [784, 33] width 1251 height 65
drag, startPoint x: 632, startPoint y: 34, endPoint x: 773, endPoint y: 61, distance: 143.6
click at [773, 61] on div "[MEDICAL_DATA] 100mg/Dextromethorphan 10mg (Cough Tabs) Search Orders Shopping …" at bounding box center [784, 33] width 1251 height 65
click at [798, 14] on button "Search" at bounding box center [831, 33] width 68 height 38
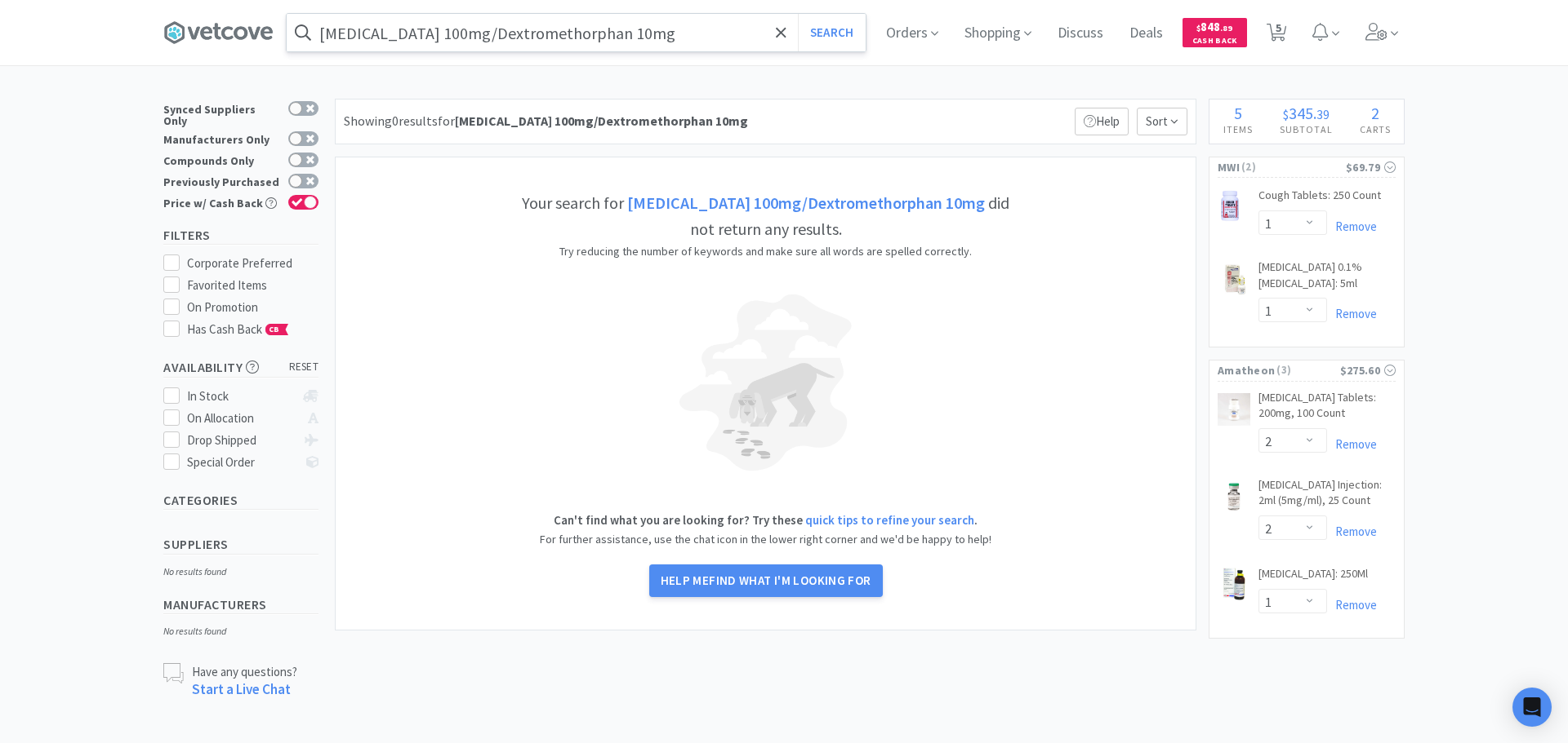
click at [665, 49] on input "[MEDICAL_DATA] 100mg/Dextromethorphan 10mg" at bounding box center [576, 32] width 579 height 38
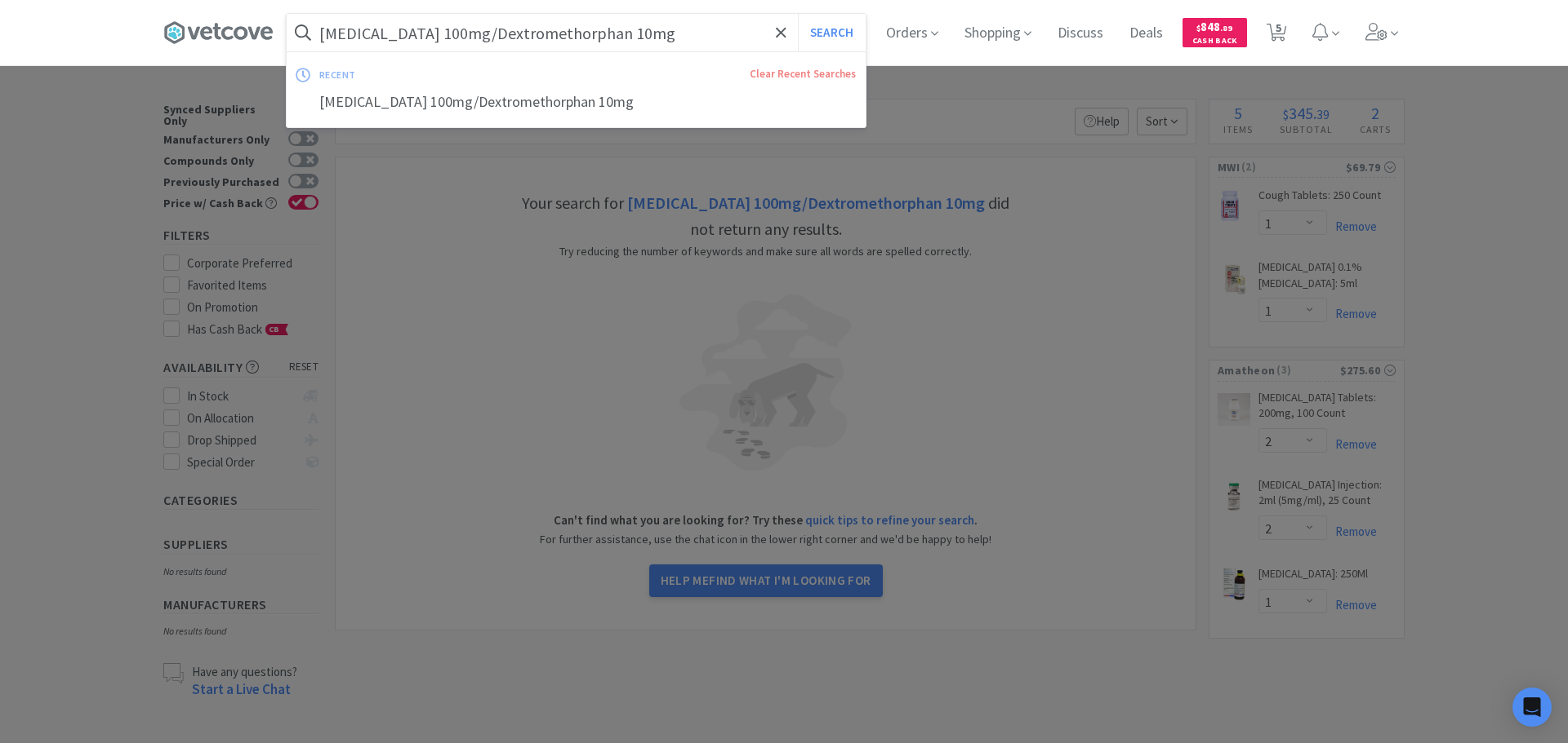
click at [665, 41] on input "[MEDICAL_DATA] 100mg/Dextromethorphan 10mg" at bounding box center [576, 32] width 579 height 38
drag, startPoint x: 547, startPoint y: 45, endPoint x: 451, endPoint y: 43, distance: 96.0
click at [451, 43] on input "[MEDICAL_DATA] 100mg/Dextromethorphan 10mg" at bounding box center [576, 32] width 579 height 38
click at [798, 14] on button "Search" at bounding box center [831, 32] width 68 height 38
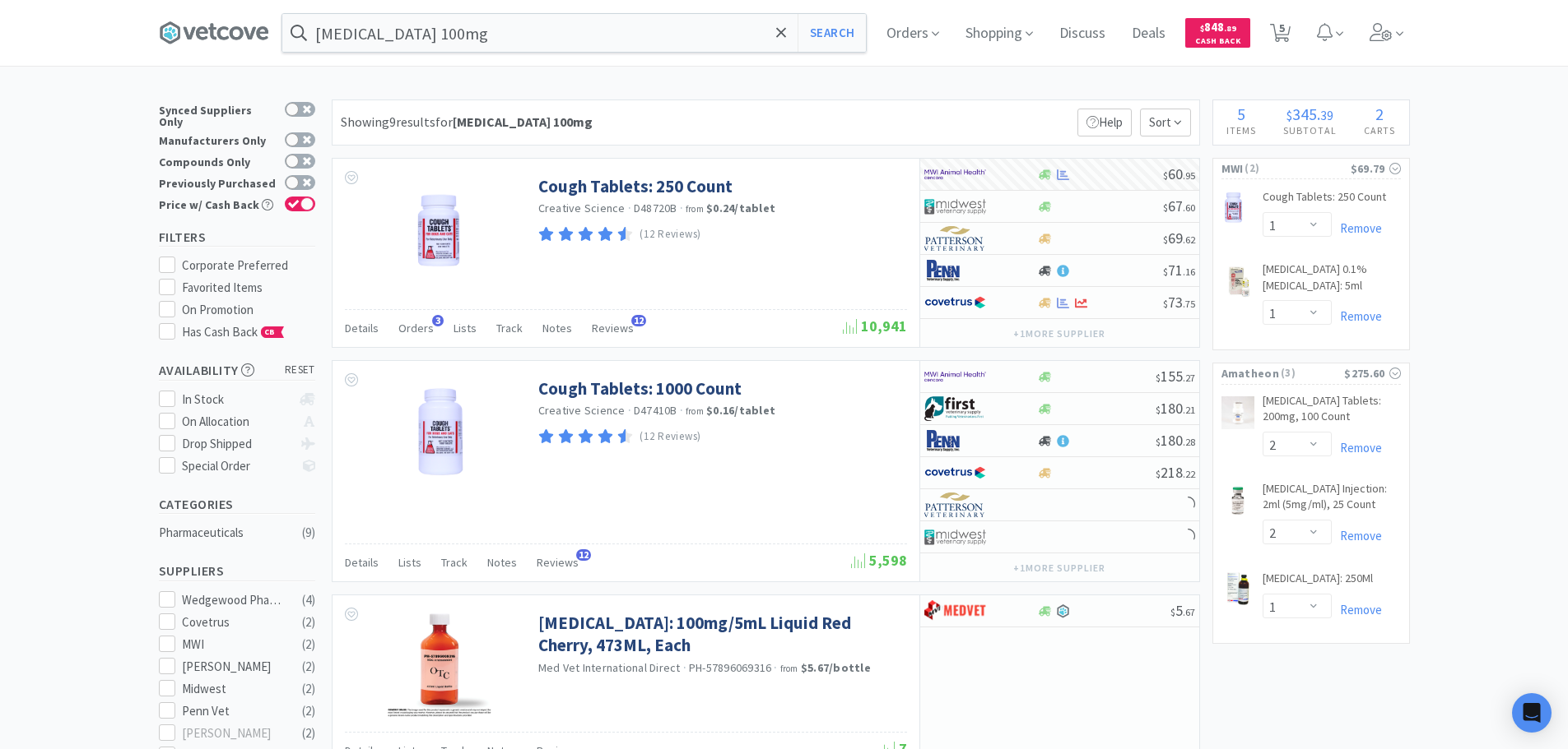
click at [700, 102] on div "Showing 9 results for [MEDICAL_DATA] 100mg Filters Help Sort" at bounding box center [766, 123] width 868 height 46
click at [476, 39] on input "[MEDICAL_DATA] 100mg" at bounding box center [574, 33] width 583 height 38
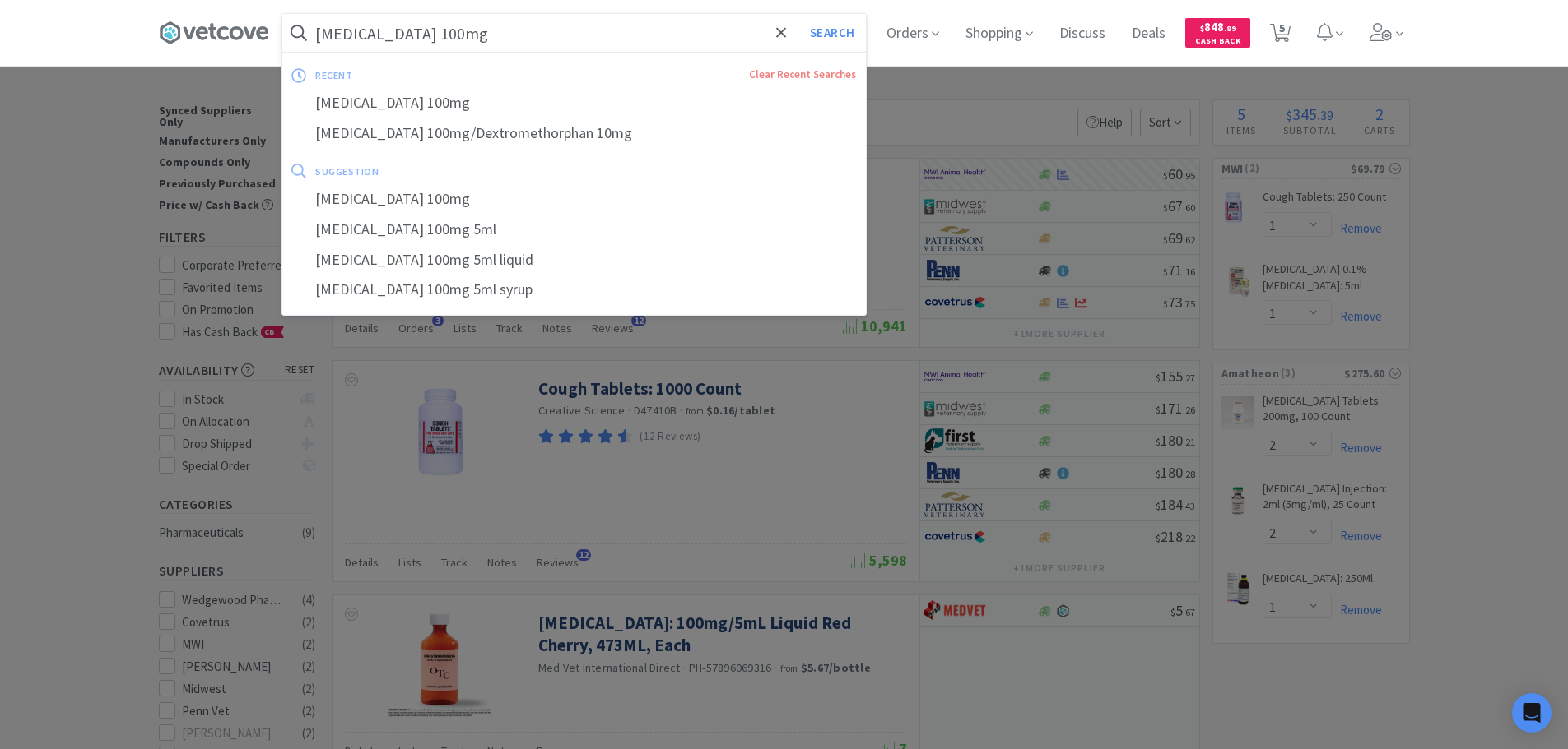
paste input "112952"
type input "112952"
click at [798, 14] on button "Search" at bounding box center [831, 33] width 68 height 38
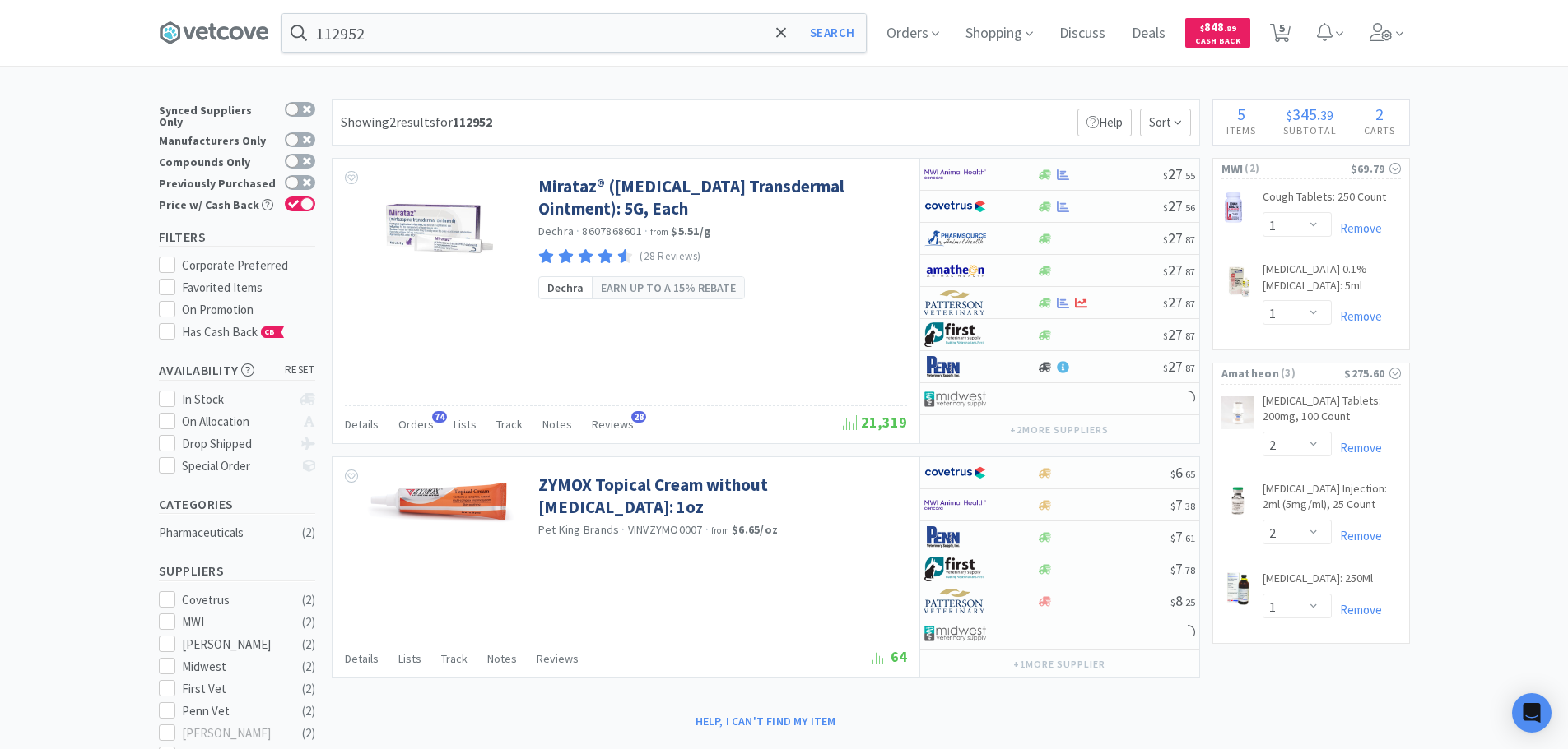
click at [630, 122] on div "Showing 2 results for 112952 Filters Help Sort" at bounding box center [766, 123] width 868 height 46
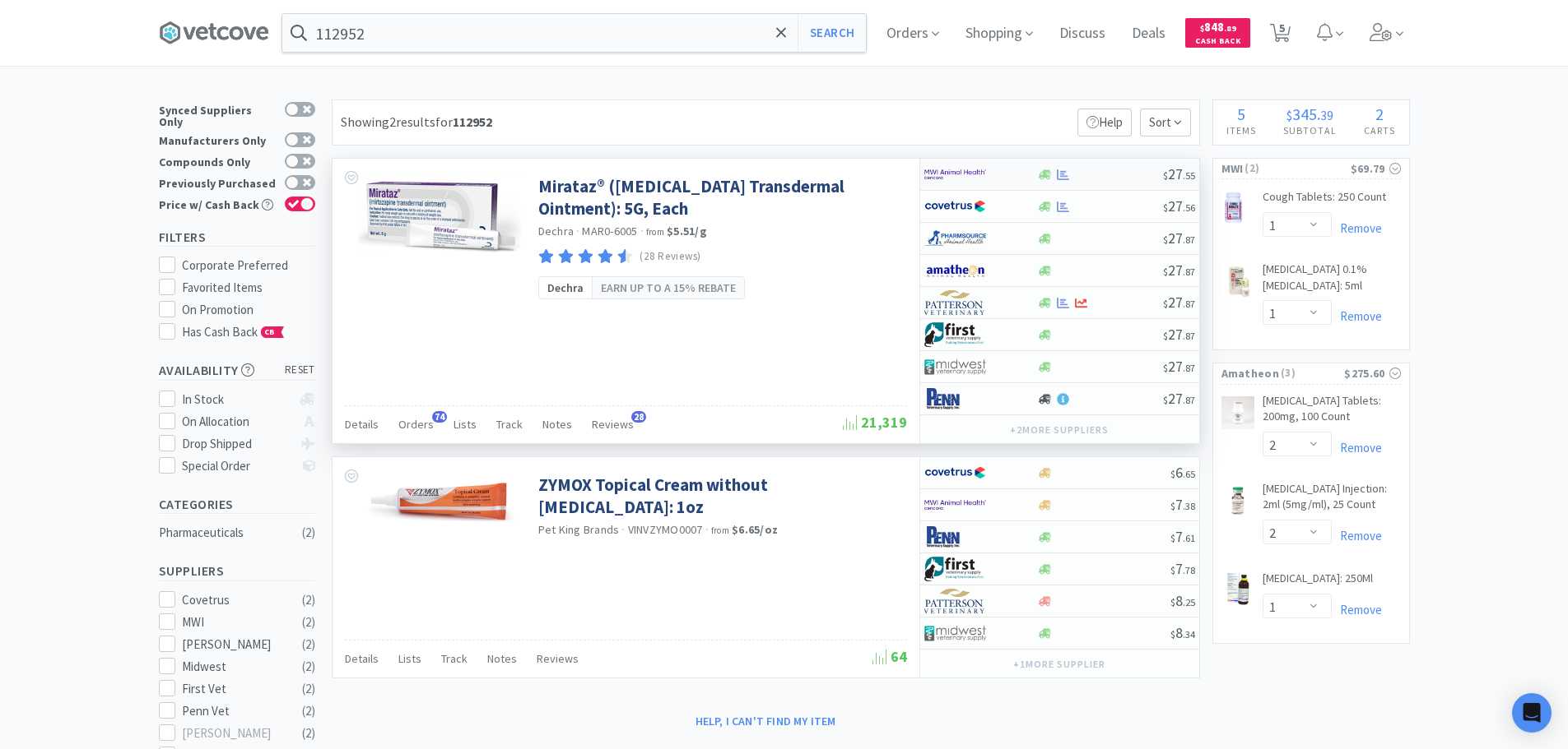
click at [1114, 174] on div at bounding box center [1100, 175] width 126 height 13
select select "1"
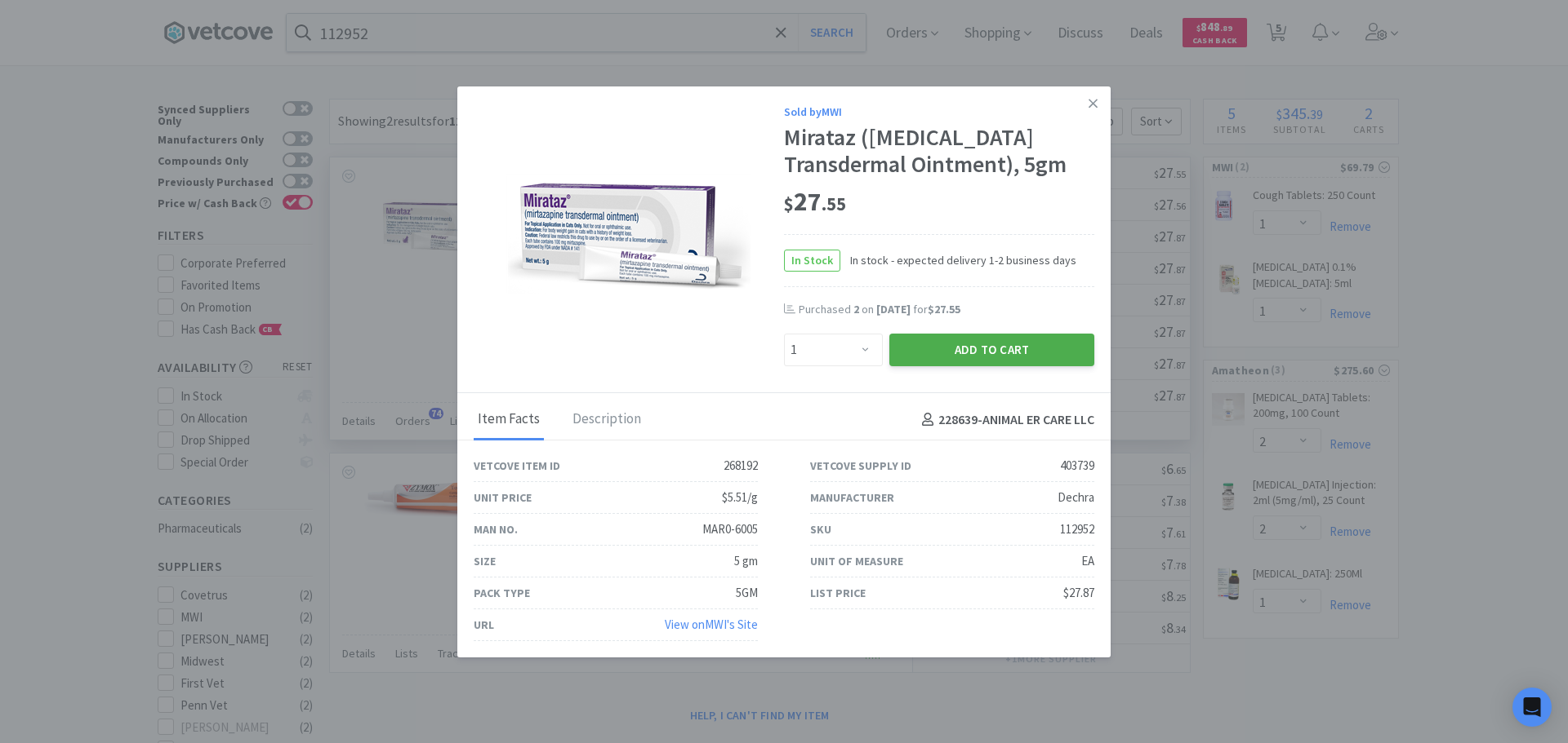
click at [977, 350] on button "Add to Cart" at bounding box center [991, 350] width 205 height 32
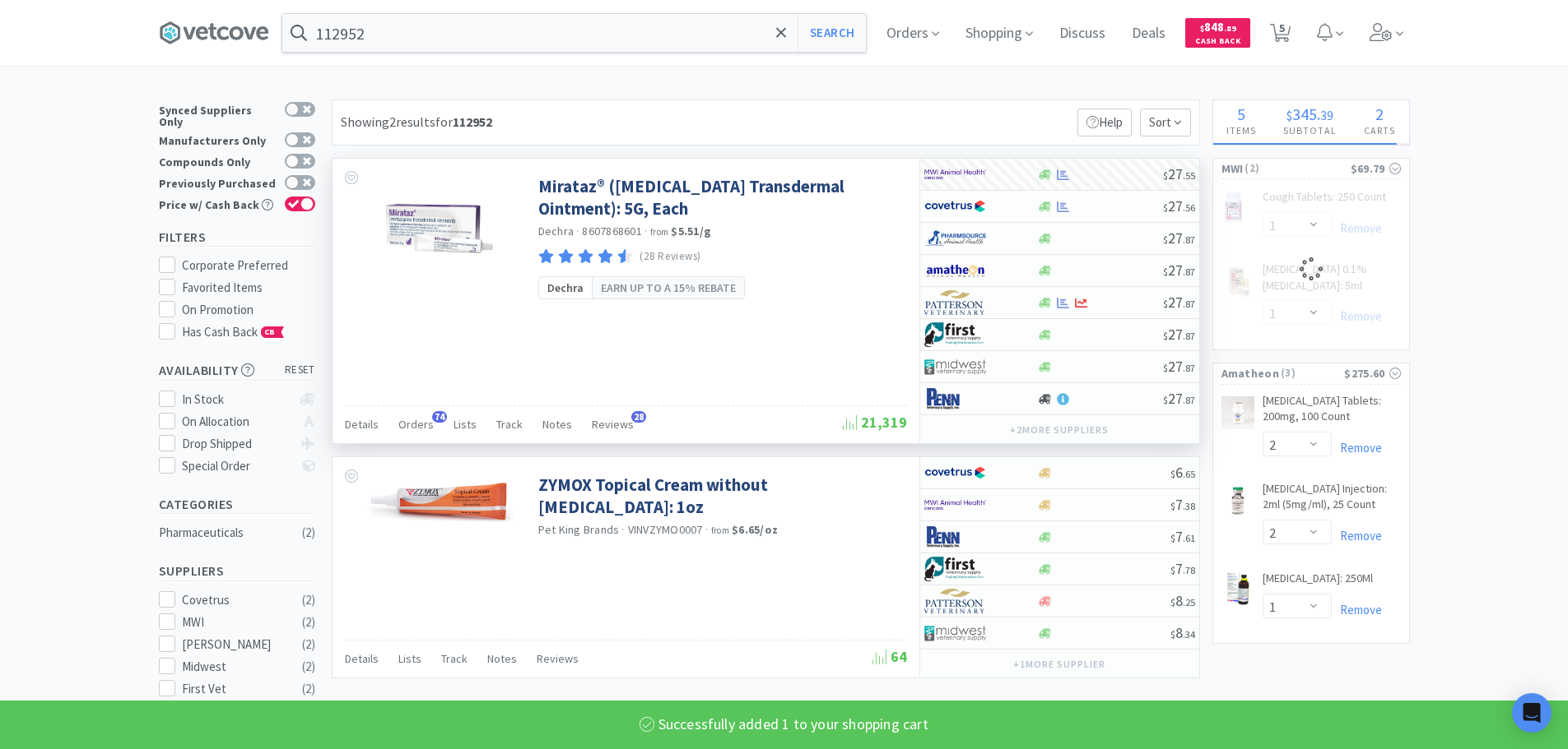
type input "[MEDICAL_DATA] 100mg"
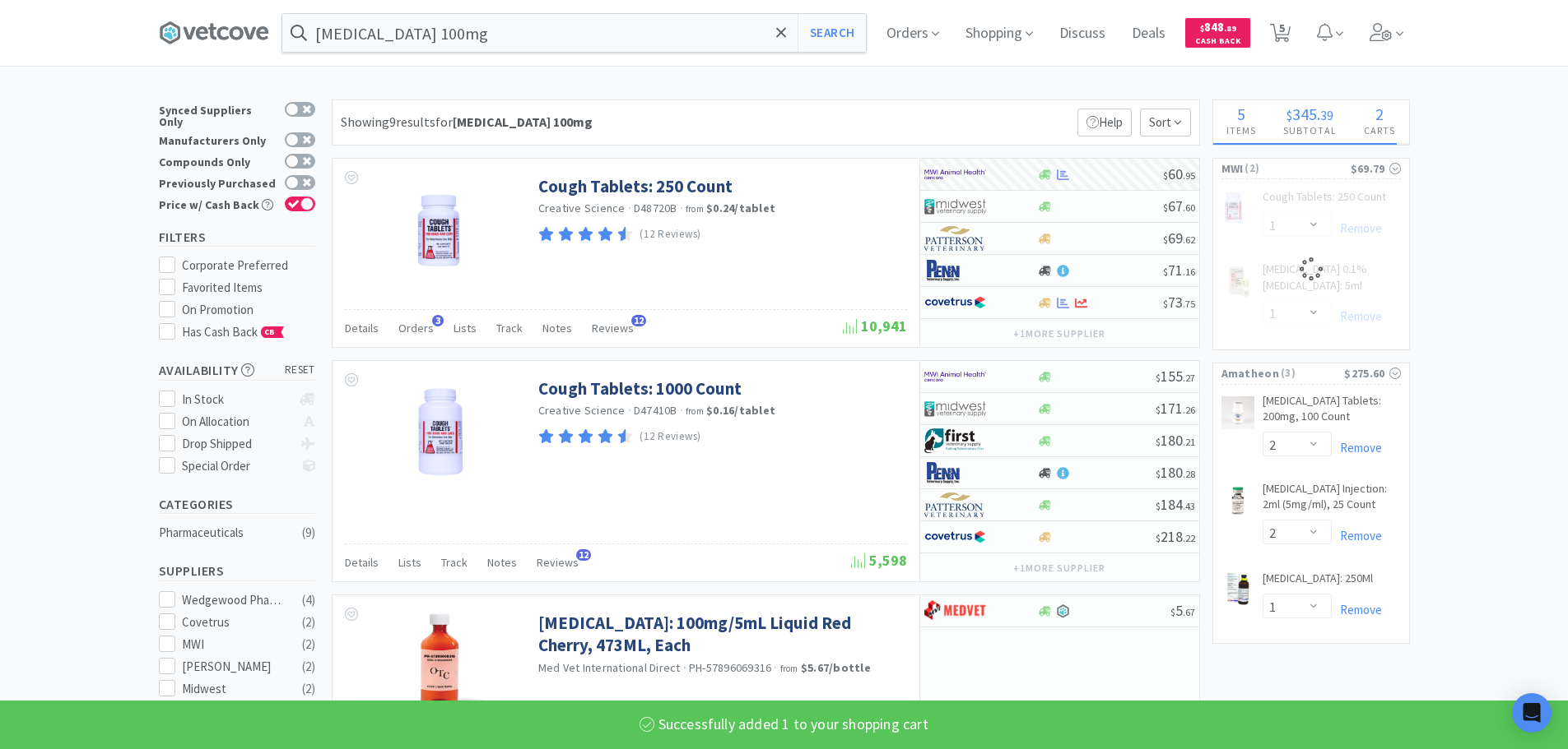
select select "1"
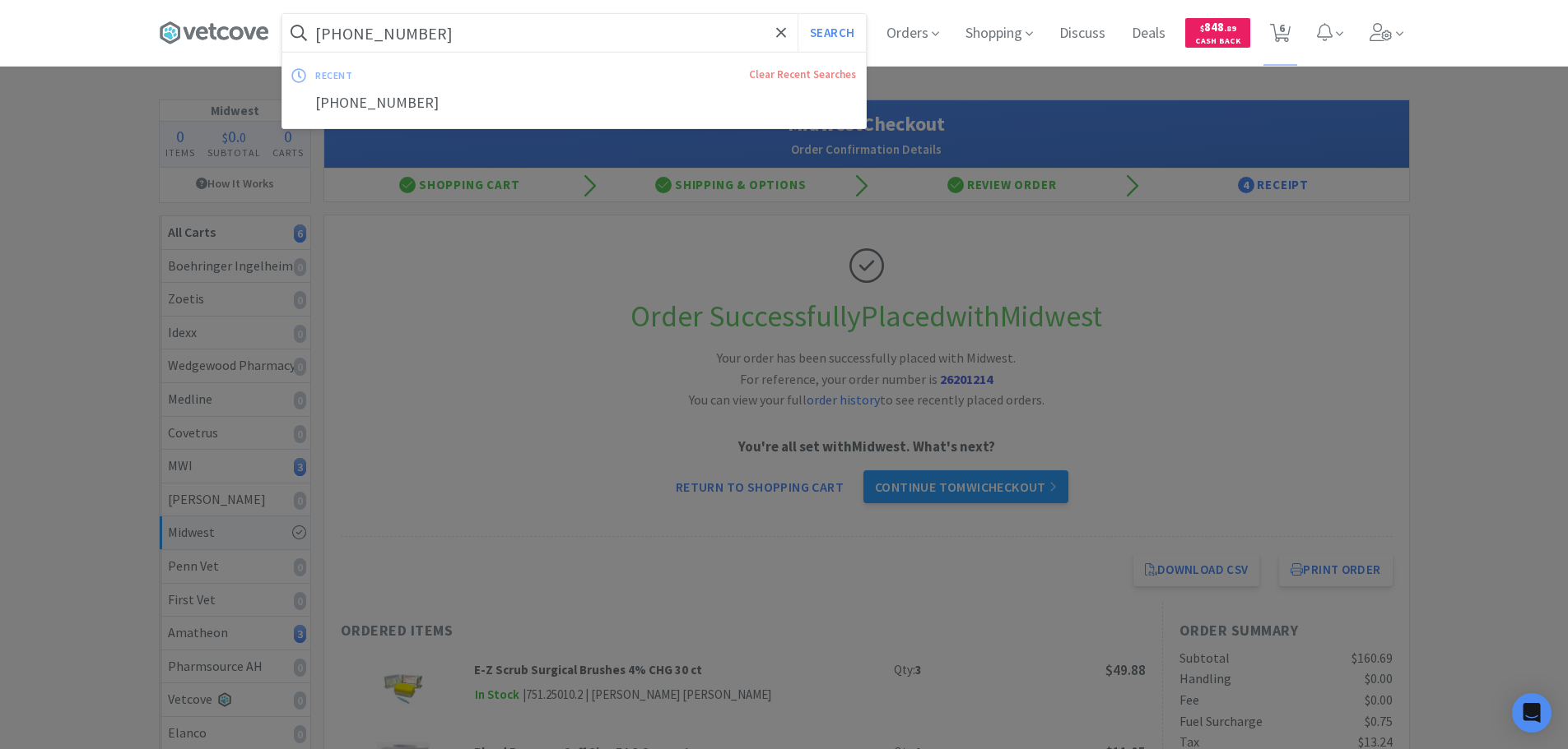
click at [438, 33] on input "[PHONE_NUMBER]" at bounding box center [574, 33] width 583 height 38
paste input "GABAPETTB0107VC"
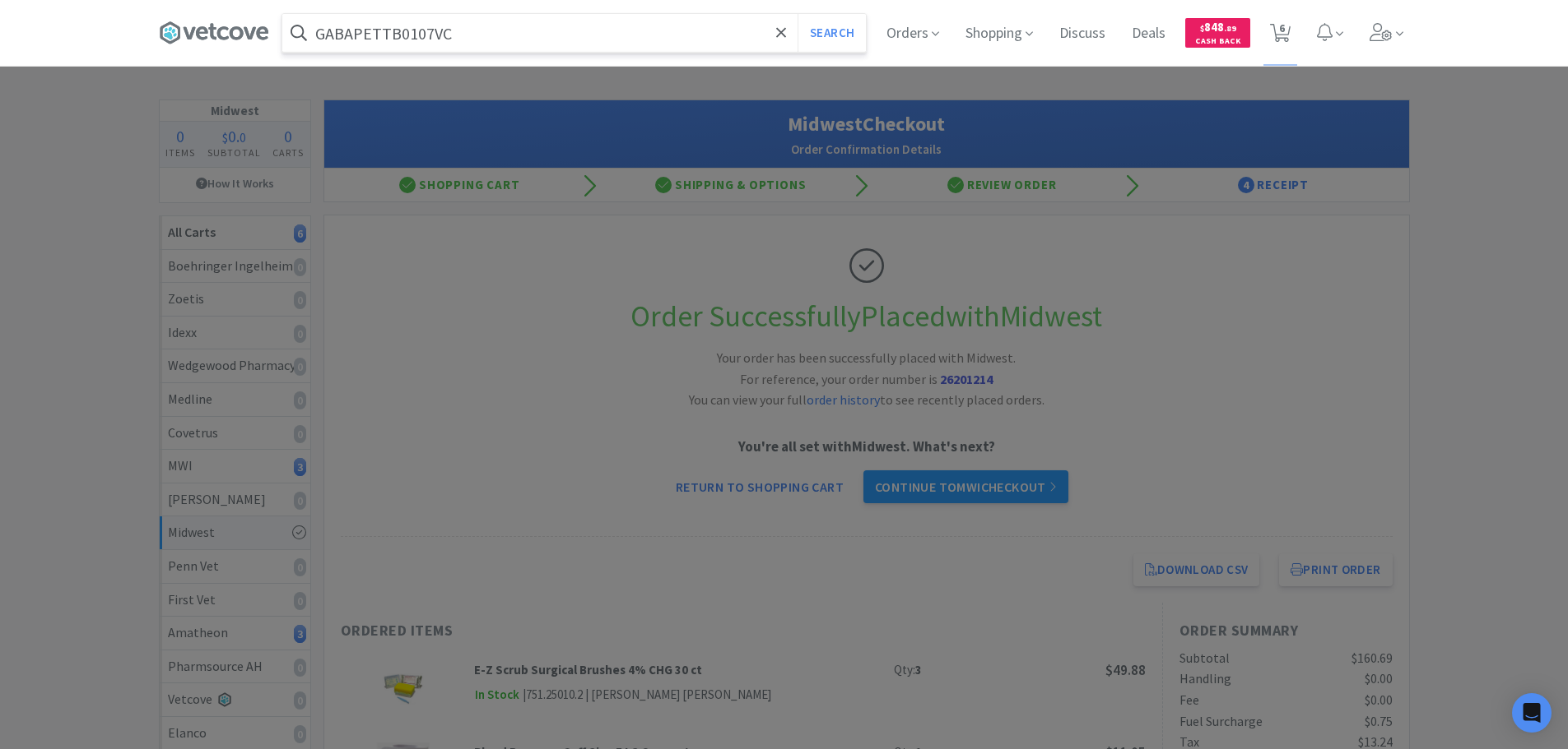
type input "GABAPETTB0107VC"
click at [798, 14] on button "Search" at bounding box center [831, 33] width 68 height 38
select select "1"
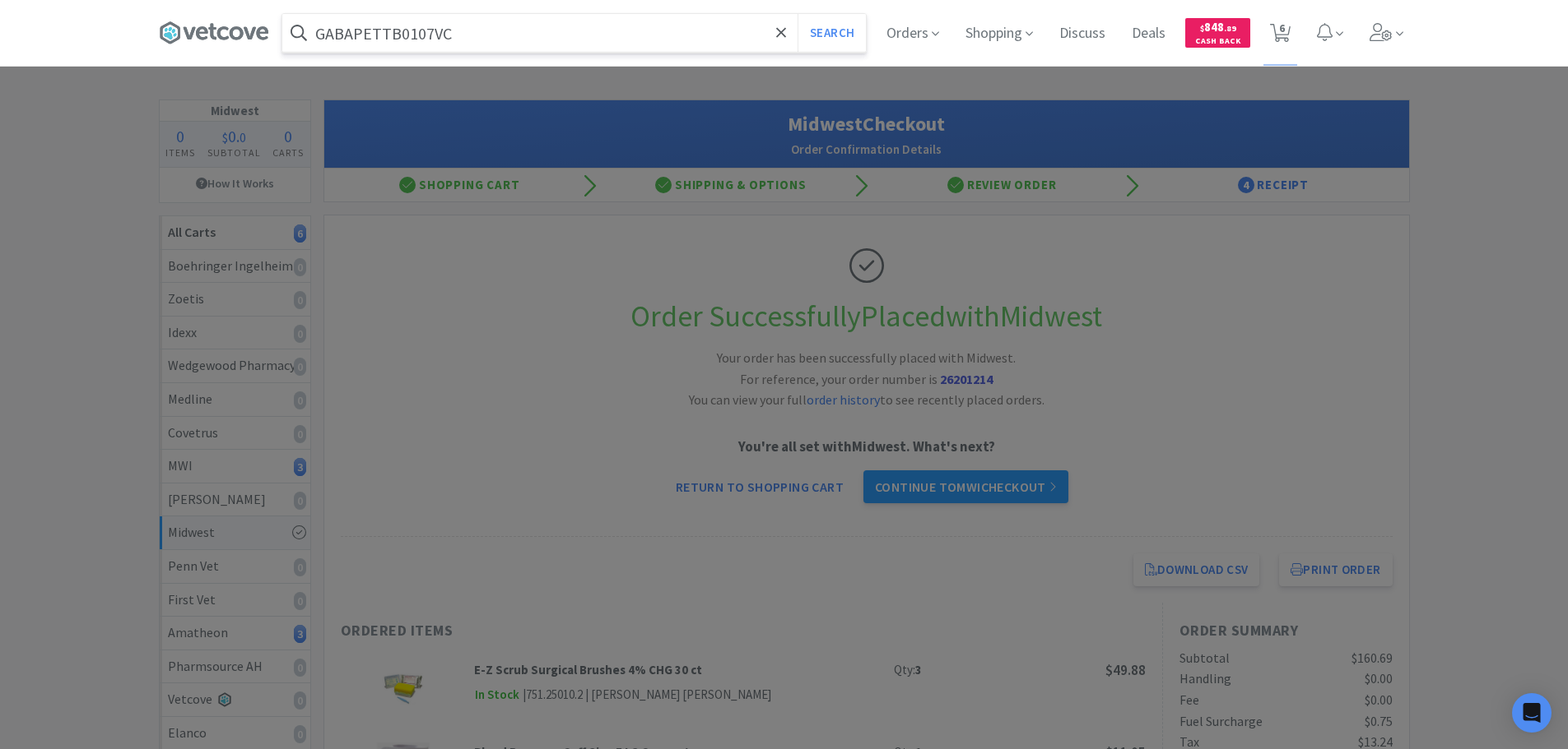
select select "2"
select select "1"
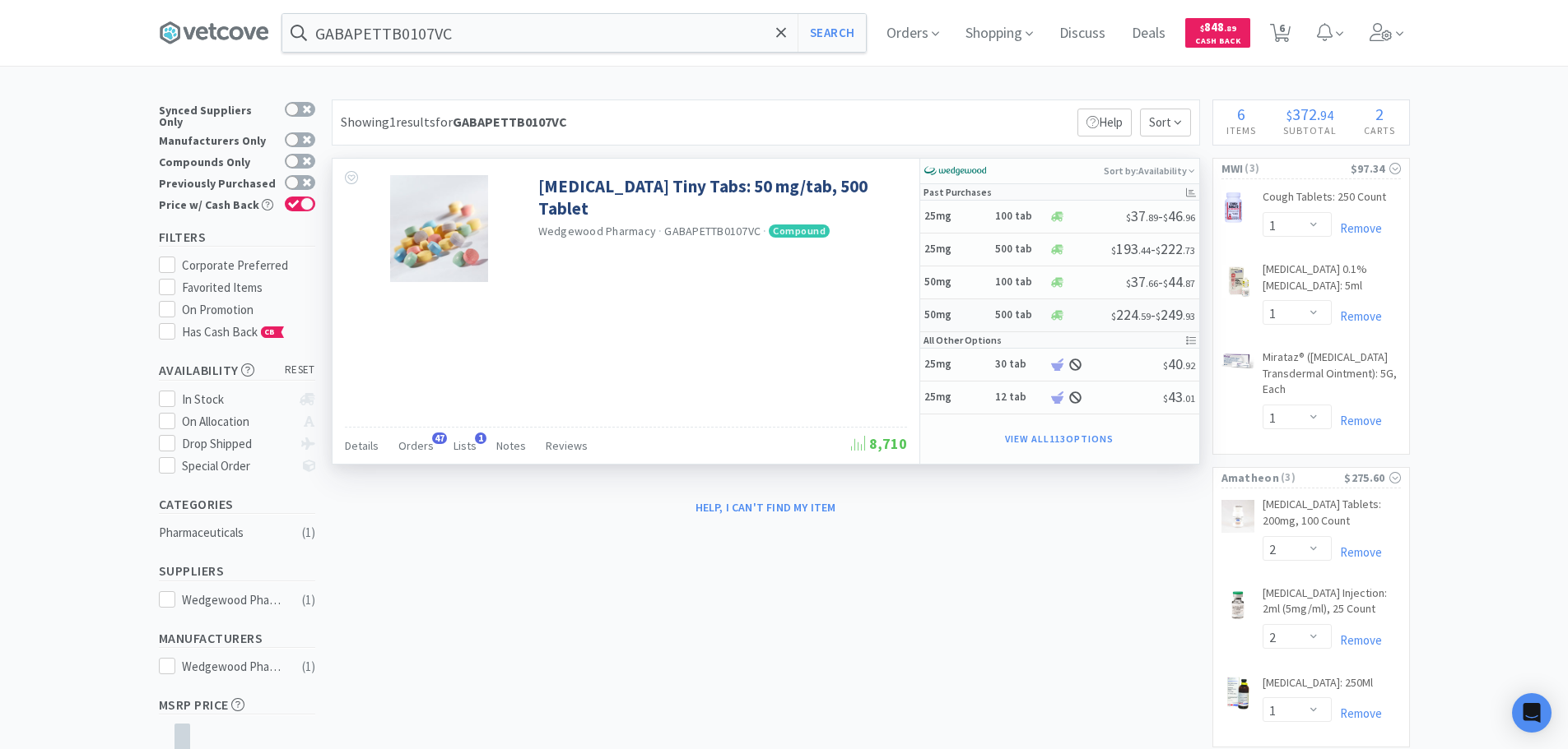
click at [1086, 321] on div at bounding box center [1080, 316] width 62 height 13
select select "1"
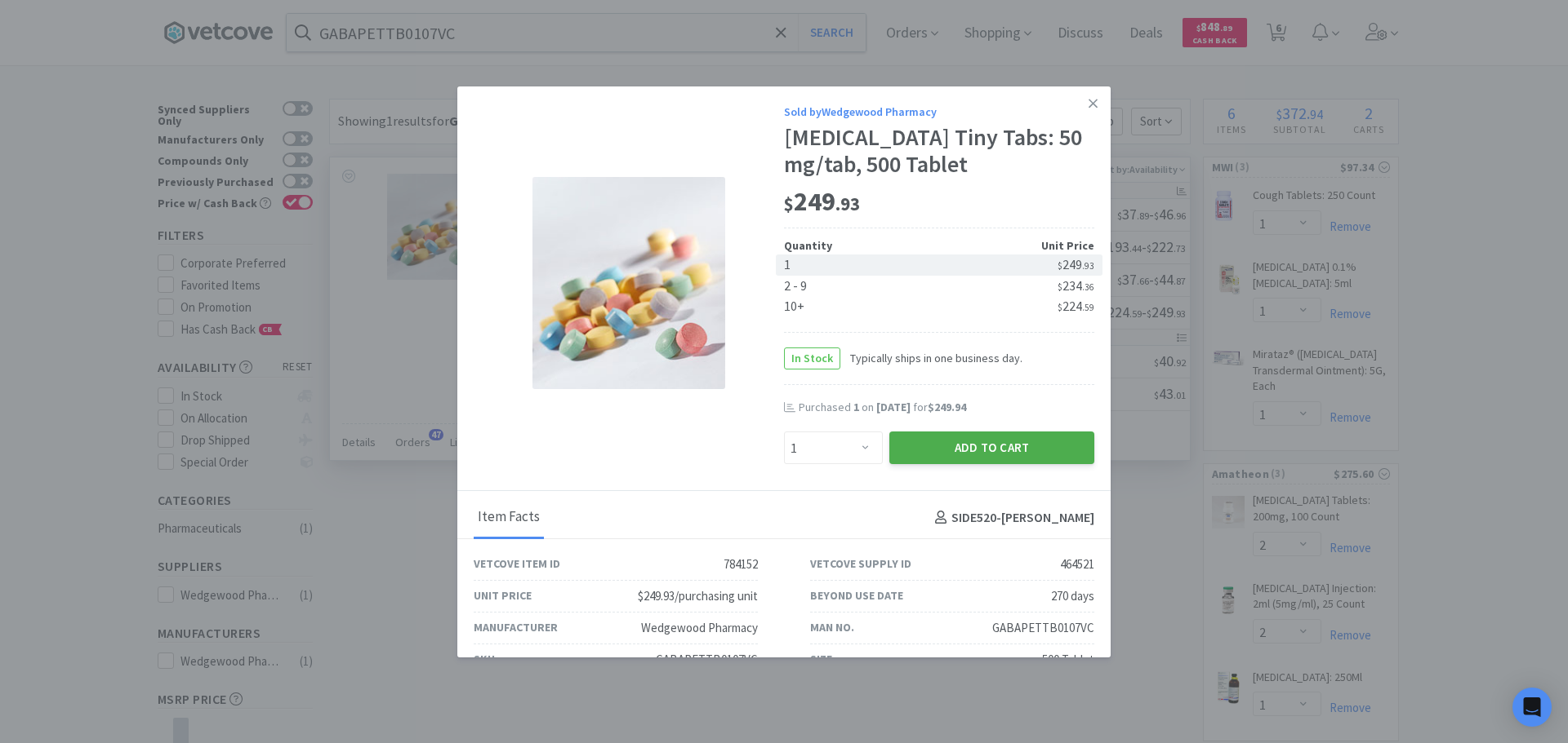
click at [960, 439] on button "Add to Cart" at bounding box center [991, 448] width 205 height 32
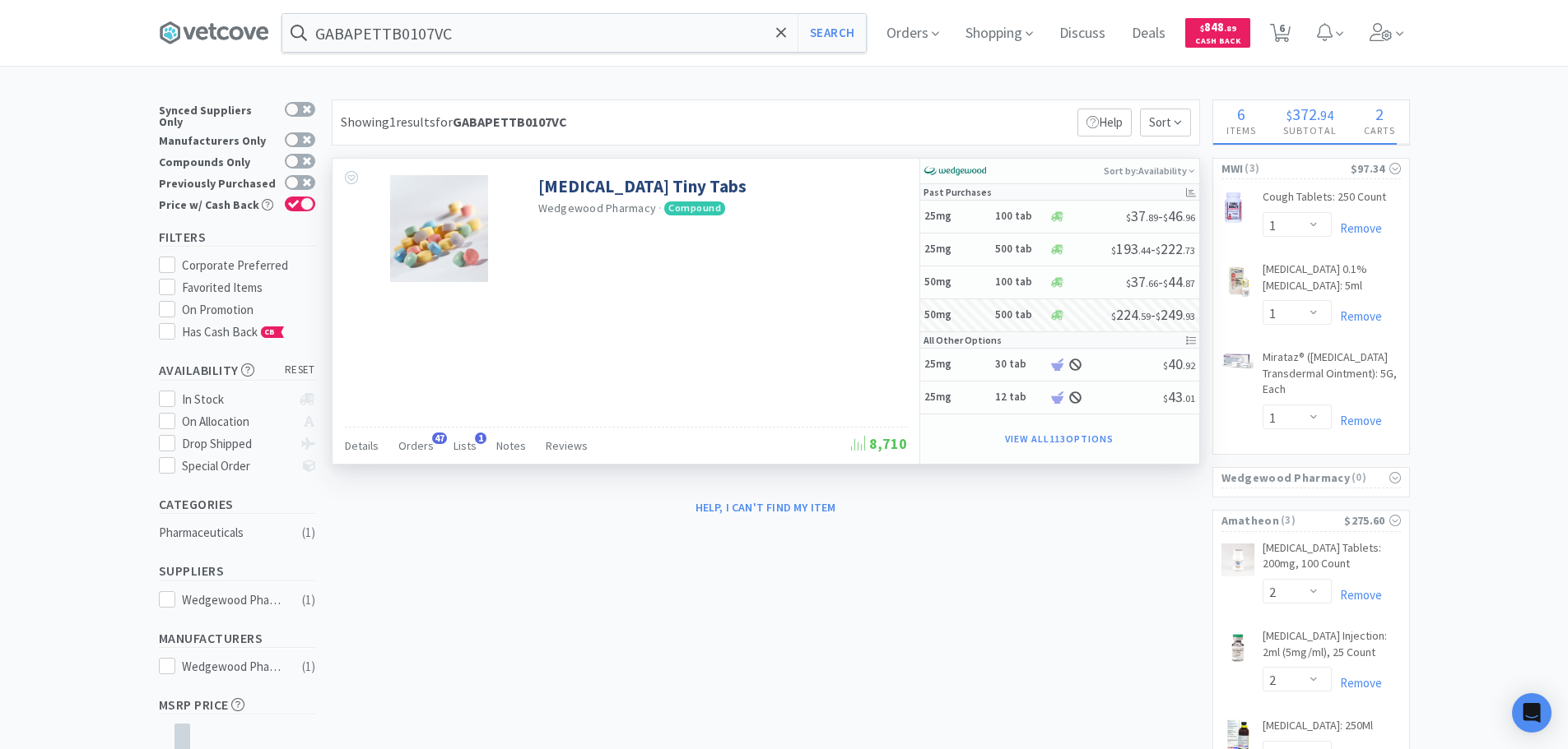
select select "1"
click at [1284, 32] on icon at bounding box center [1280, 33] width 21 height 18
select select "1"
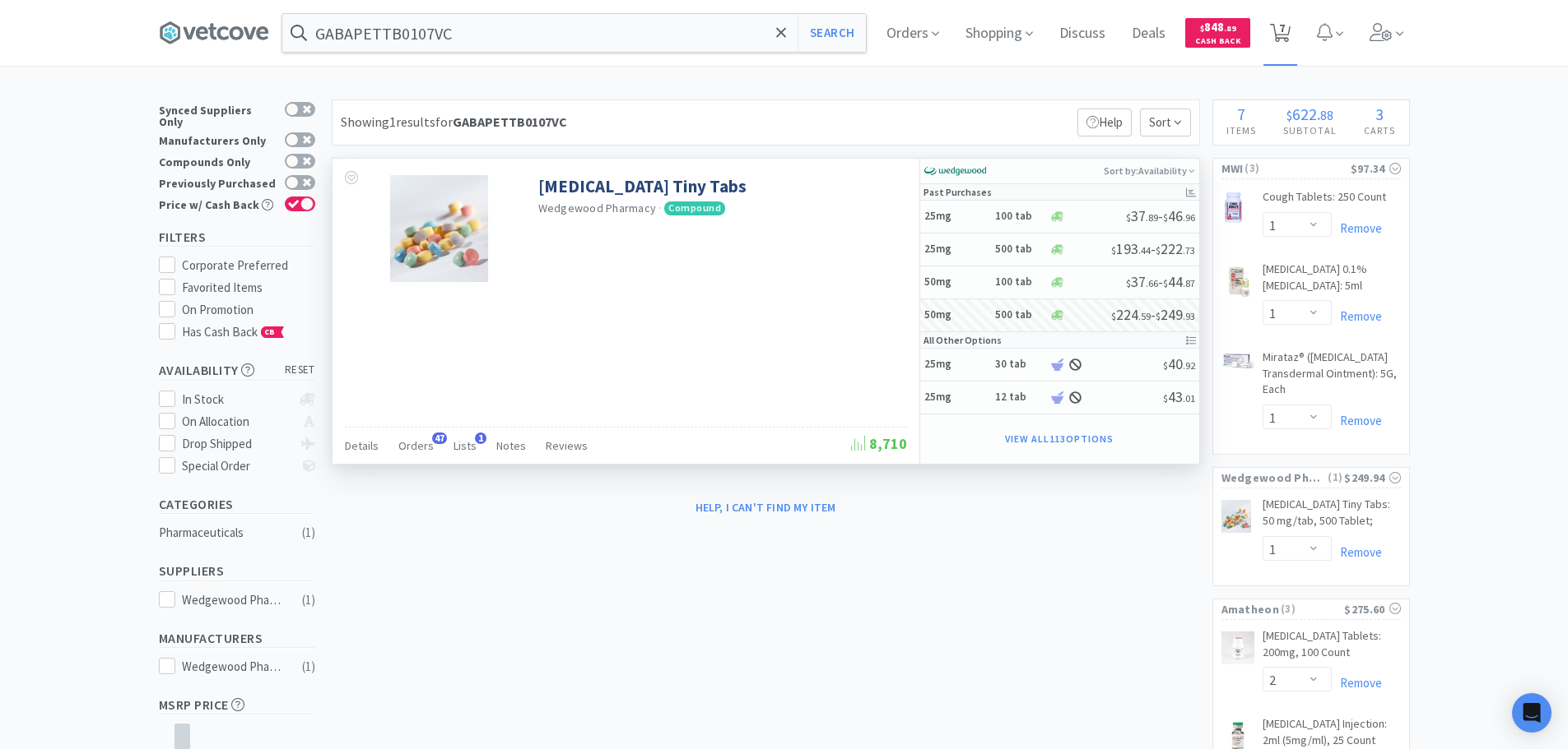
select select "1"
select select "2"
select select "1"
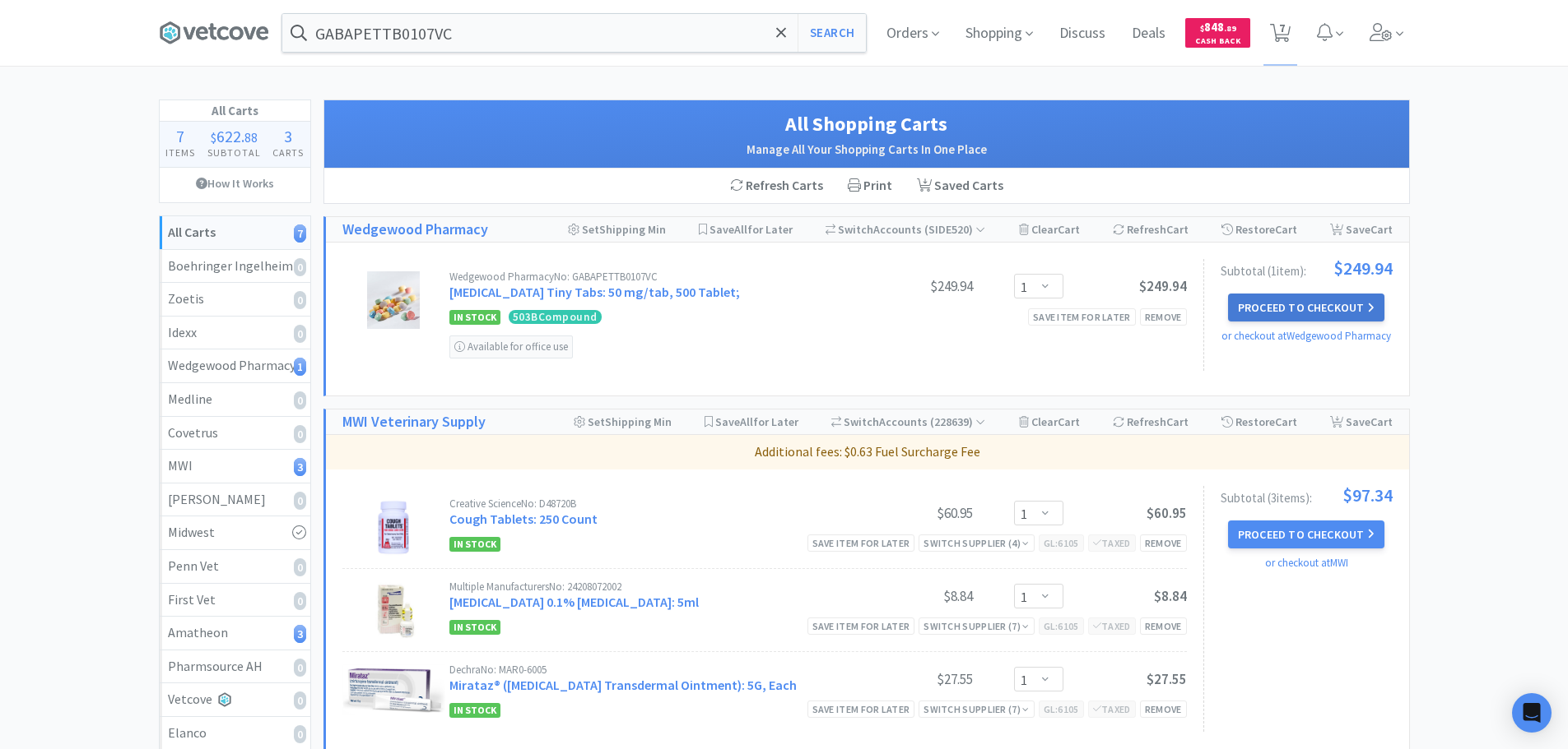
click at [1277, 306] on button "Proceed to Checkout" at bounding box center [1306, 307] width 156 height 28
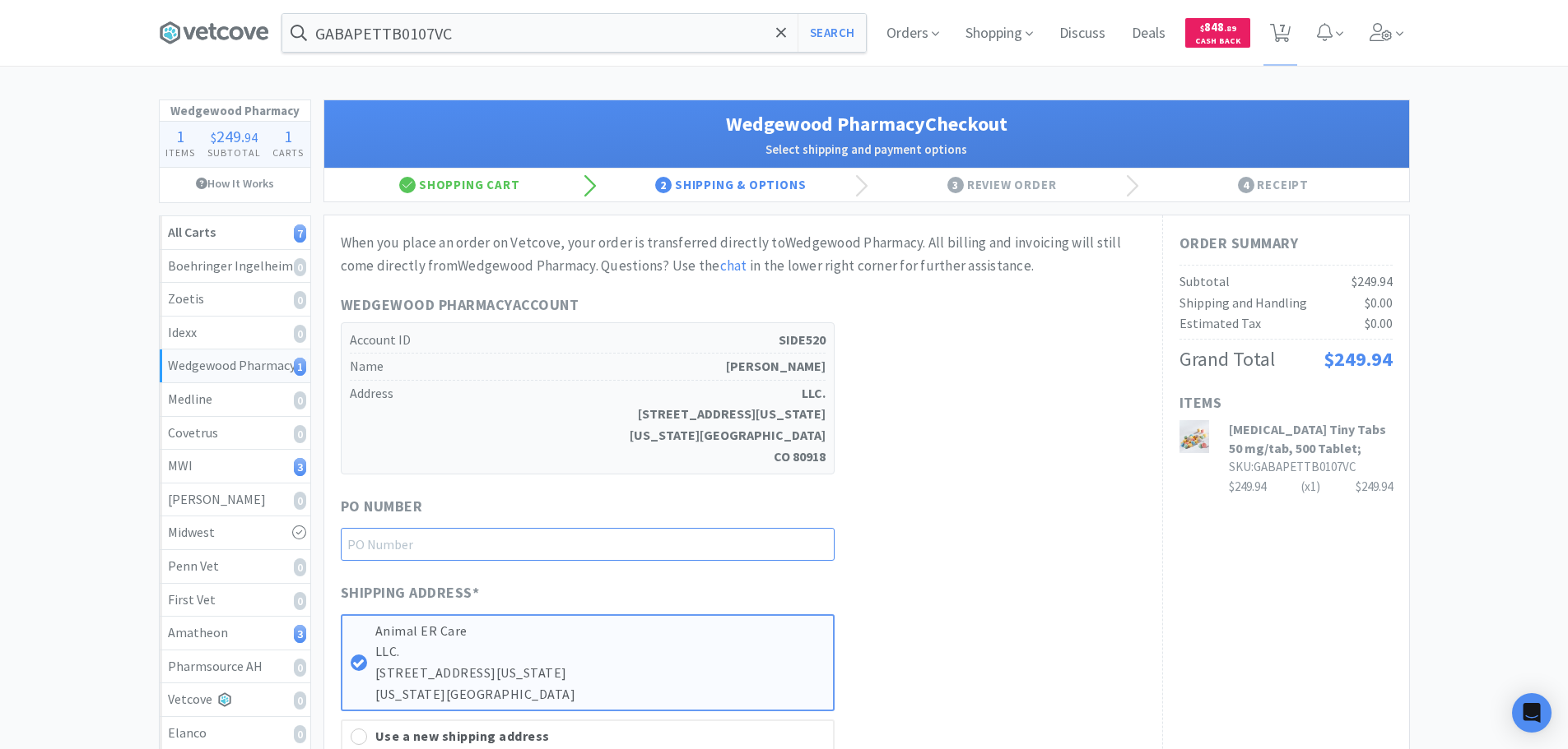
click at [535, 534] on input "text" at bounding box center [588, 545] width 494 height 33
paste input "1144987"
type input "1144987"
click at [938, 418] on div "Wedgewood Pharmacy Account Account ID SIDE520 Name [PERSON_NAME] Address LLC. […" at bounding box center [743, 383] width 805 height 181
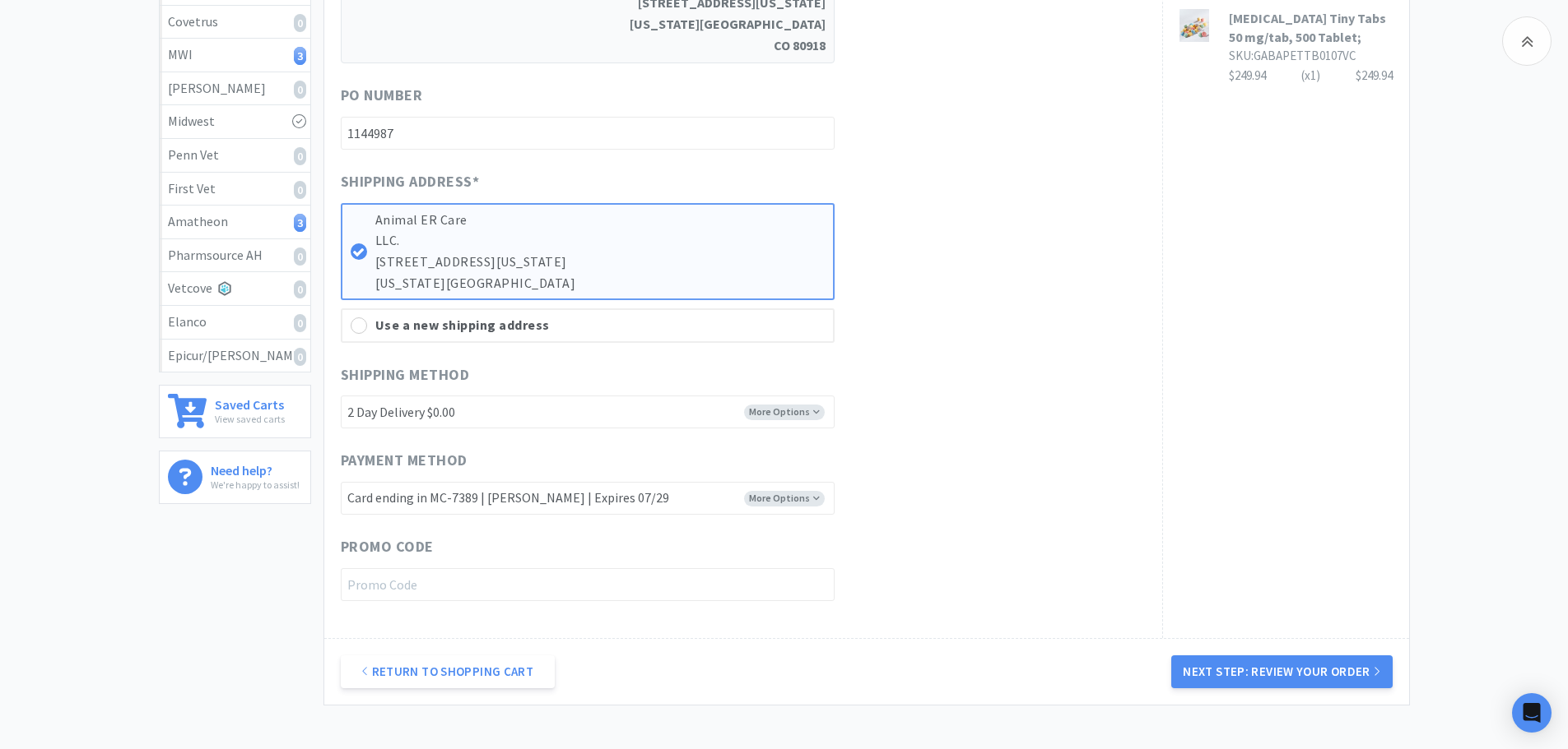
scroll to position [494, 0]
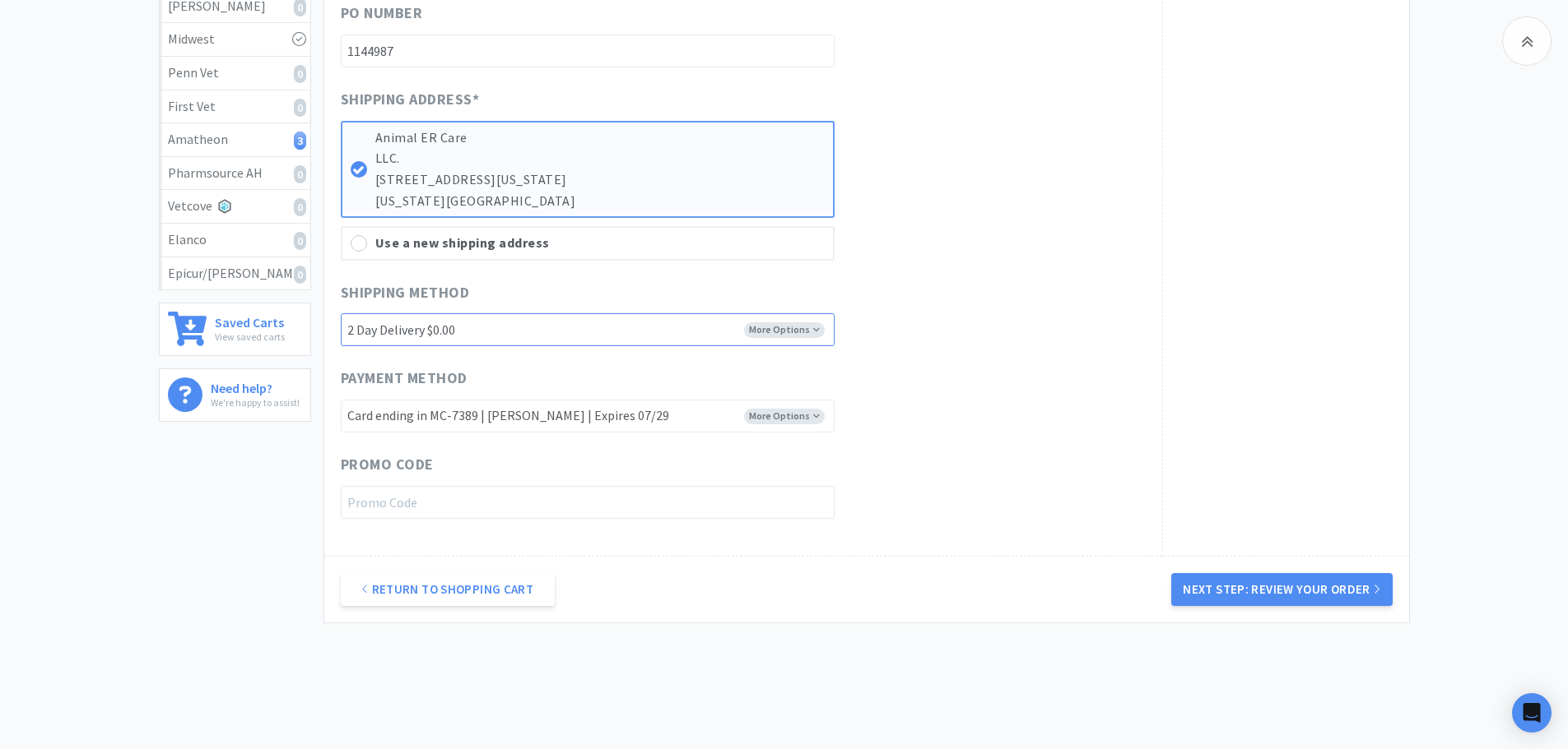
click at [780, 329] on select "2 Day Delivery $0.00 1 Day Delivery $30.00" at bounding box center [588, 330] width 494 height 33
click at [1255, 601] on button "Next Step: Review Your Order" at bounding box center [1281, 590] width 221 height 33
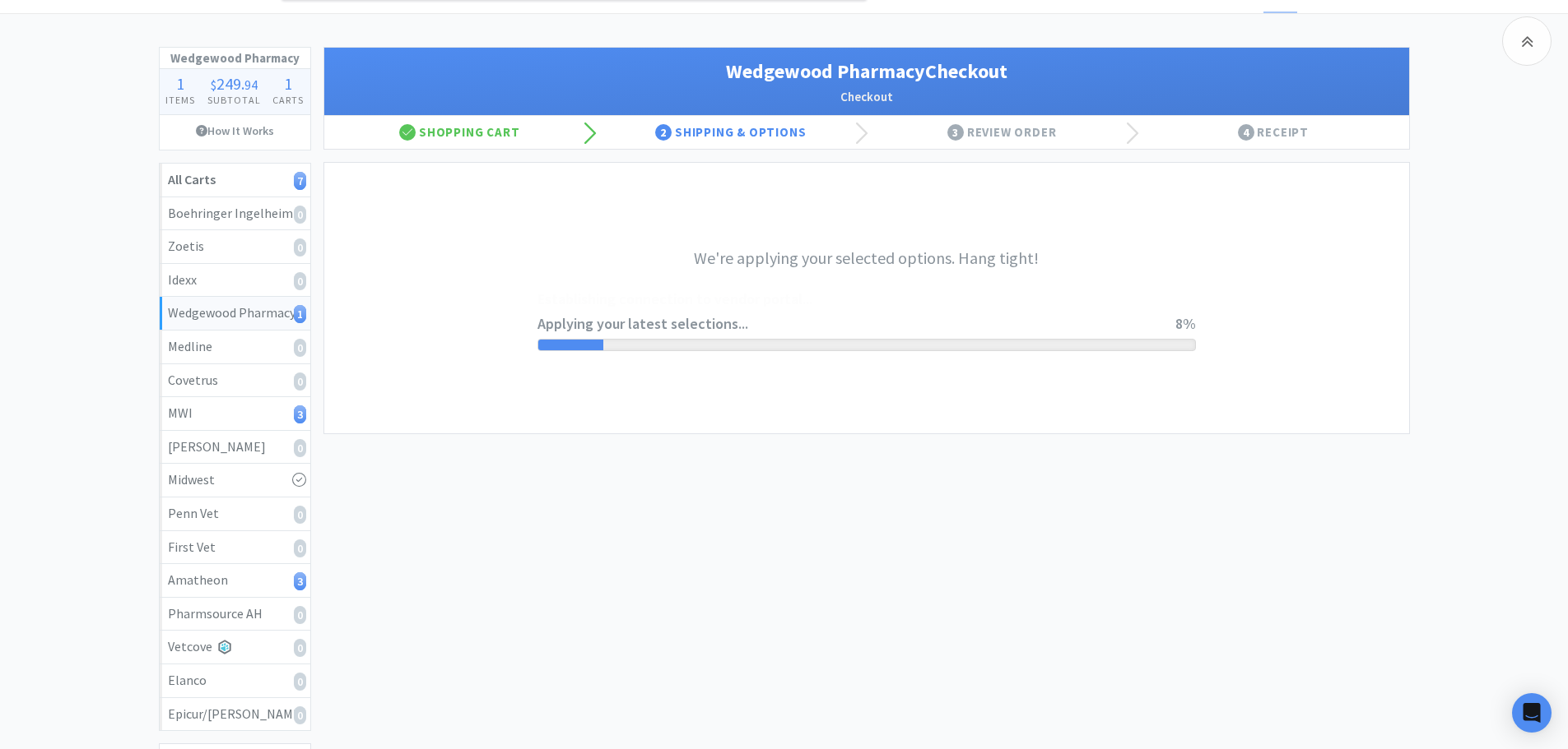
scroll to position [0, 0]
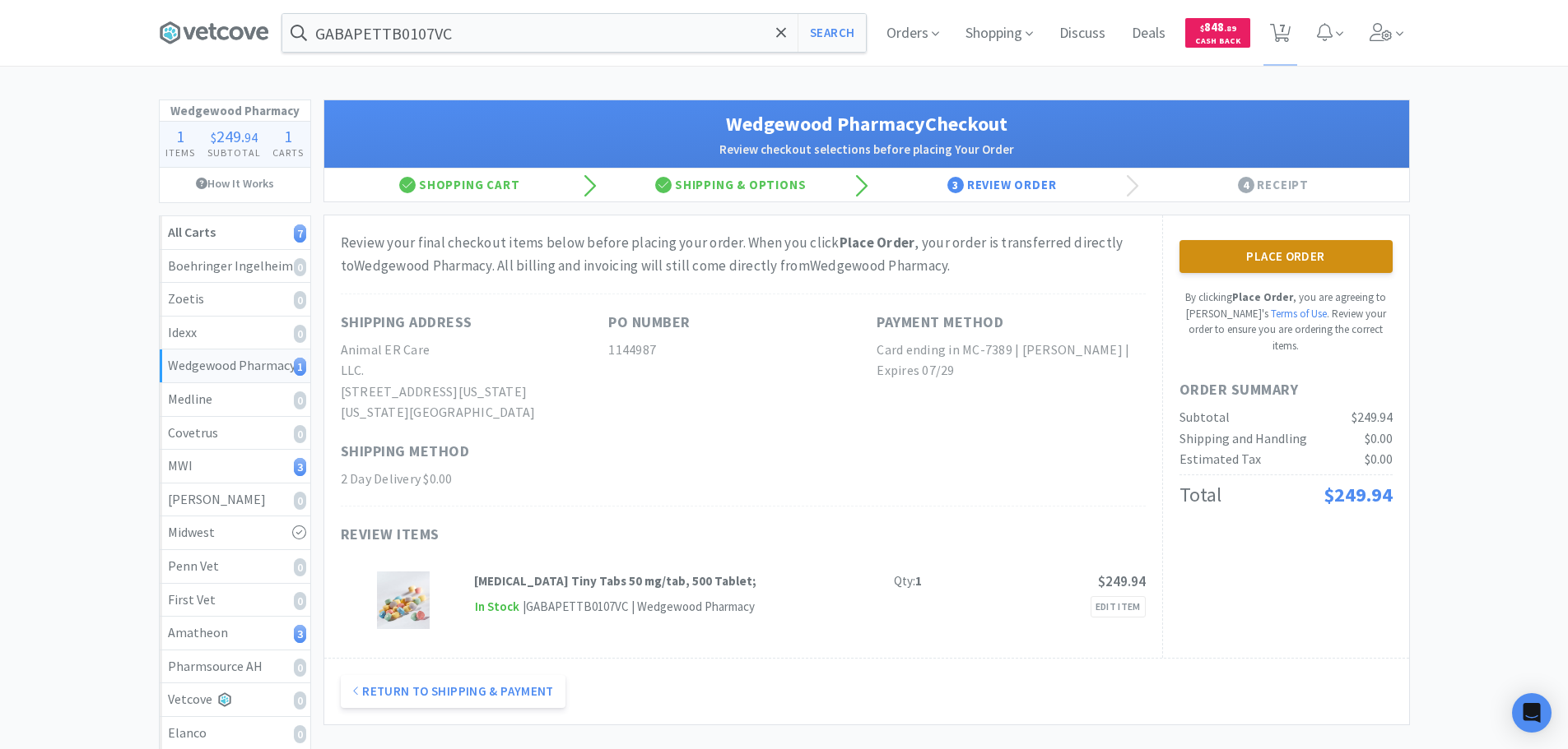
click at [1202, 254] on button "Place Order" at bounding box center [1285, 257] width 213 height 33
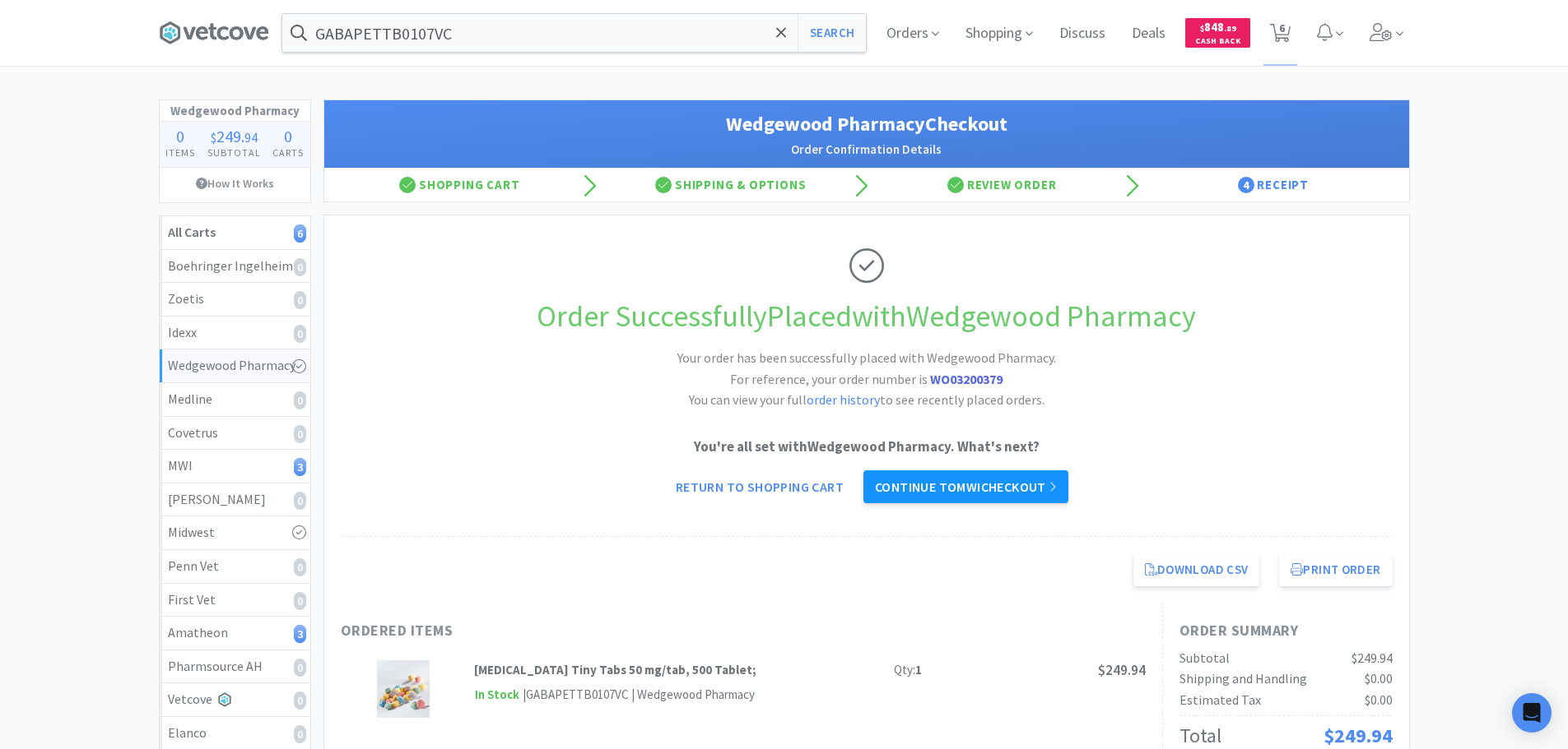
click at [983, 484] on link "Continue to MWI checkout" at bounding box center [966, 487] width 205 height 33
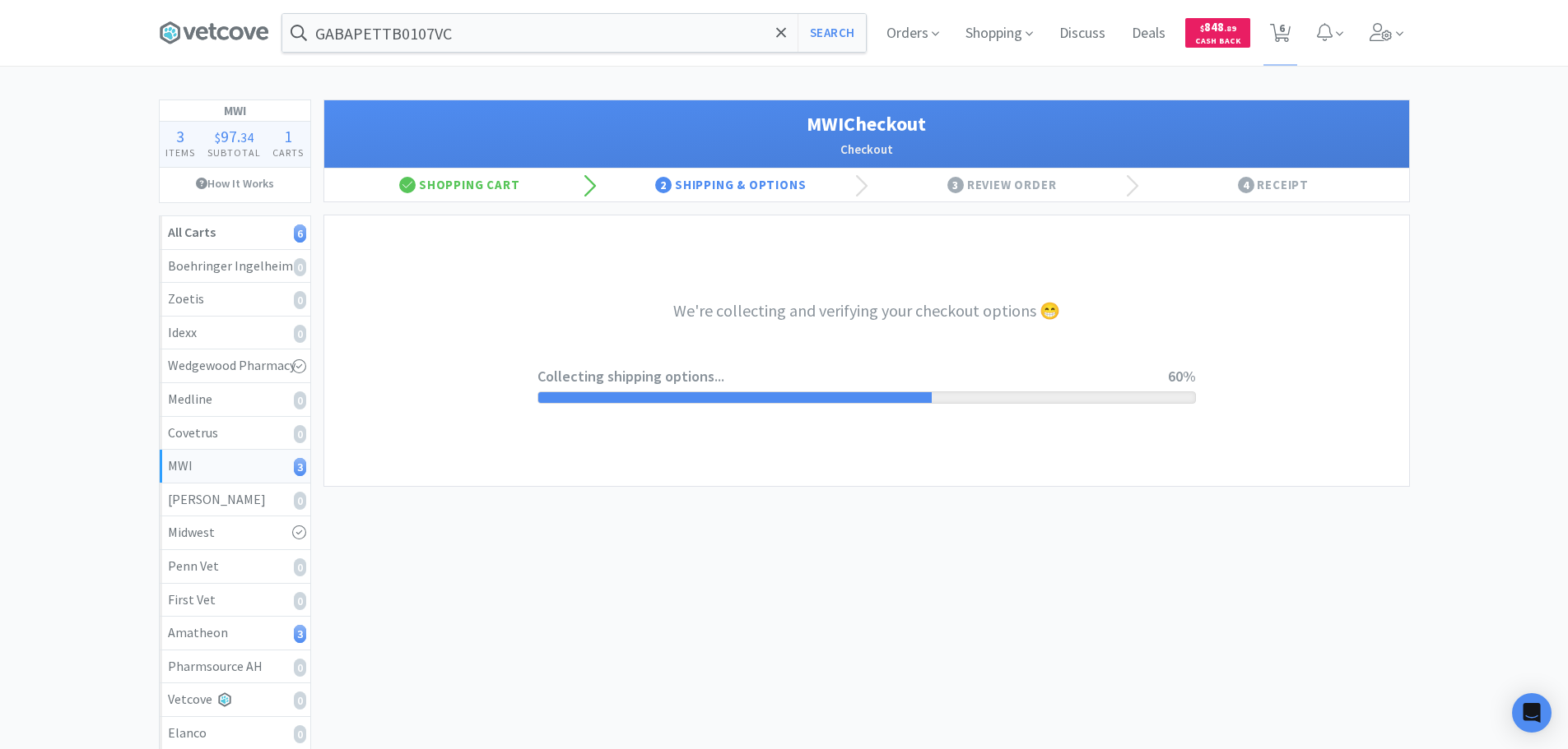
select select "STD_"
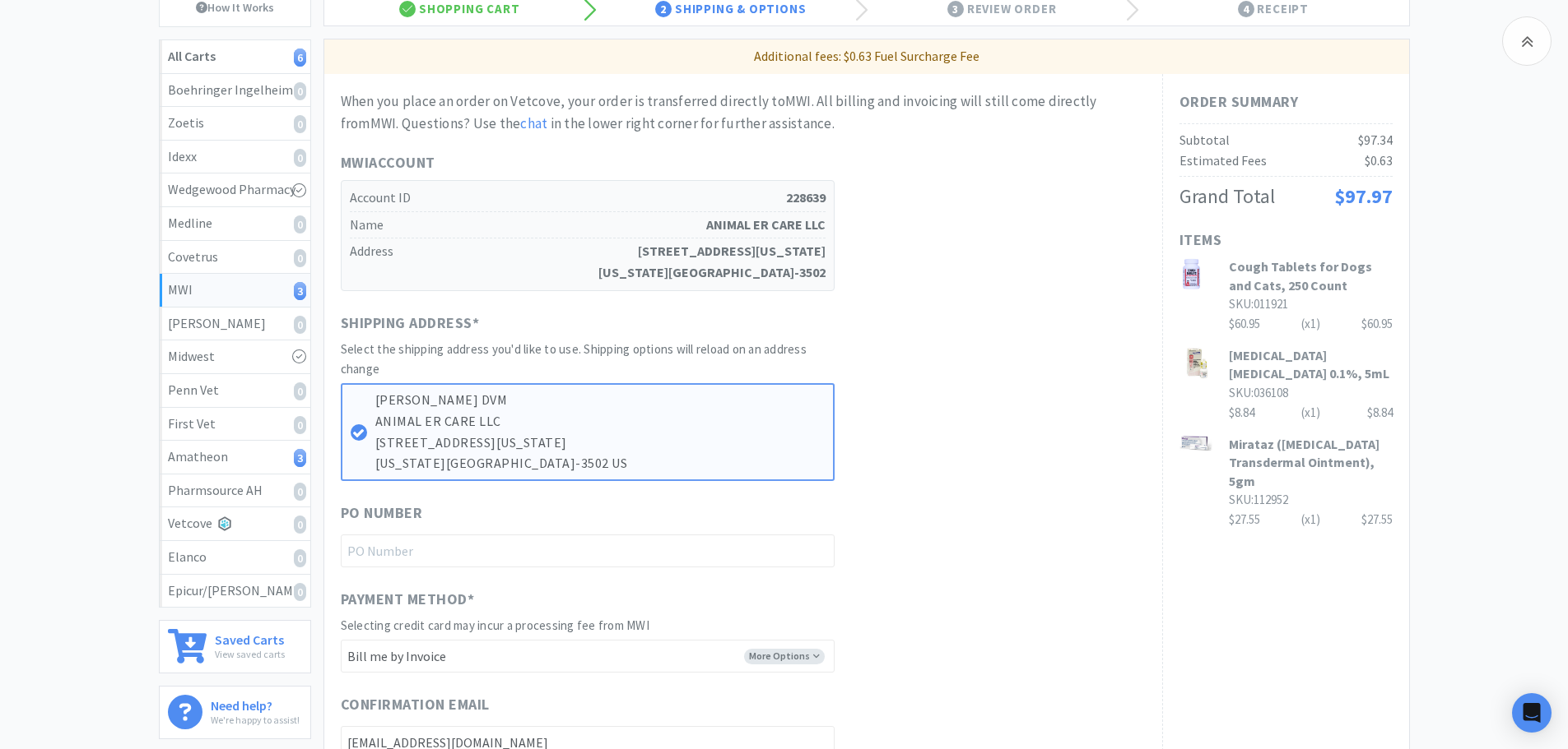
scroll to position [329, 0]
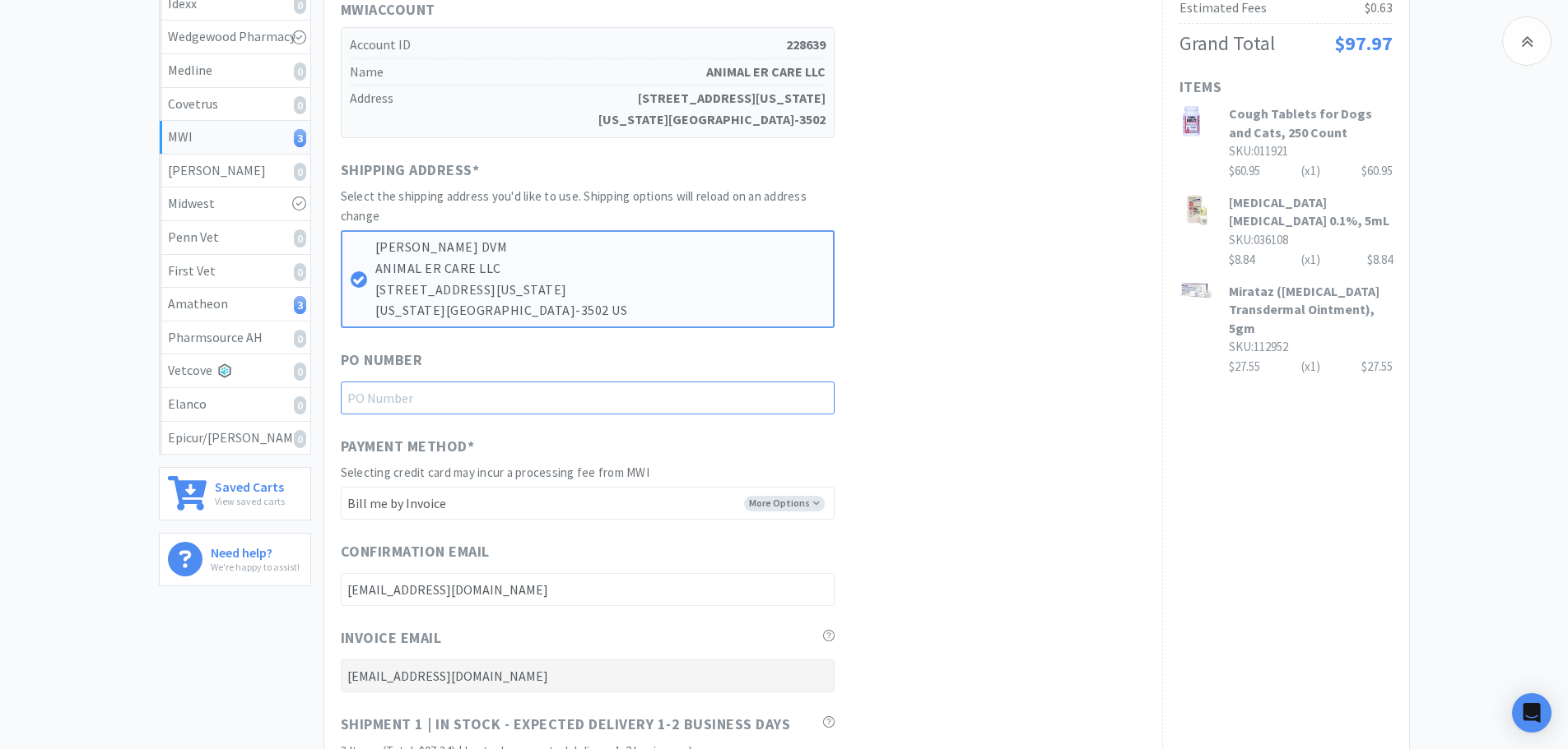
click at [501, 397] on input "text" at bounding box center [588, 398] width 494 height 33
paste input "1144984"
type input "1144984"
click at [983, 412] on div "PO Number 1144984" at bounding box center [743, 381] width 805 height 65
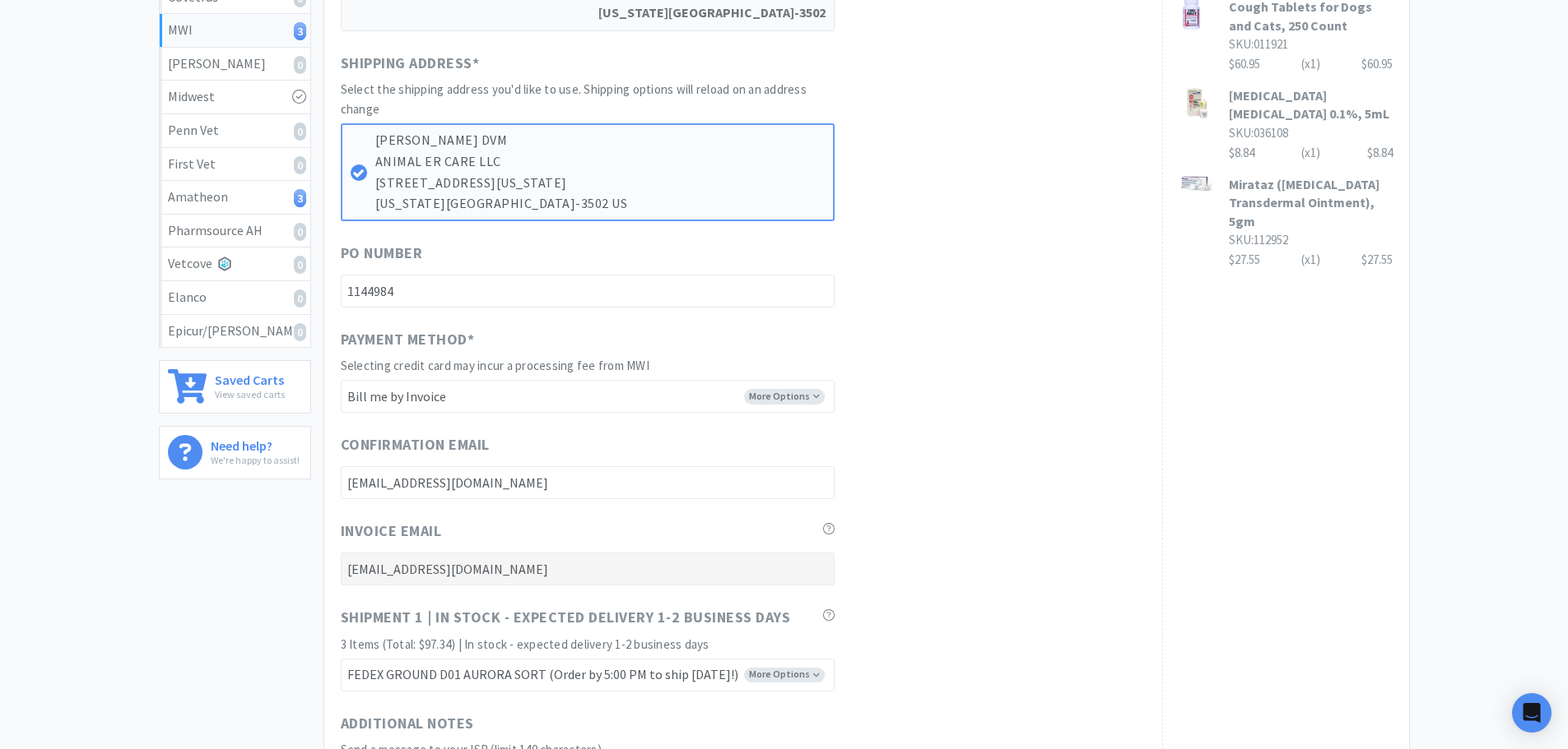
scroll to position [658, 0]
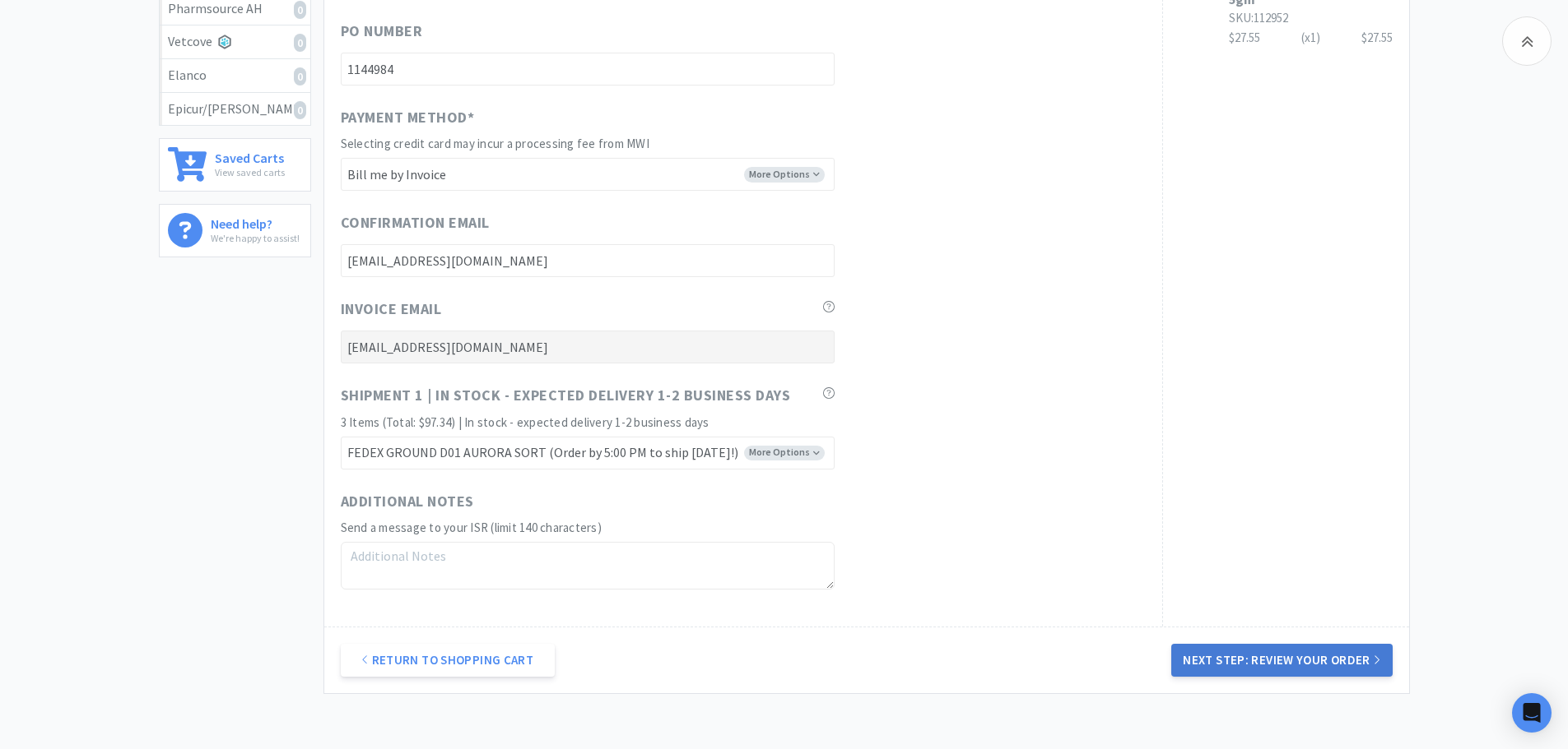
click at [1293, 655] on button "Next Step: Review Your Order" at bounding box center [1281, 660] width 221 height 33
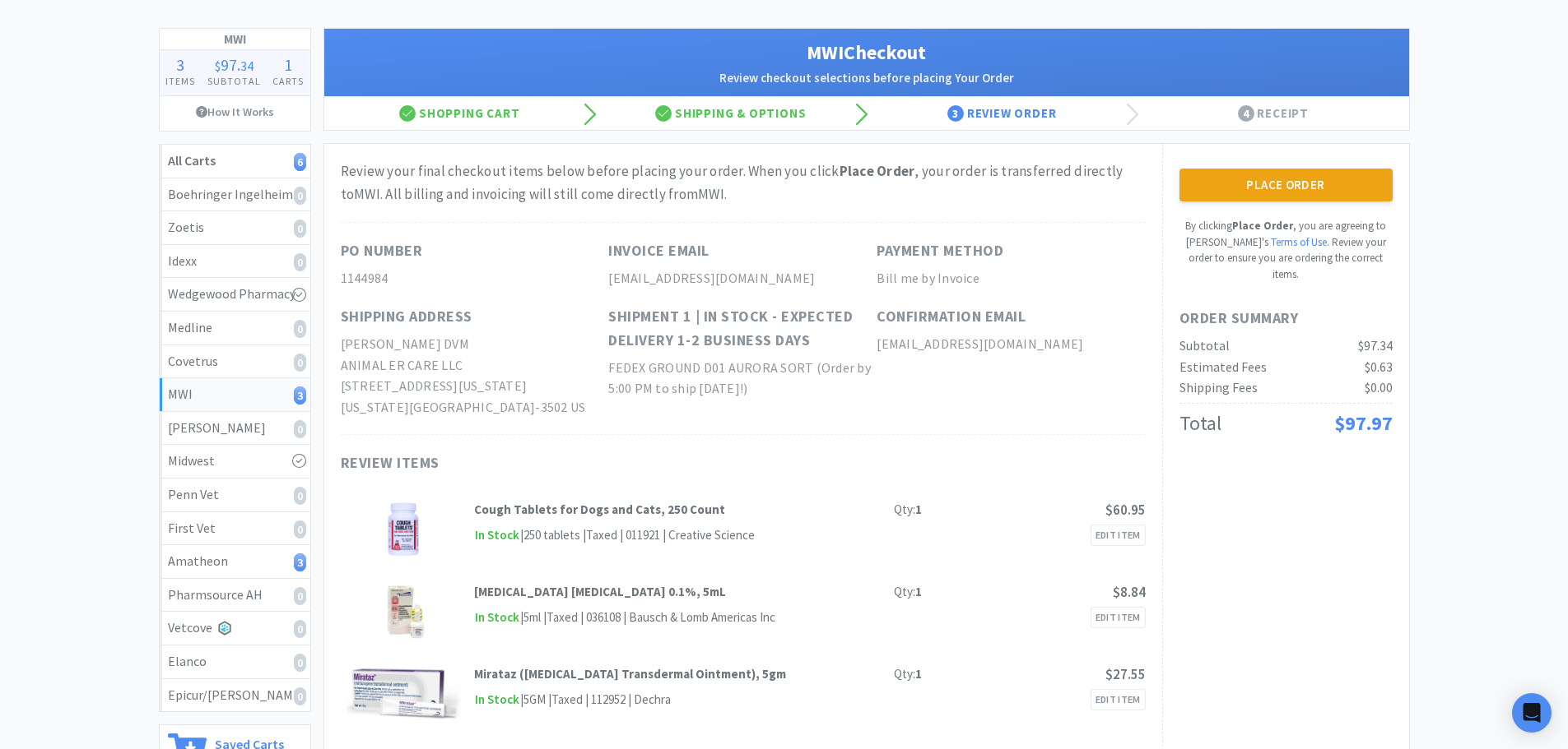
scroll to position [164, 0]
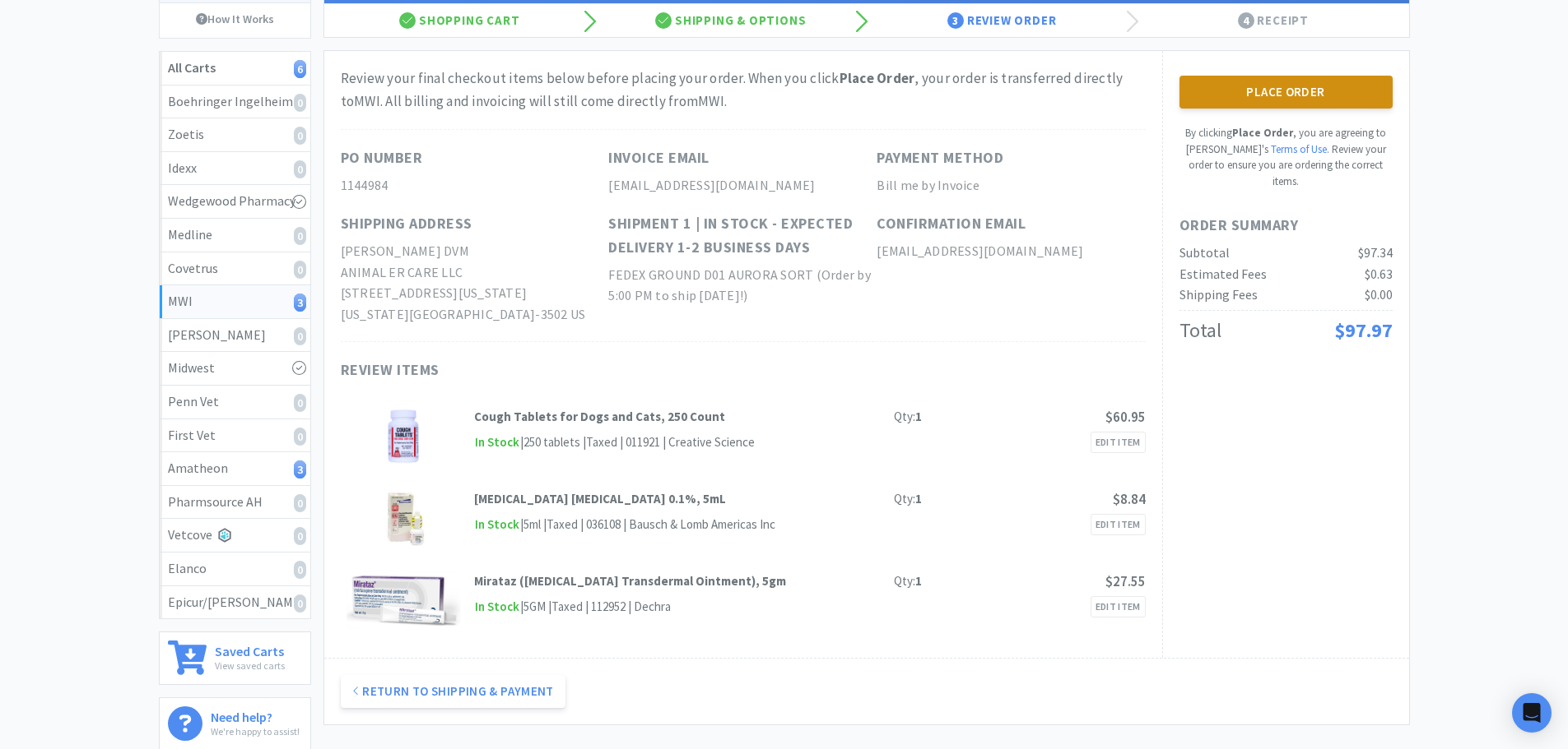
click at [1220, 100] on button "Place Order" at bounding box center [1285, 92] width 213 height 33
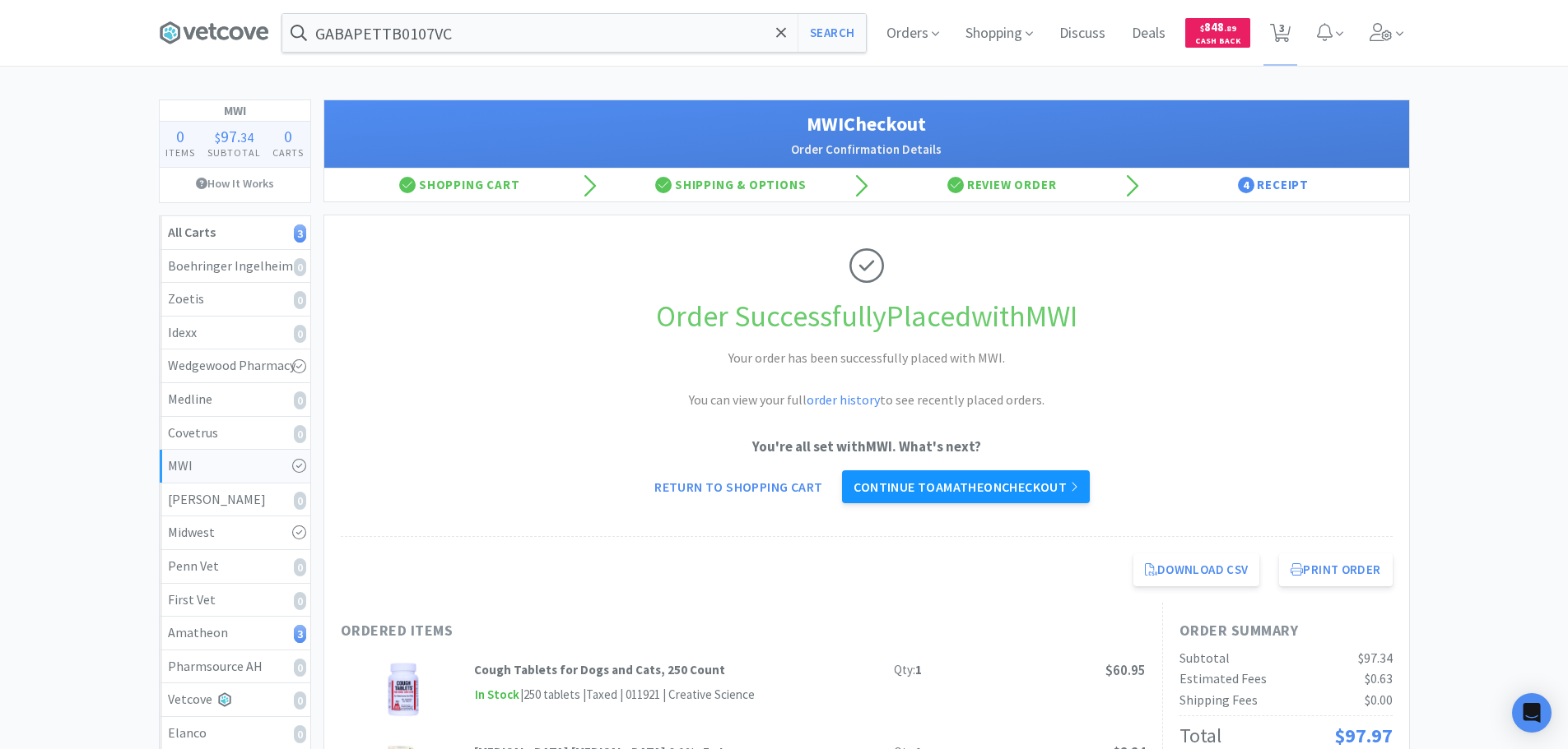
click at [967, 484] on link "Continue to Amatheon checkout" at bounding box center [966, 487] width 247 height 33
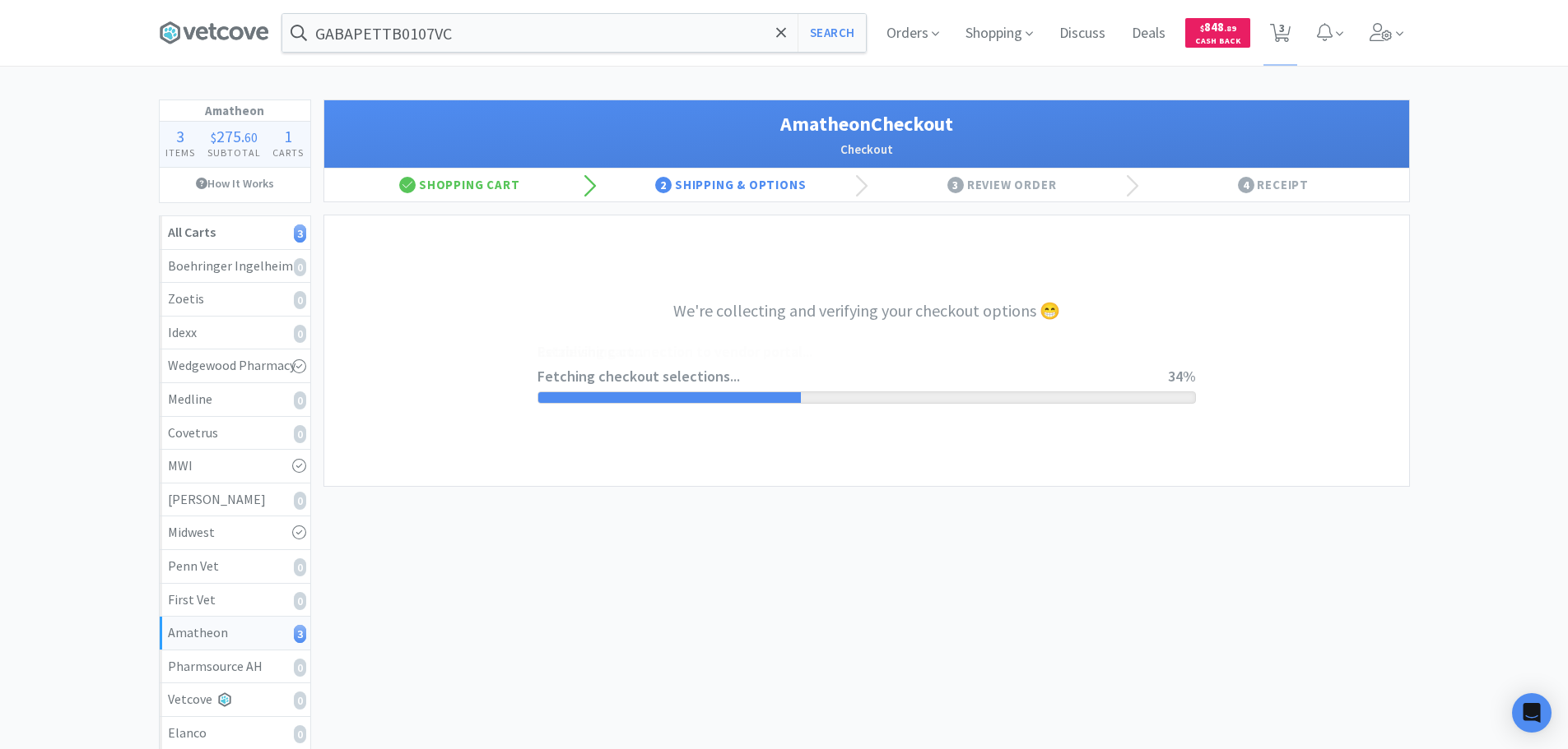
select select "21872"
select select "201118"
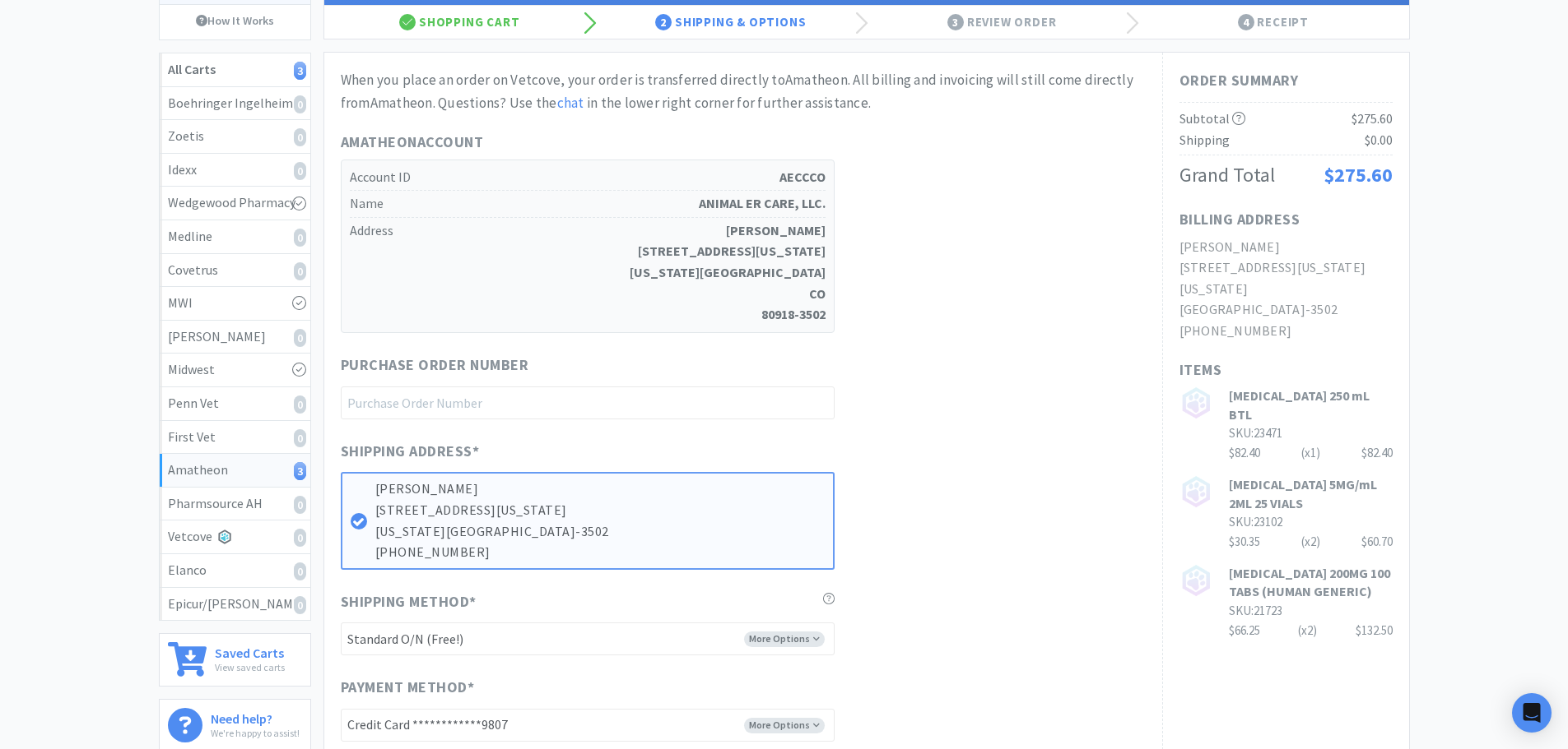
scroll to position [164, 0]
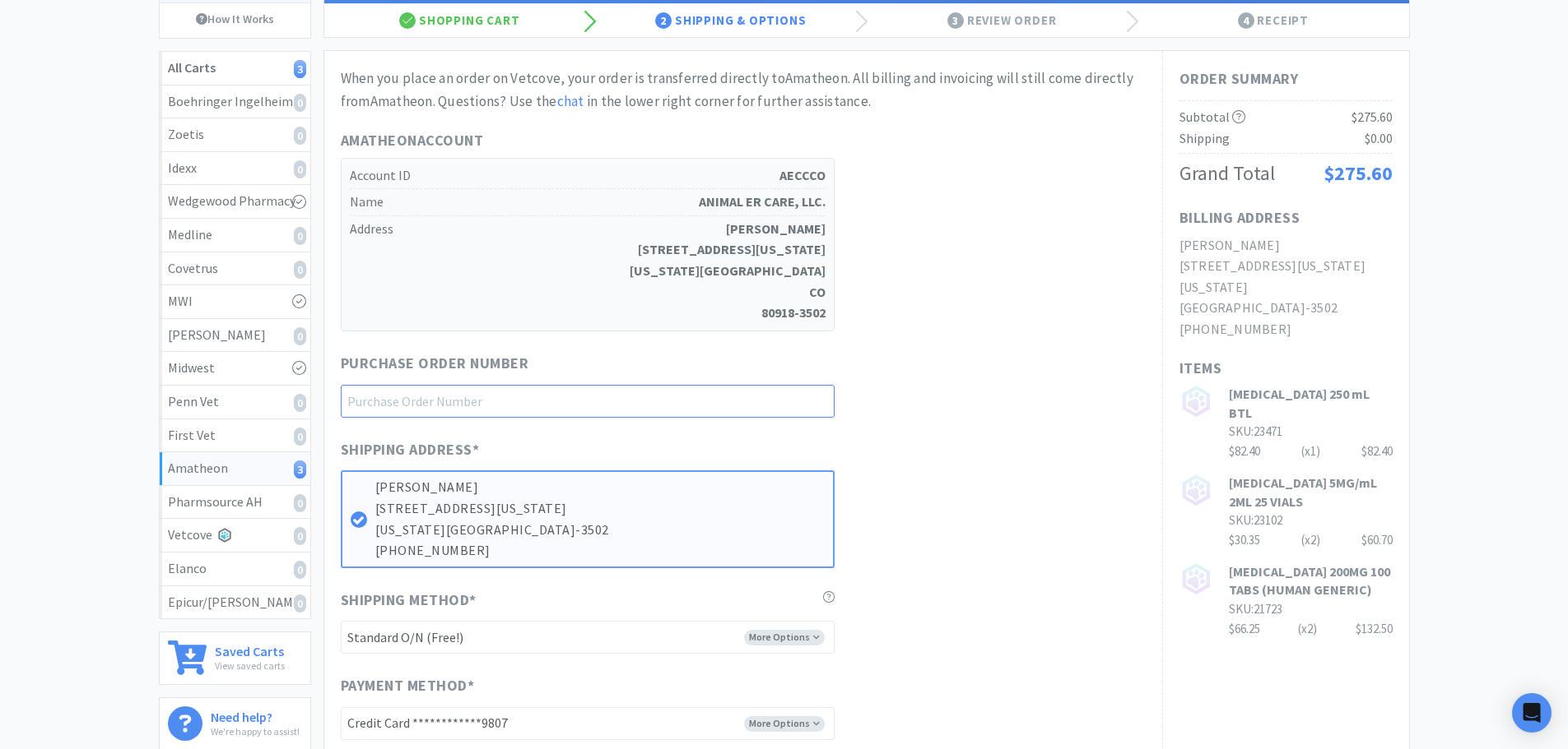
click at [589, 404] on input "text" at bounding box center [588, 401] width 494 height 33
paste input "1144985"
type input "1144985"
click at [1014, 418] on div "**********" at bounding box center [743, 447] width 805 height 759
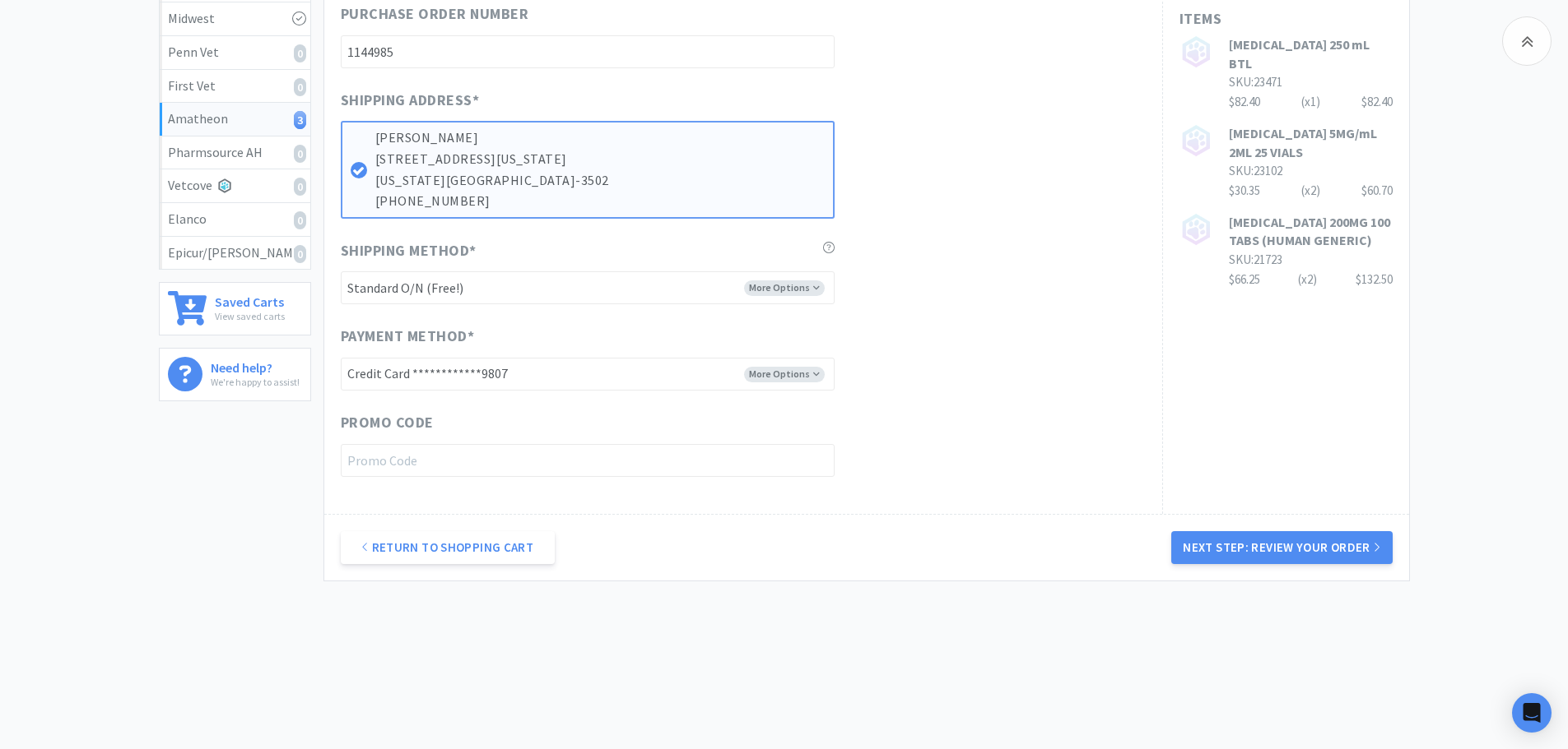
scroll to position [515, 0]
click at [1298, 555] on button "Next Step: Review Your Order" at bounding box center [1281, 547] width 221 height 33
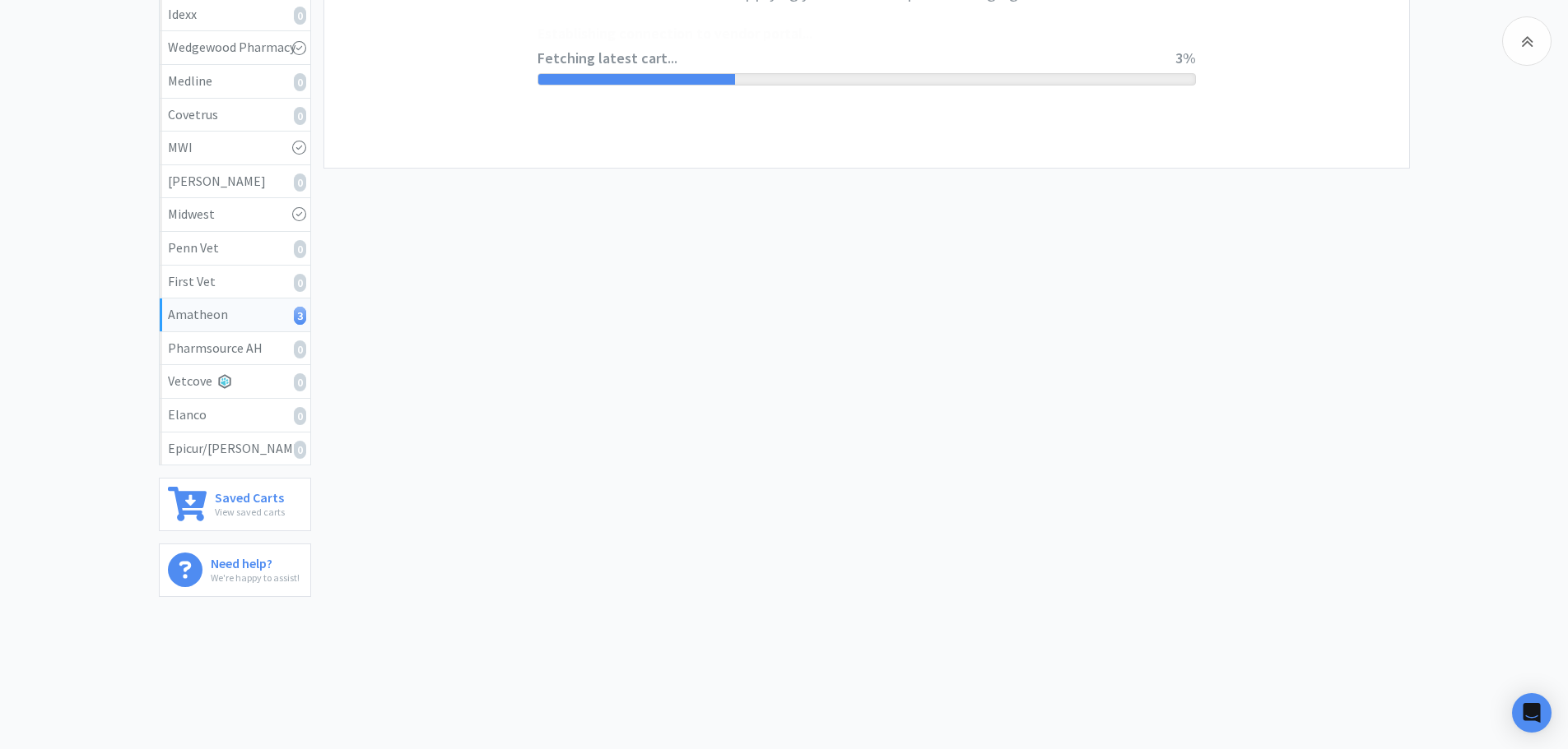
scroll to position [0, 0]
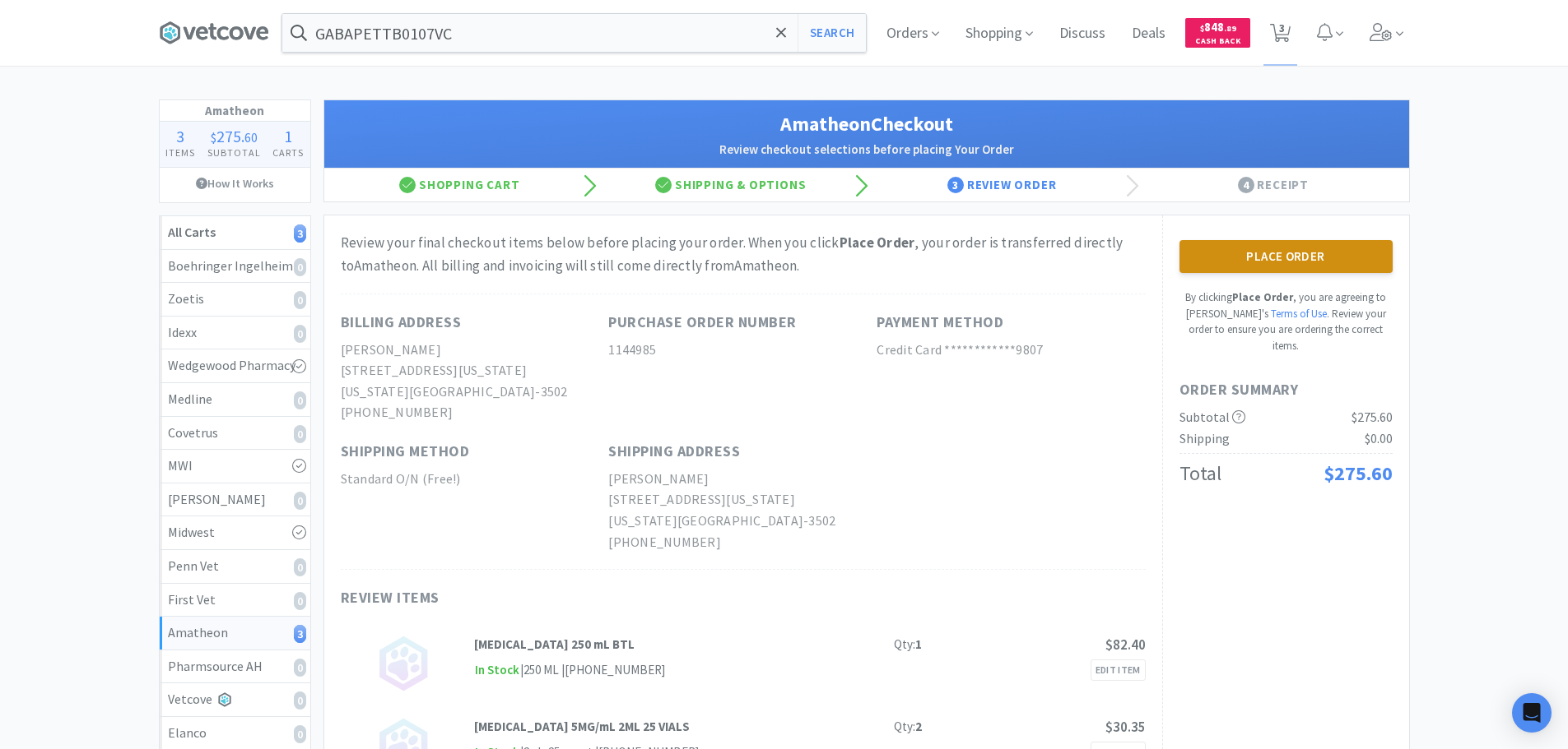
click at [1286, 260] on button "Place Order" at bounding box center [1285, 257] width 213 height 33
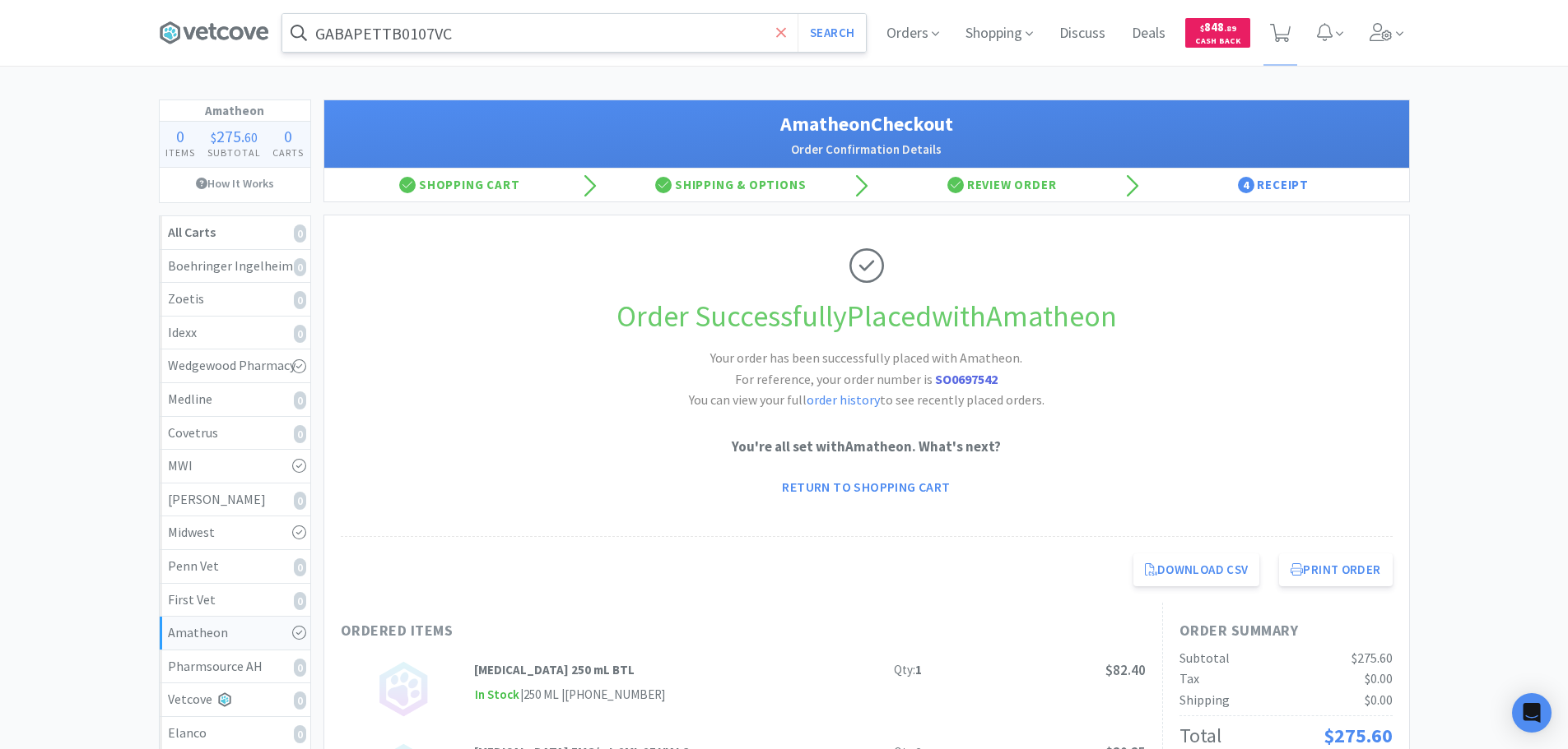
click at [776, 36] on icon at bounding box center [781, 33] width 11 height 16
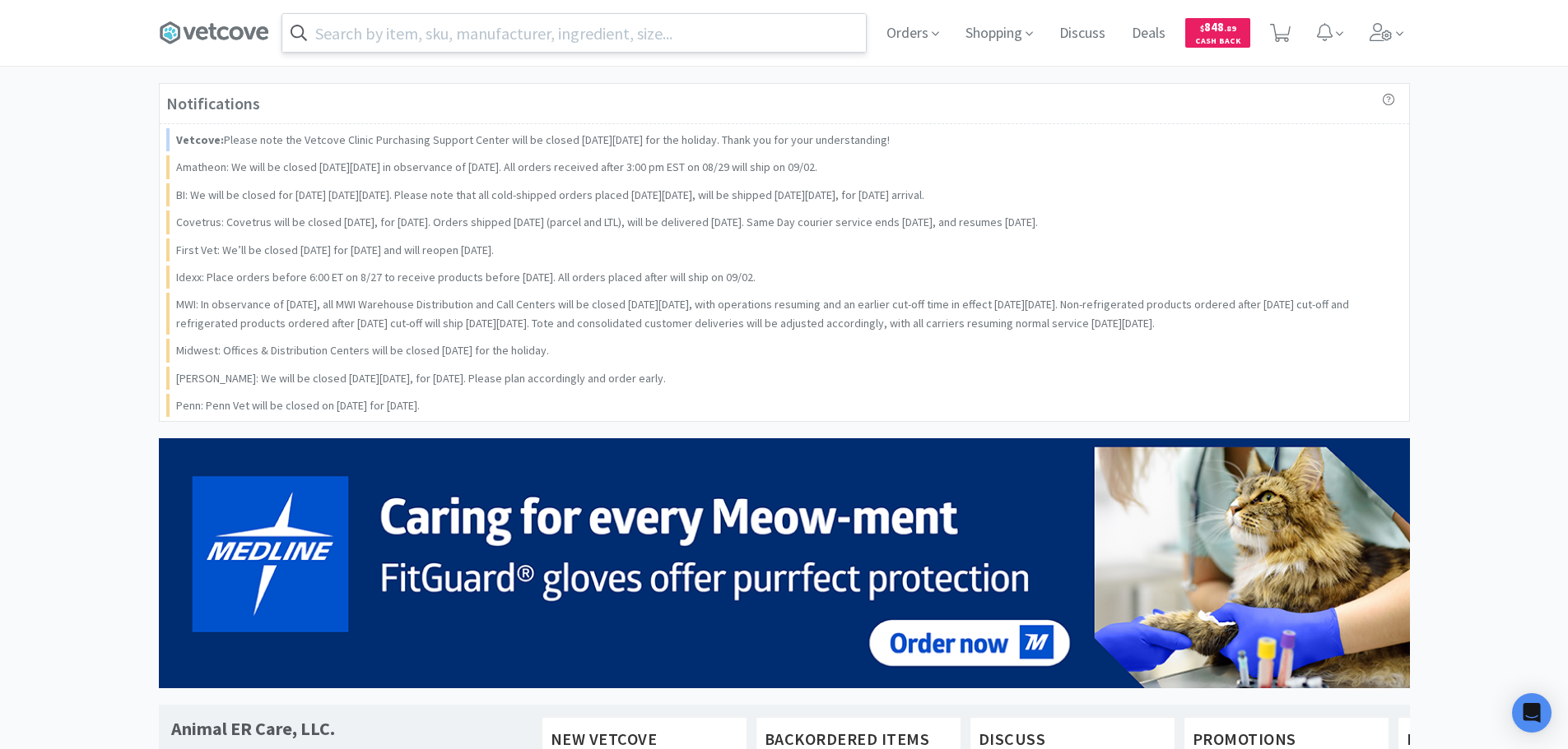
click at [470, 31] on input "text" at bounding box center [574, 33] width 583 height 38
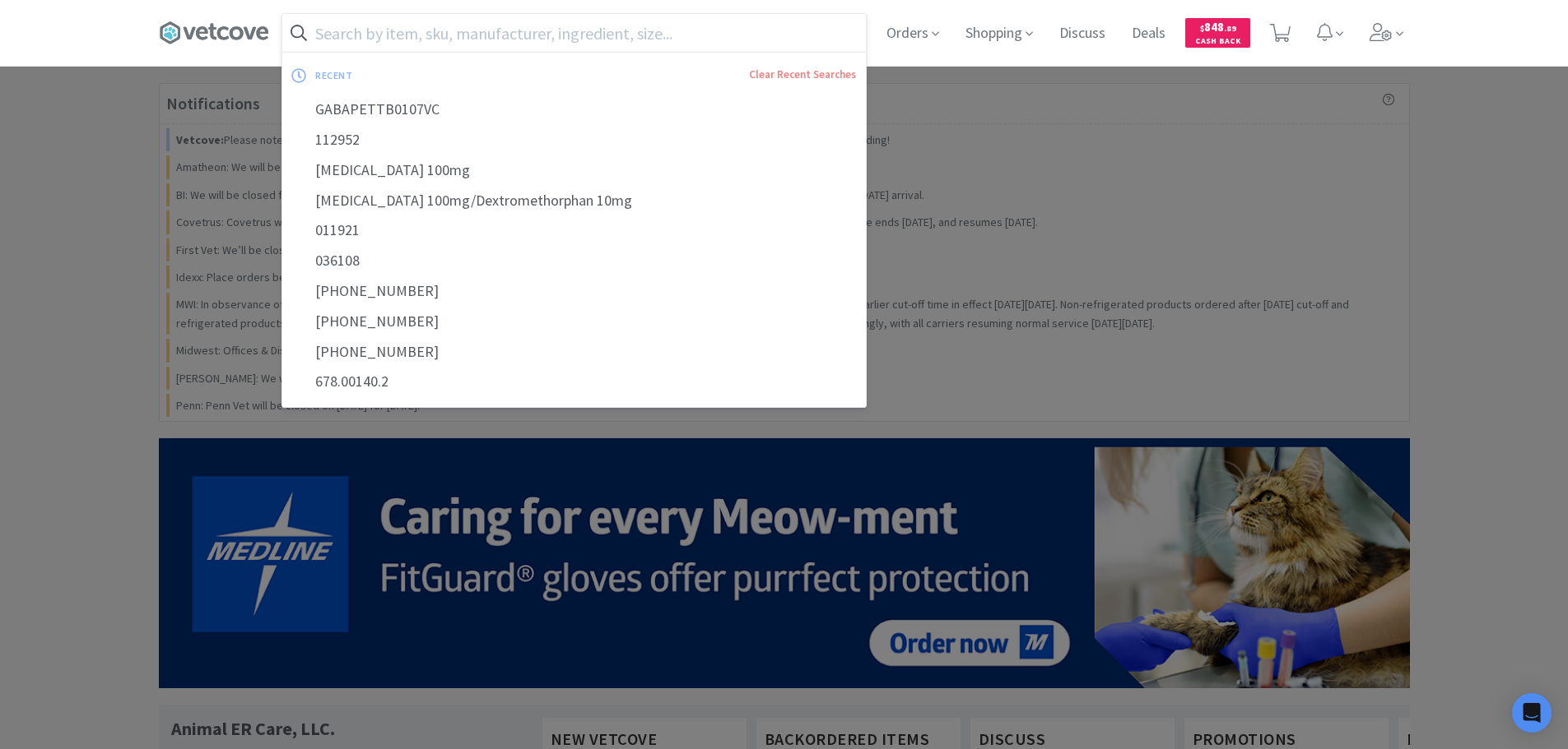
paste input "Amatheon, Inc. - [PHONE_NUMBER] $0.0249"
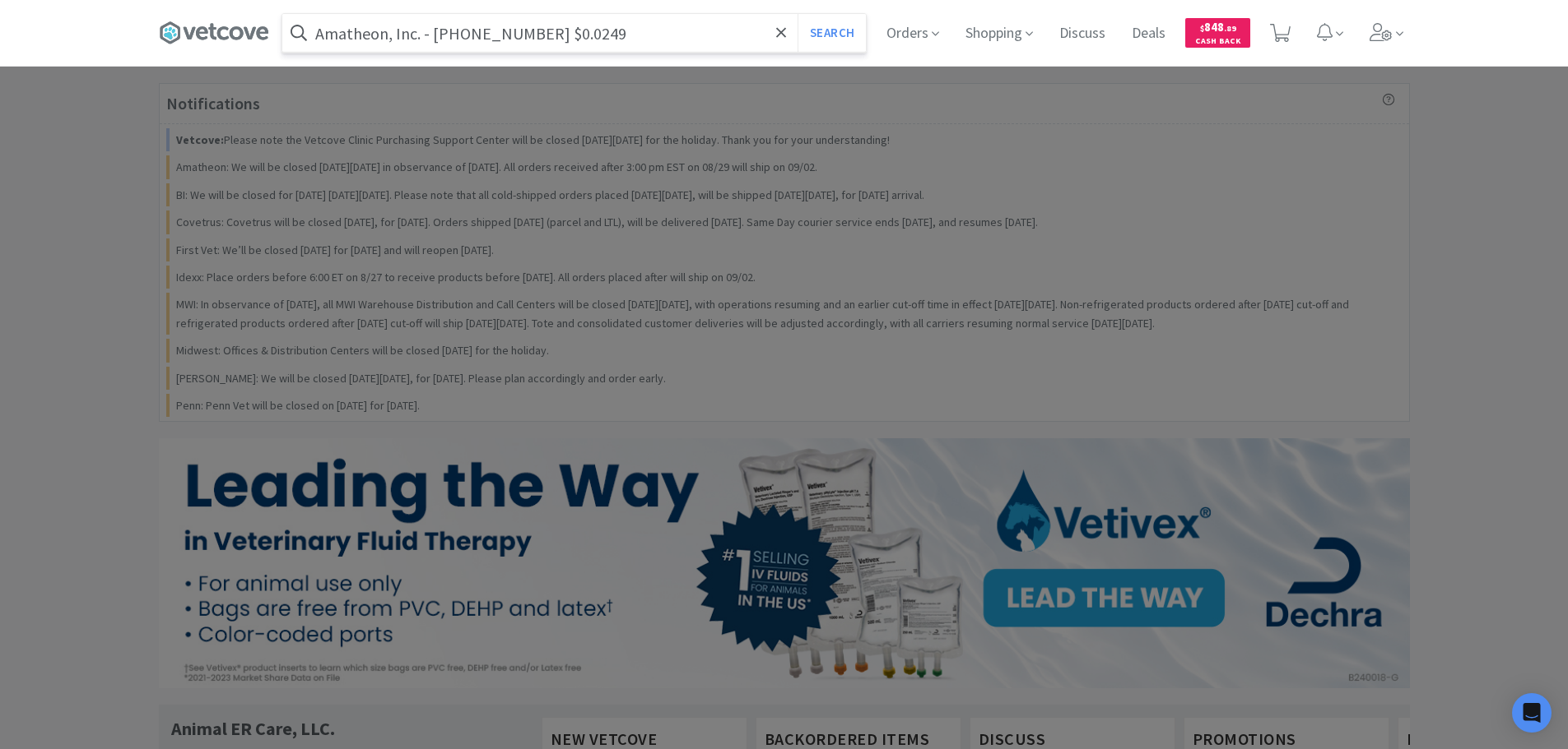
drag, startPoint x: 508, startPoint y: 31, endPoint x: 434, endPoint y: 33, distance: 74.0
click at [434, 33] on input "Amatheon, Inc. - [PHONE_NUMBER] $0.0249" at bounding box center [574, 33] width 583 height 38
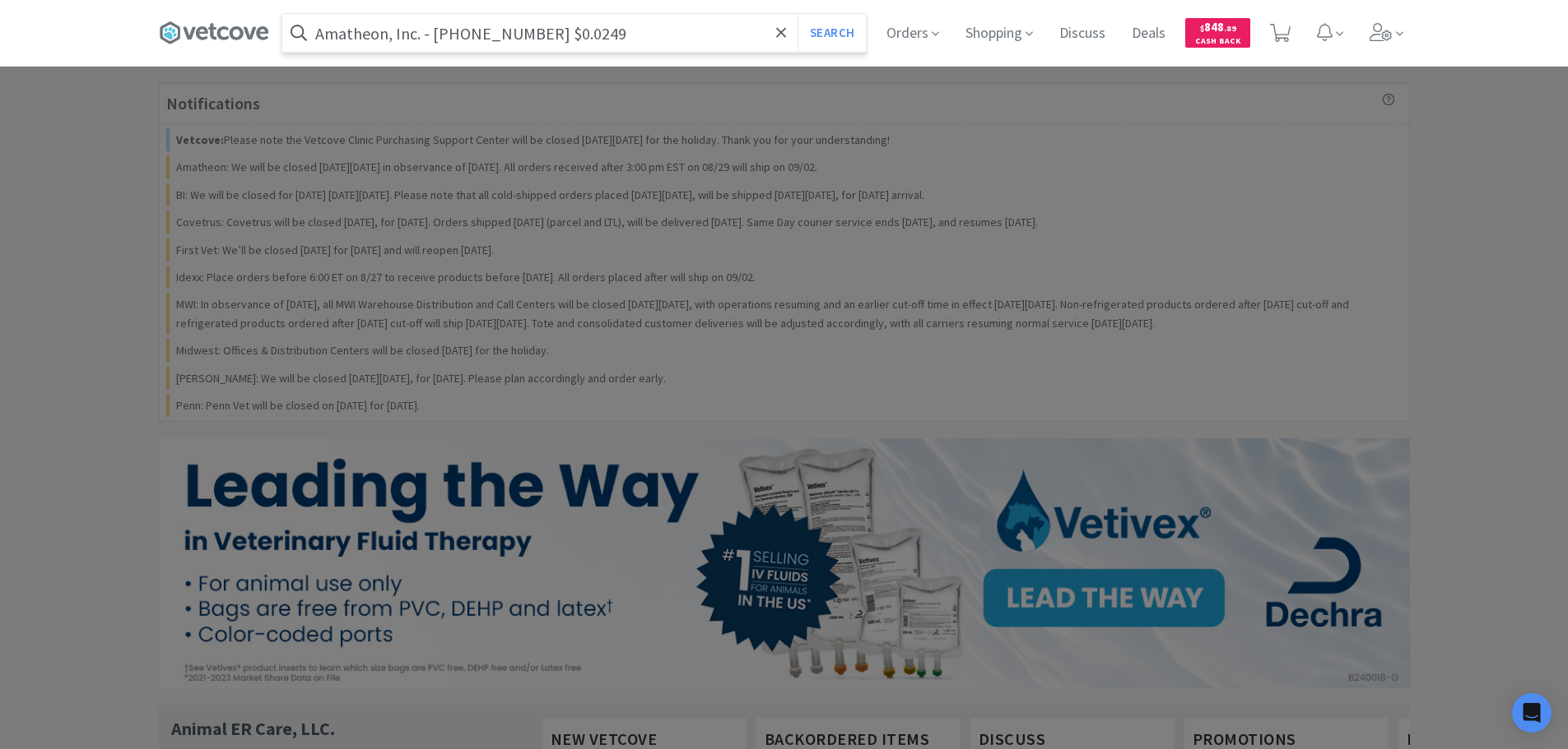
paste input "[PHONE_NUMBER]"
type input "[PHONE_NUMBER]"
click at [798, 14] on button "Search" at bounding box center [831, 33] width 68 height 38
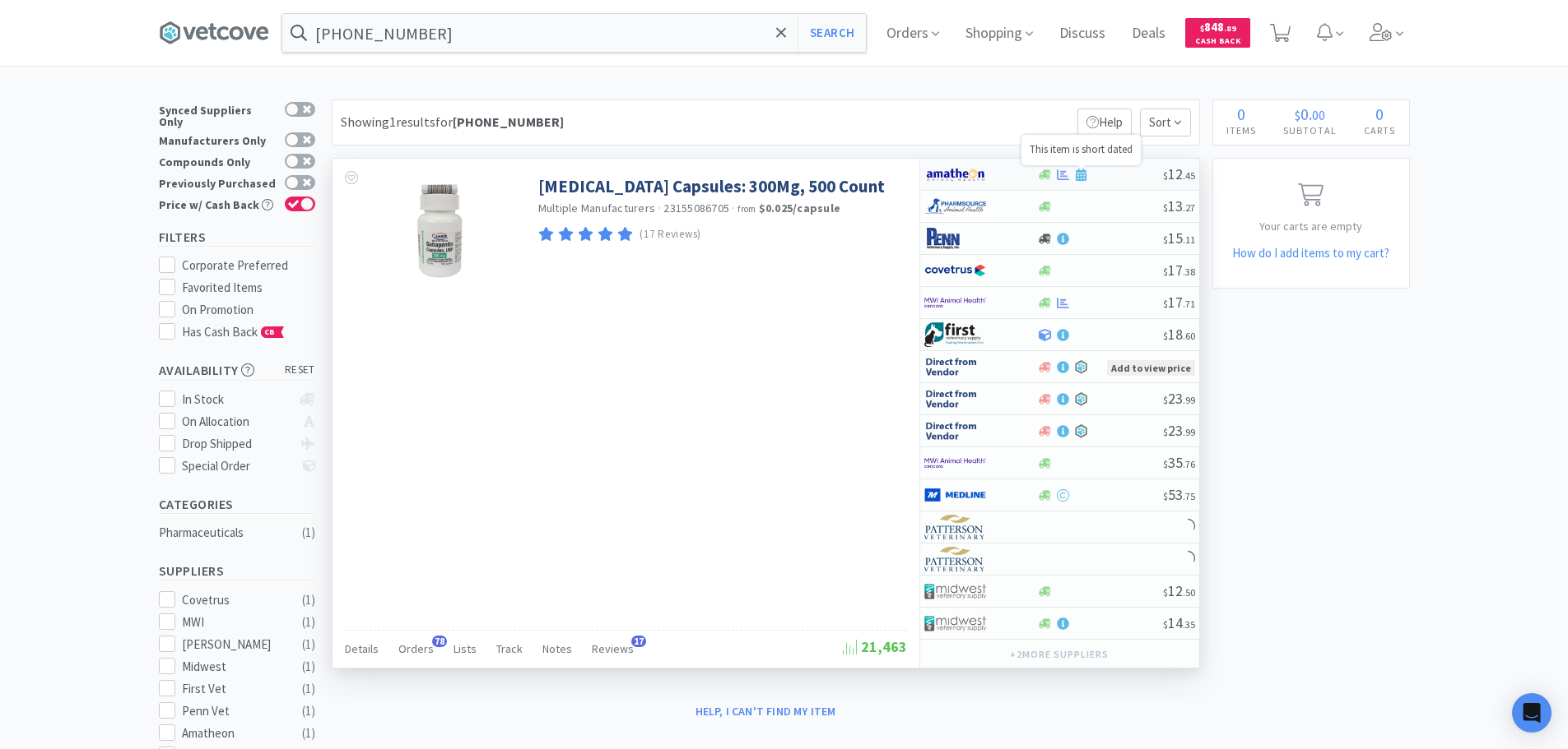
click at [1087, 176] on icon at bounding box center [1081, 175] width 11 height 13
select select "1"
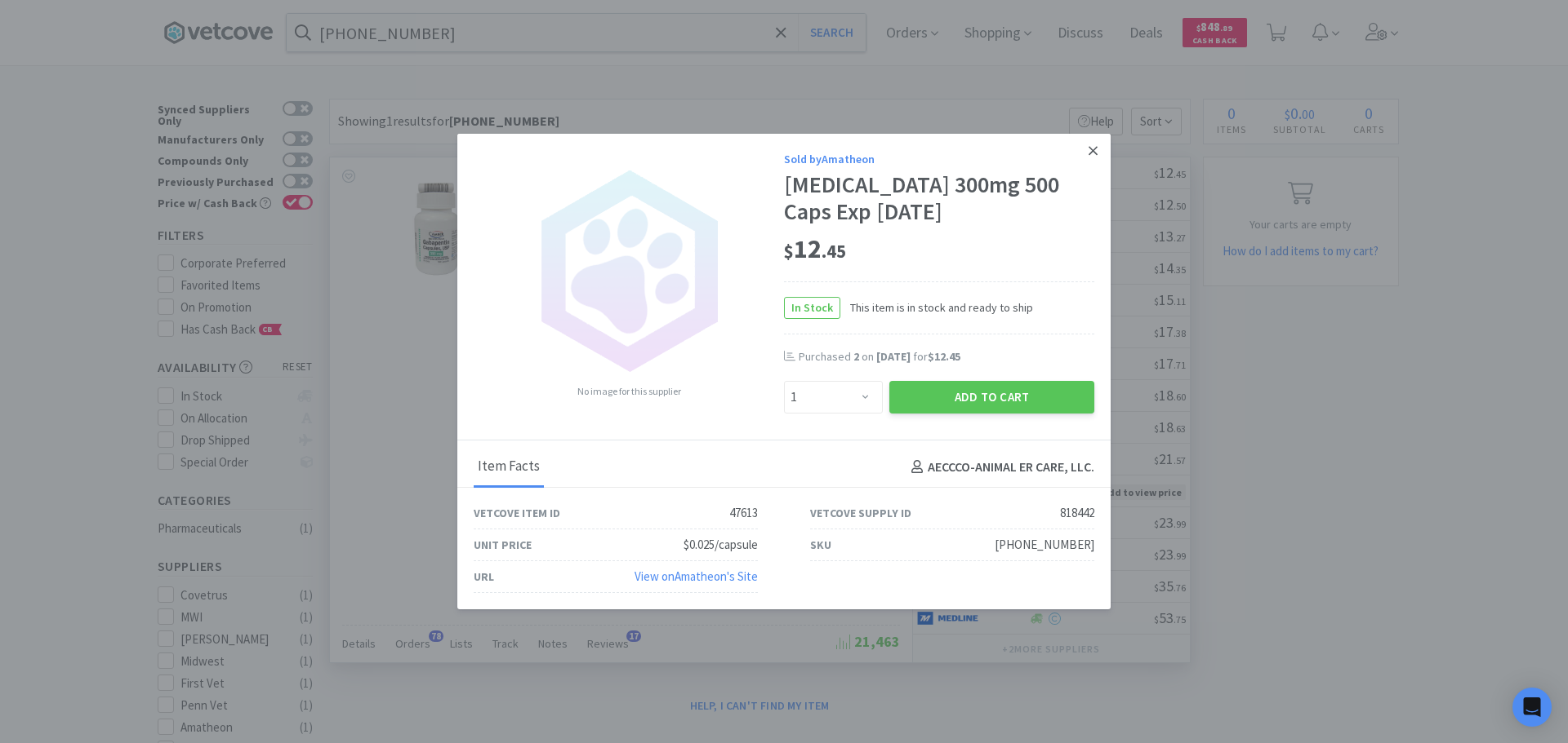
click at [1091, 146] on icon at bounding box center [1093, 150] width 9 height 14
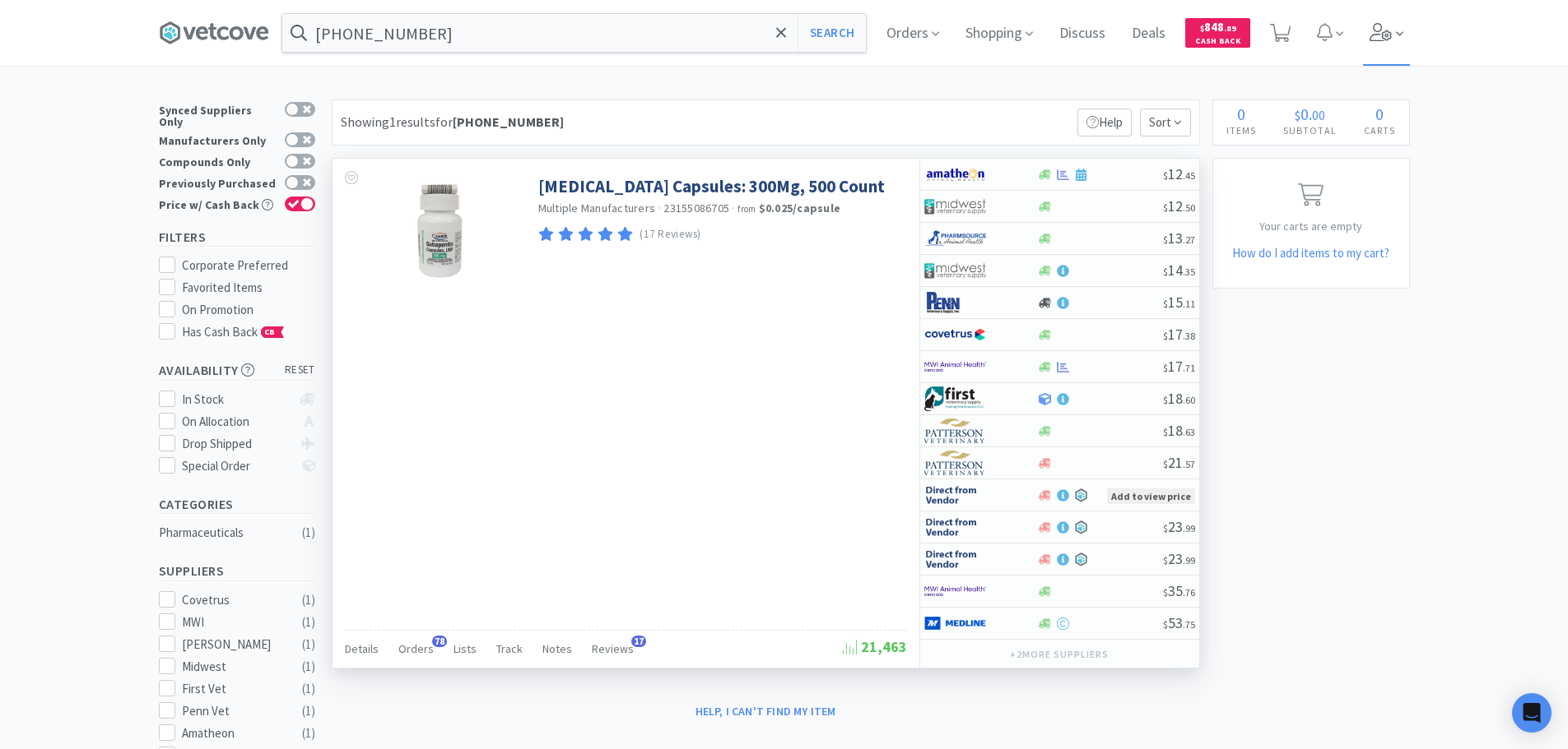
click at [1393, 37] on icon at bounding box center [1381, 32] width 23 height 18
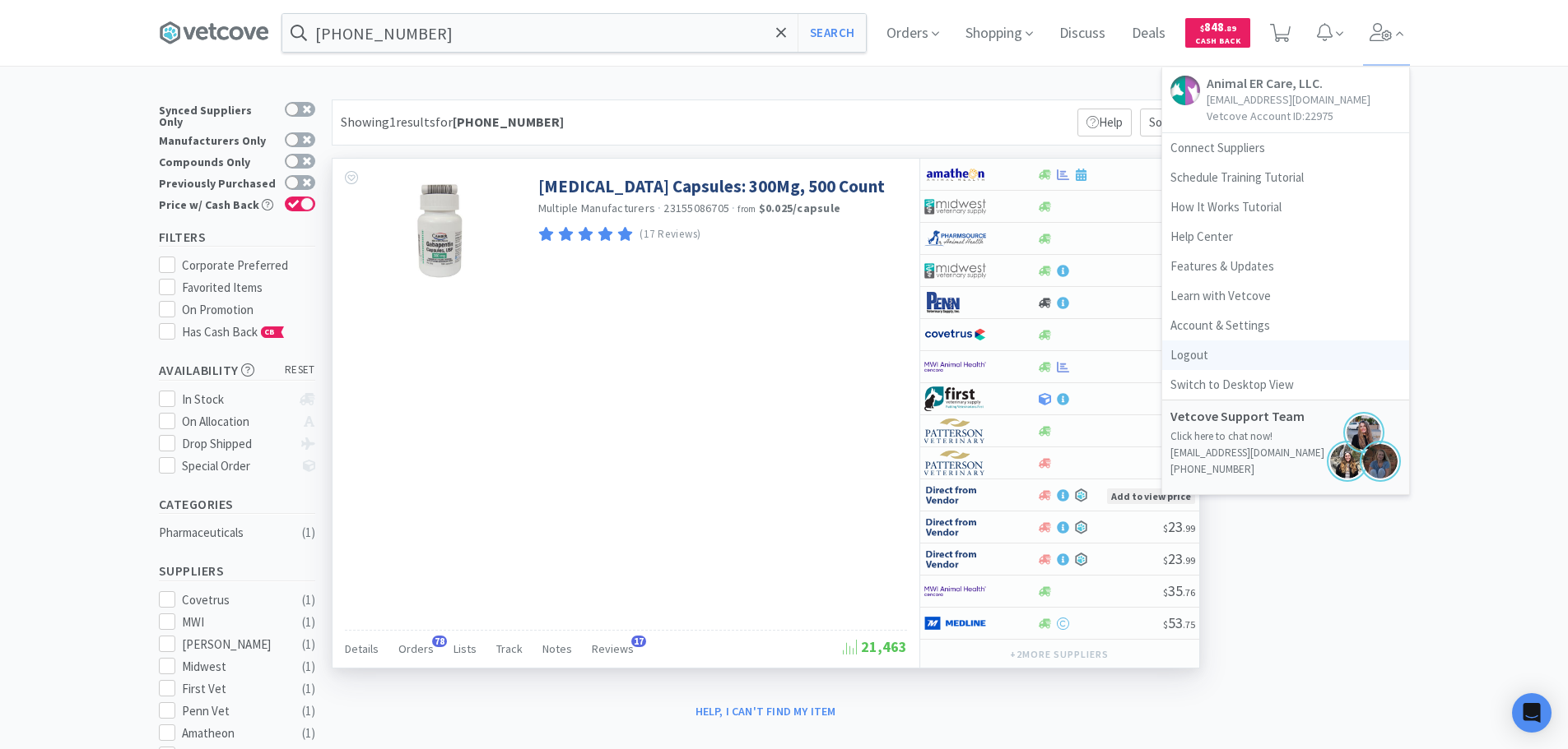
click at [1254, 357] on link "Logout" at bounding box center [1285, 355] width 247 height 30
